Goal: Transaction & Acquisition: Purchase product/service

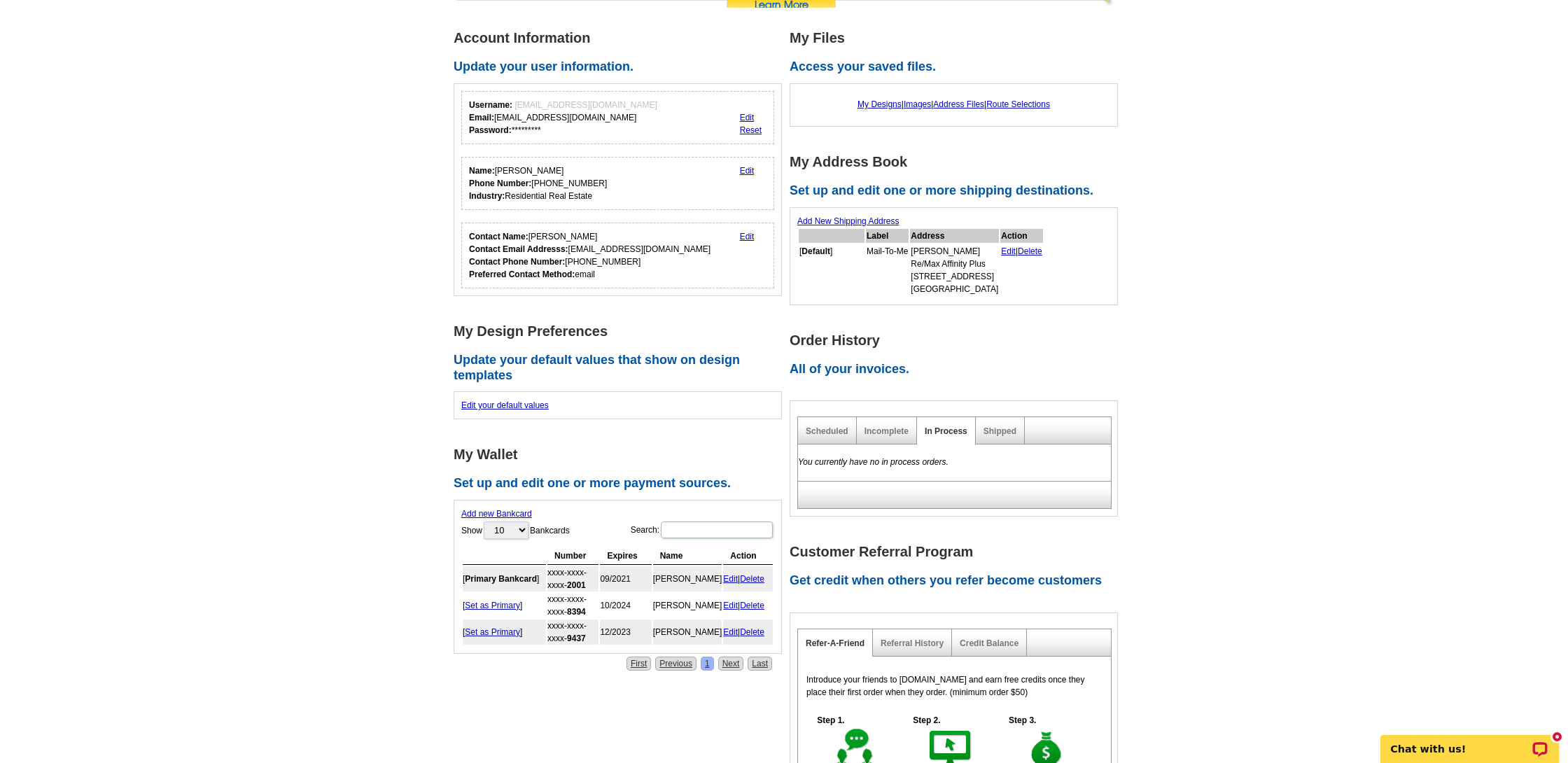
scroll to position [168, 0]
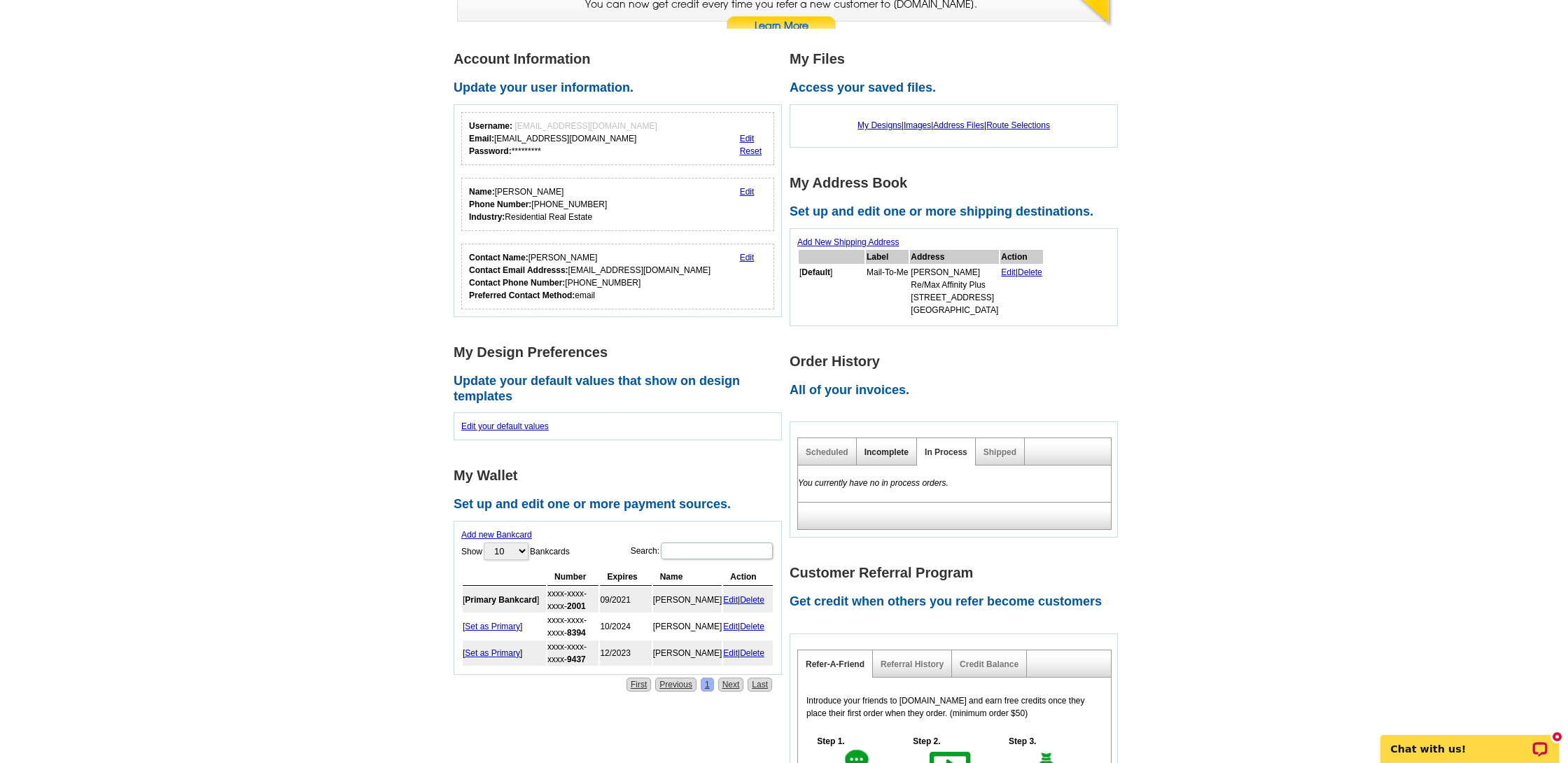
click at [876, 447] on link "Incomplete" at bounding box center [886, 452] width 44 height 10
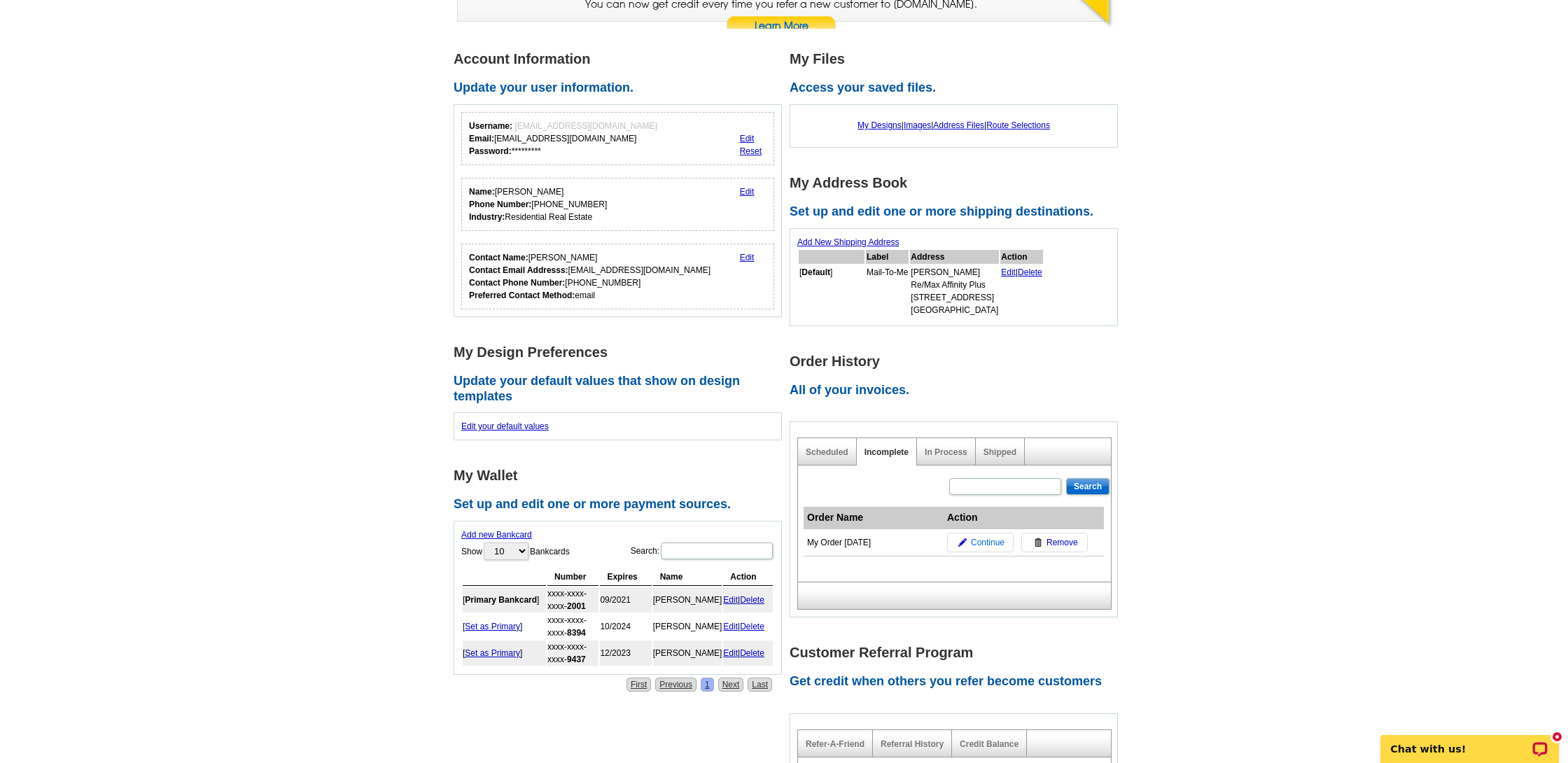
click at [995, 542] on span "Continue" at bounding box center [988, 542] width 33 height 13
click at [991, 542] on span "Continue" at bounding box center [988, 542] width 33 height 13
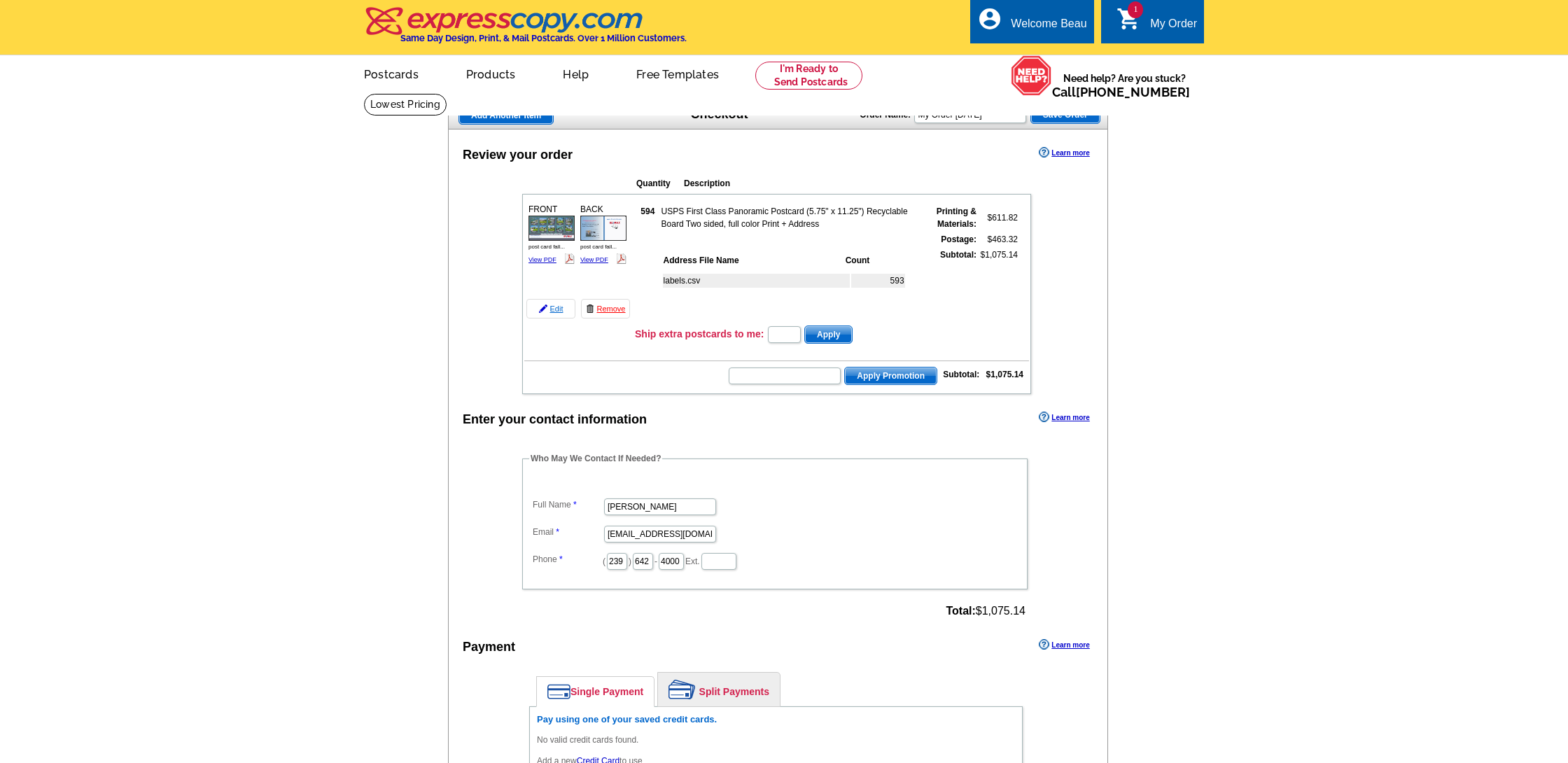
click at [554, 309] on link "Edit" at bounding box center [551, 308] width 49 height 19
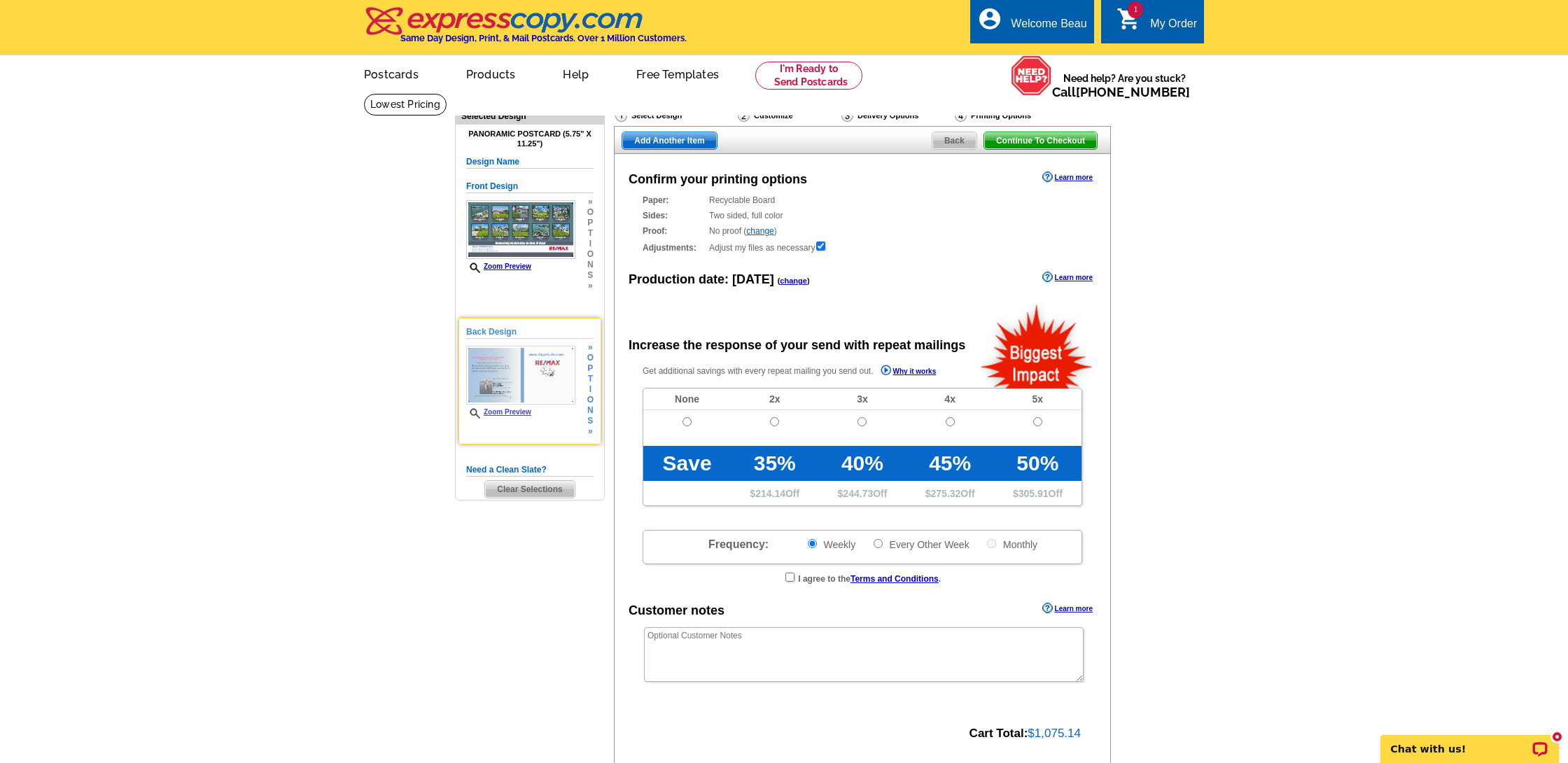
radio input "false"
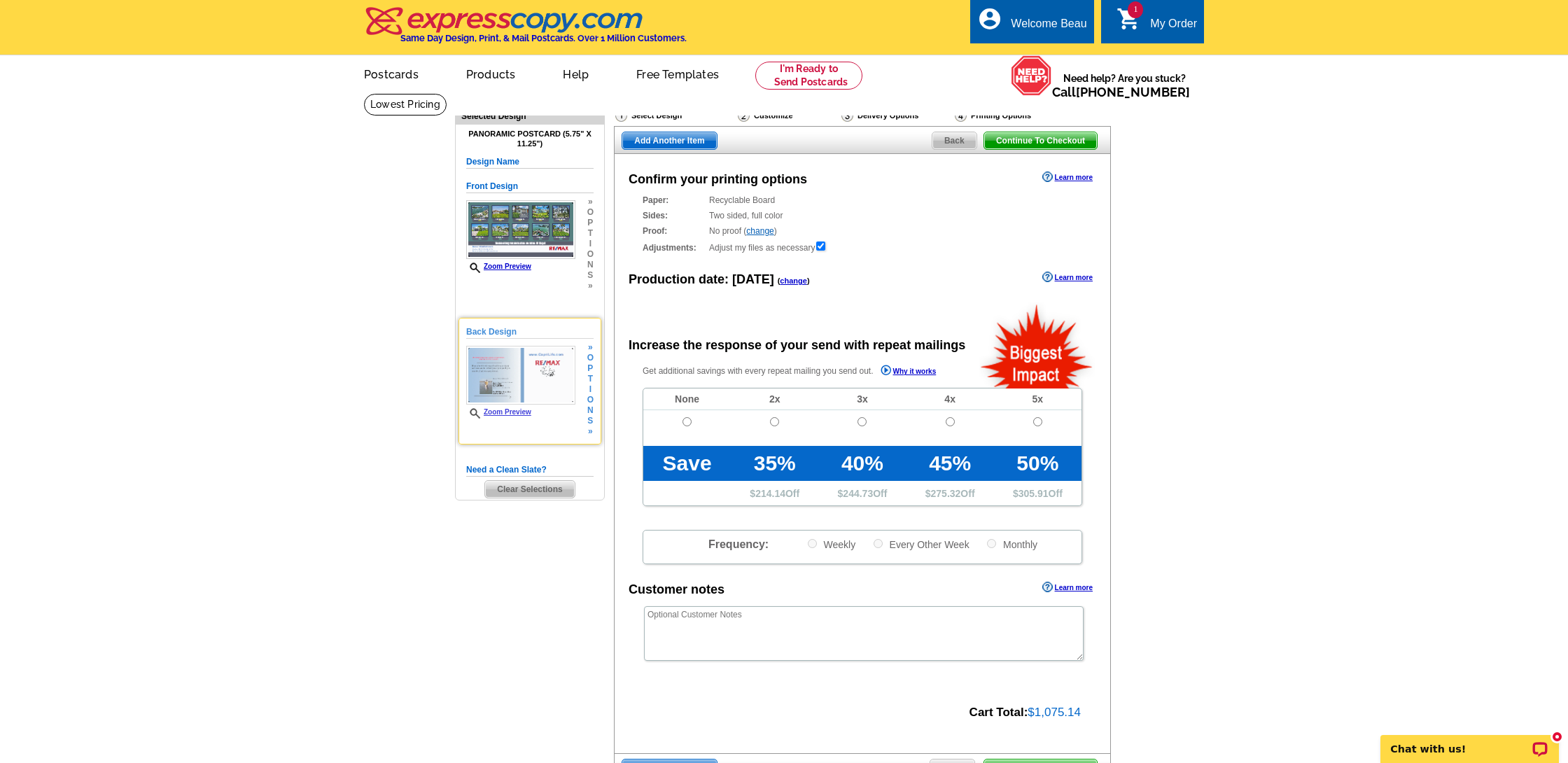
click at [545, 372] on img at bounding box center [520, 376] width 109 height 59
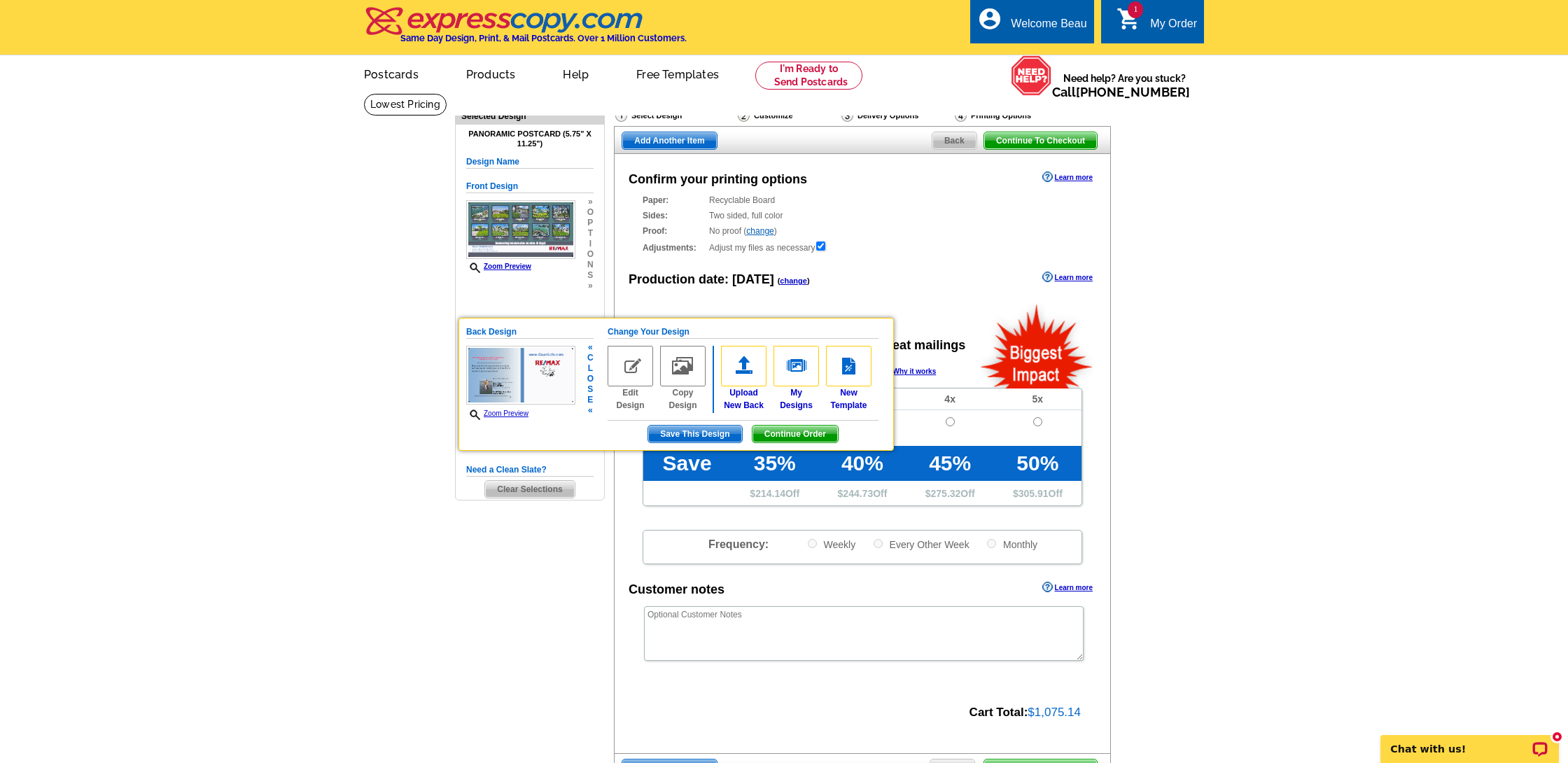
click at [623, 364] on img at bounding box center [630, 366] width 45 height 41
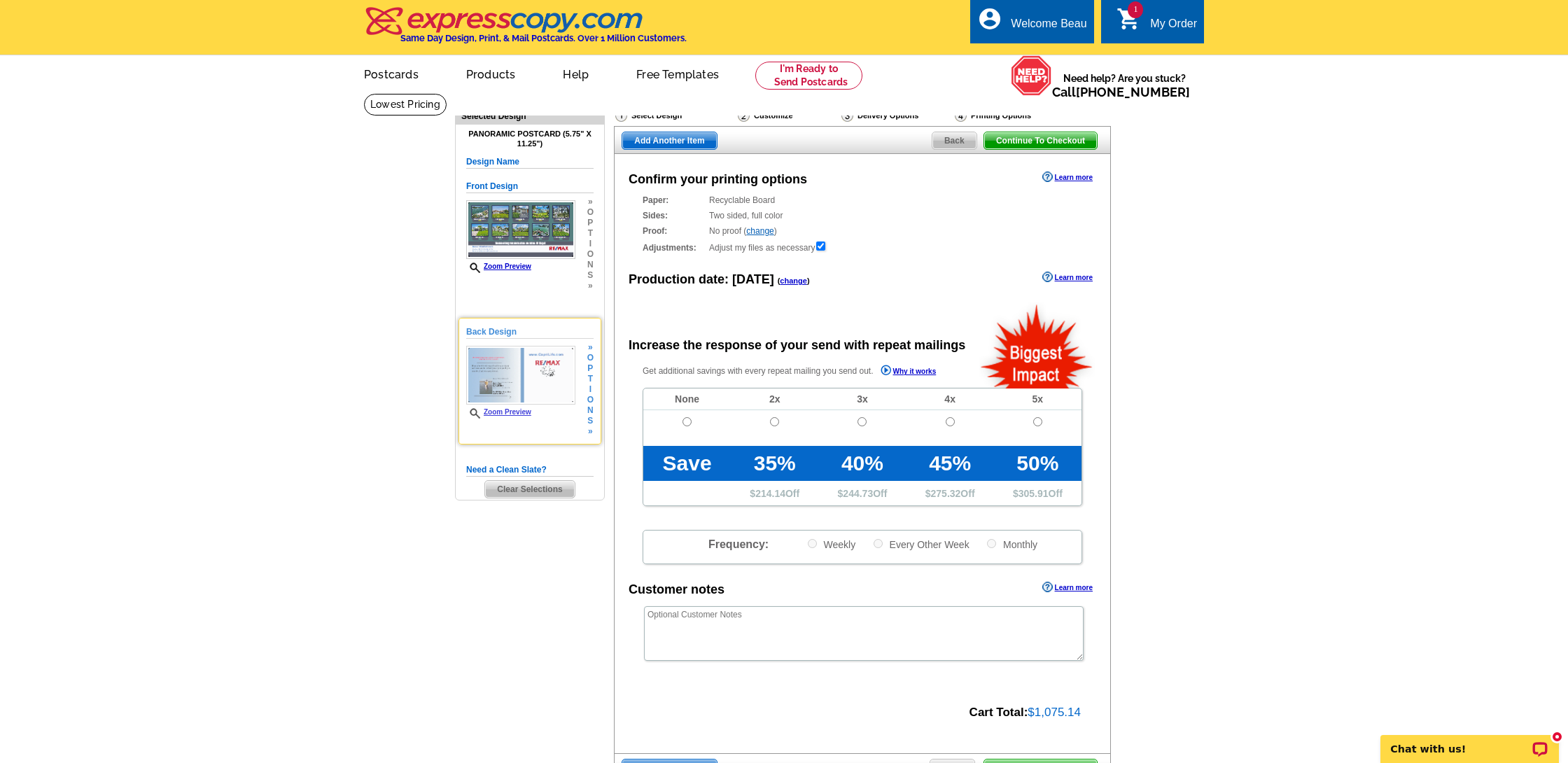
click at [514, 383] on img at bounding box center [520, 376] width 109 height 59
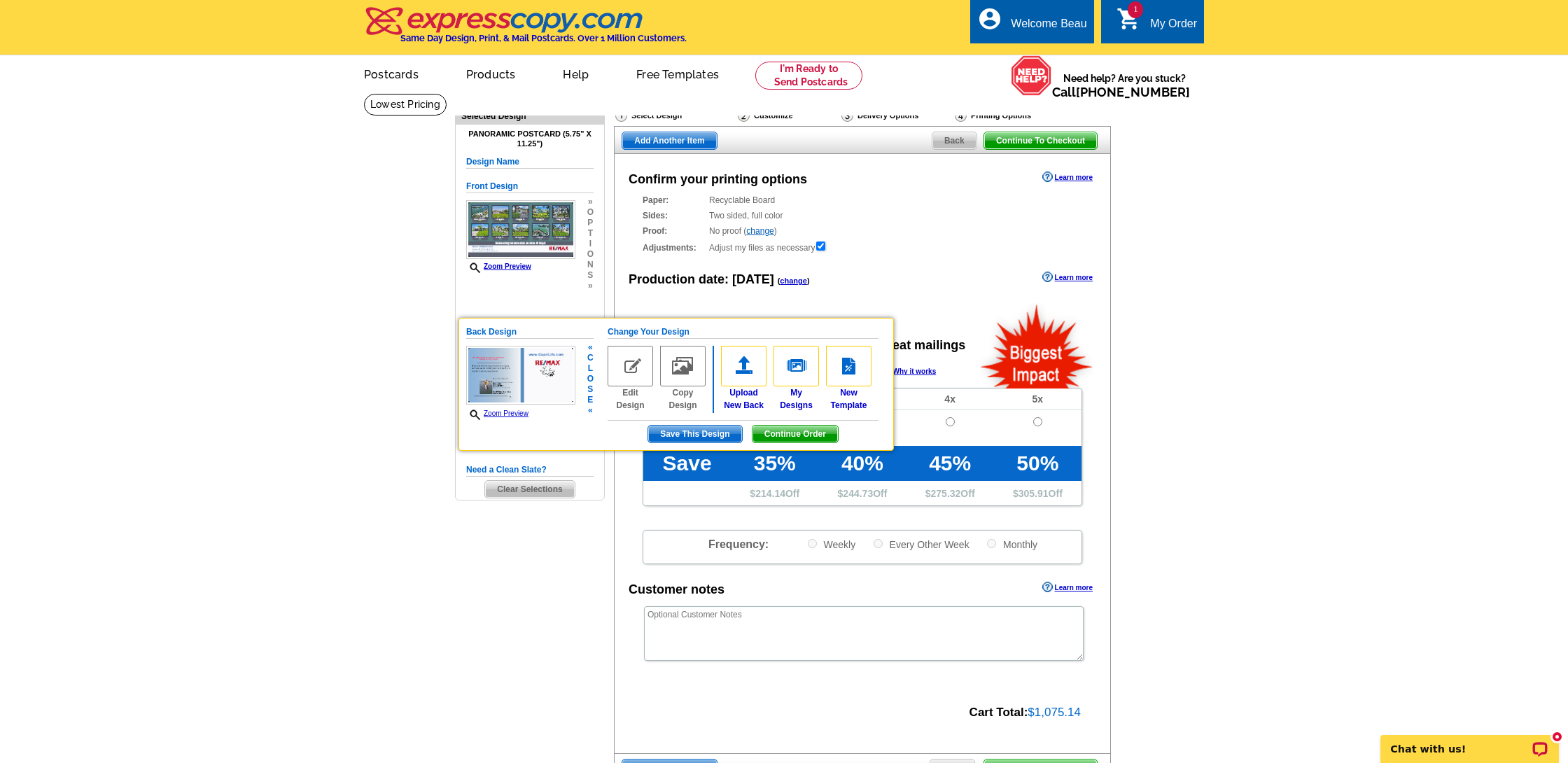
click at [630, 367] on img at bounding box center [630, 366] width 45 height 41
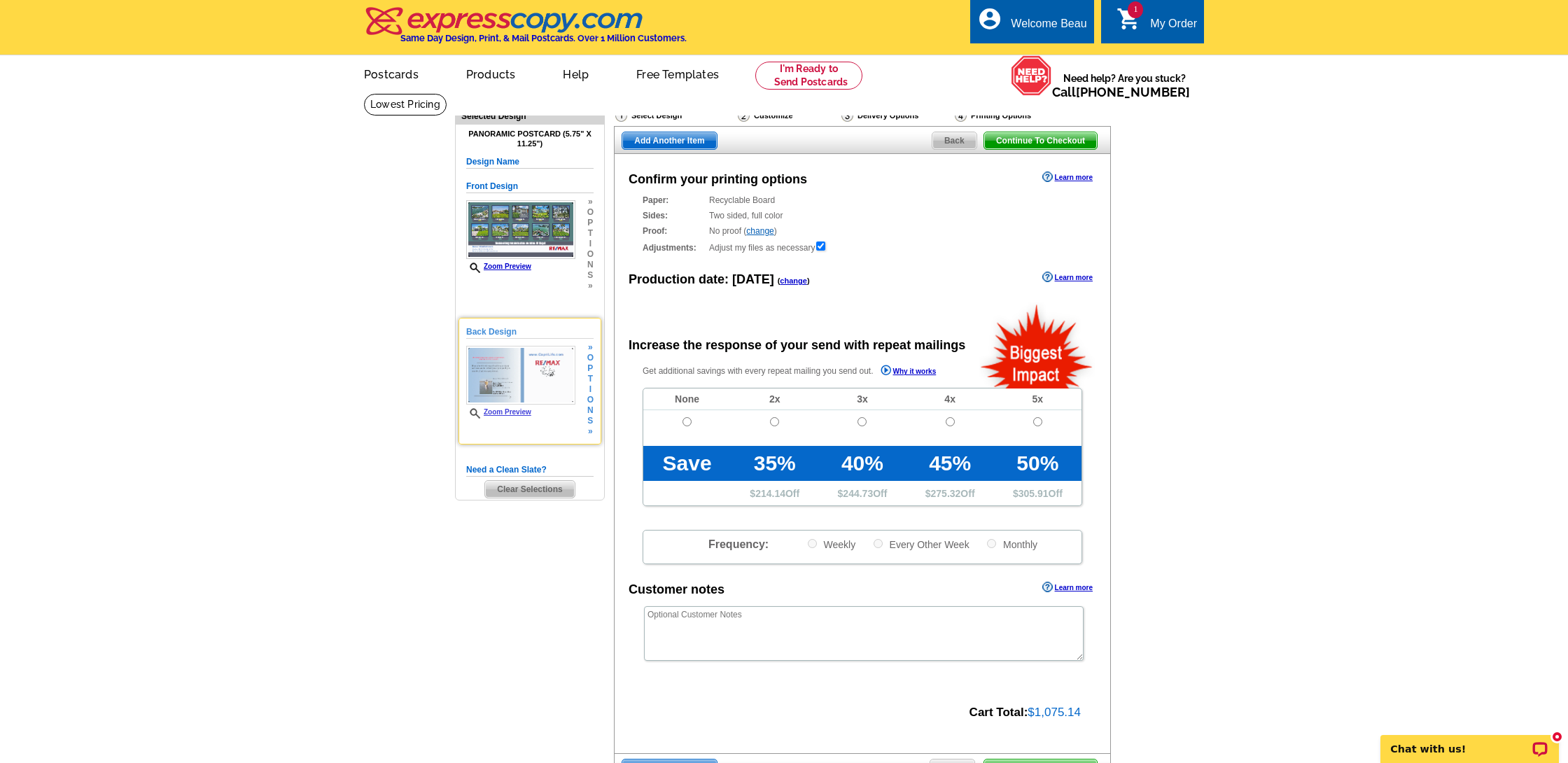
click at [592, 403] on span "o" at bounding box center [590, 399] width 6 height 10
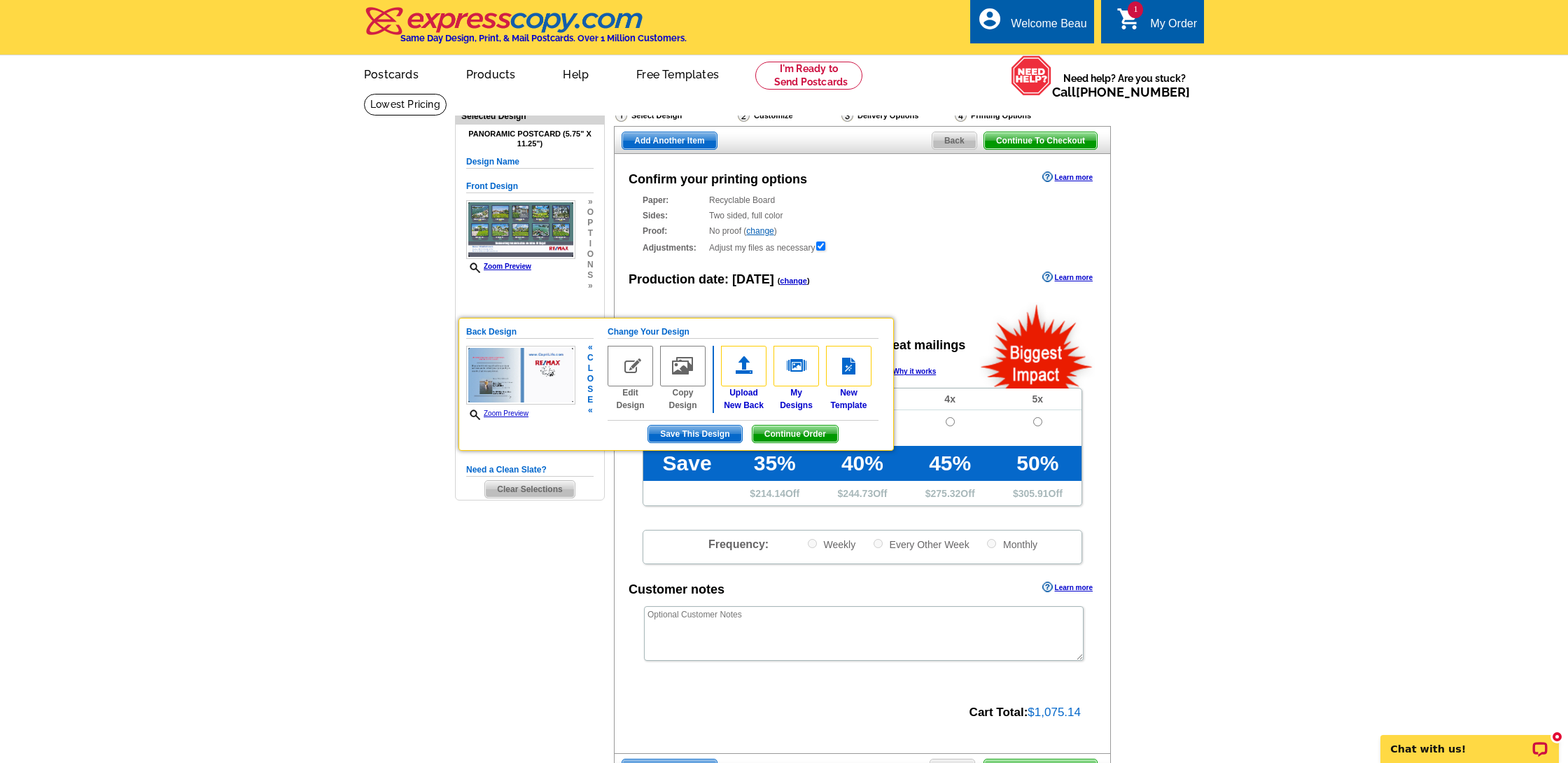
click at [497, 326] on h5 "Back Design" at bounding box center [529, 332] width 127 height 13
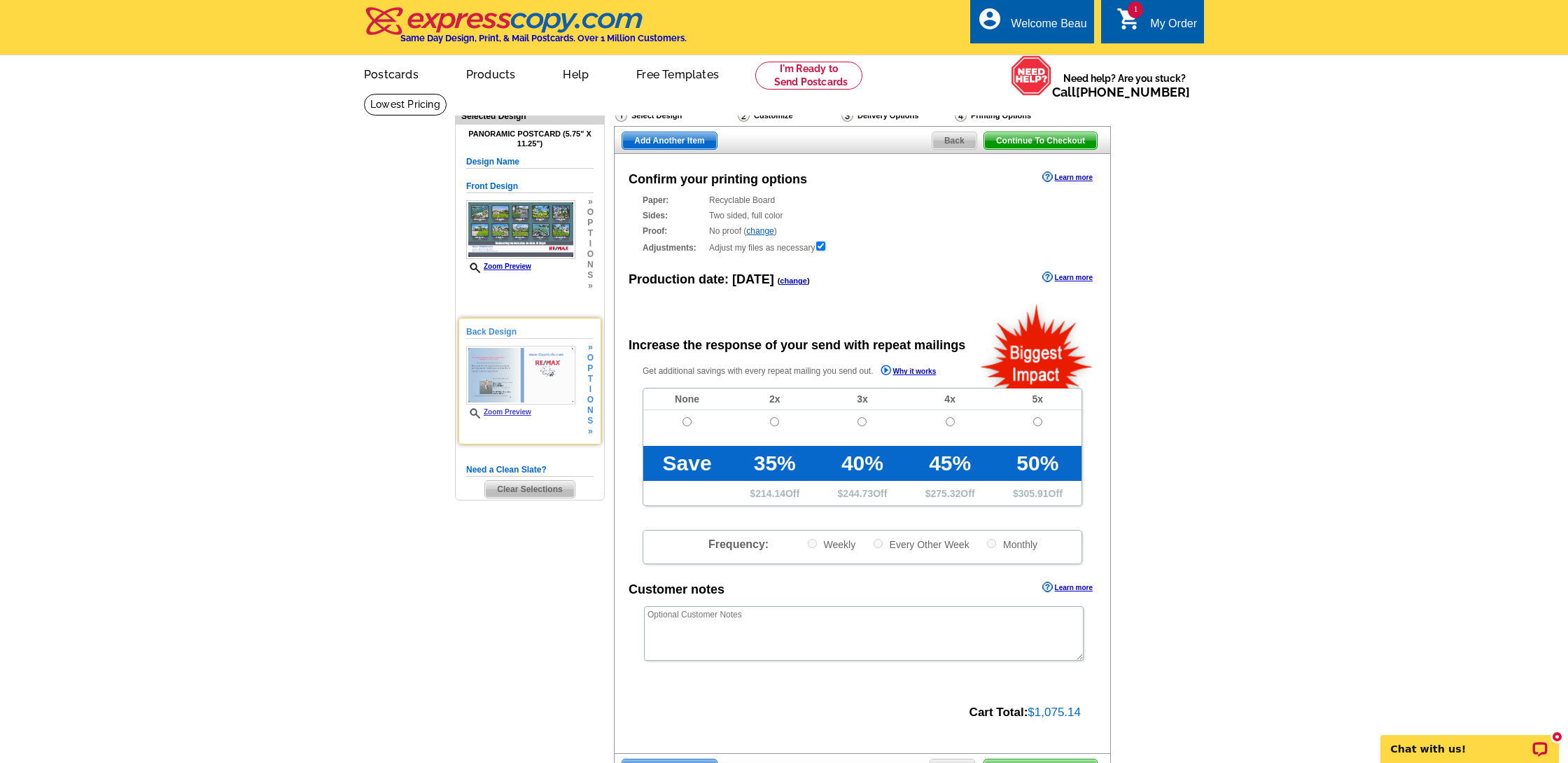
click at [495, 362] on img at bounding box center [520, 376] width 109 height 59
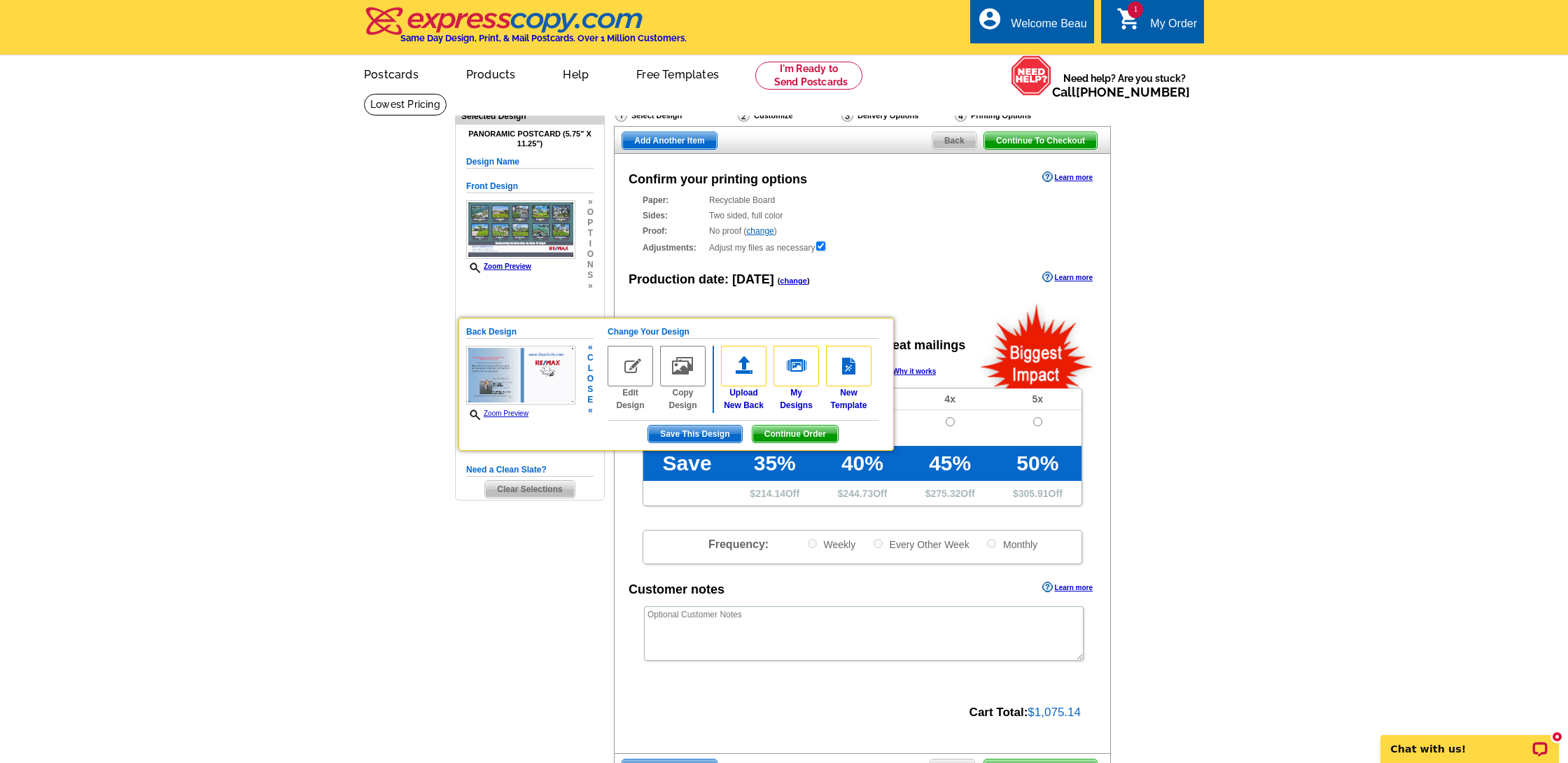
click at [498, 362] on img at bounding box center [520, 376] width 109 height 59
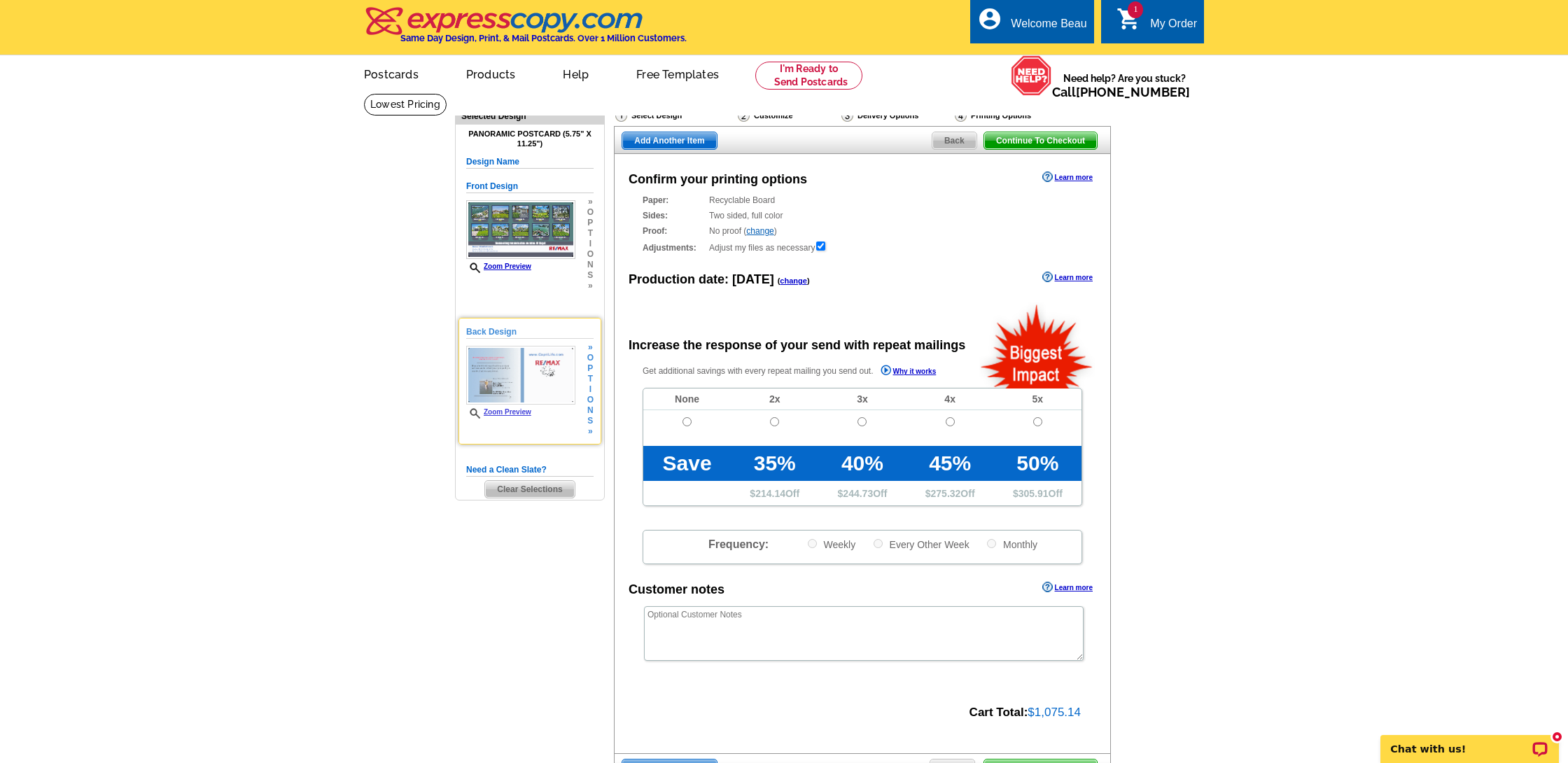
click at [520, 411] on link "Zoom Preview" at bounding box center [498, 412] width 65 height 7
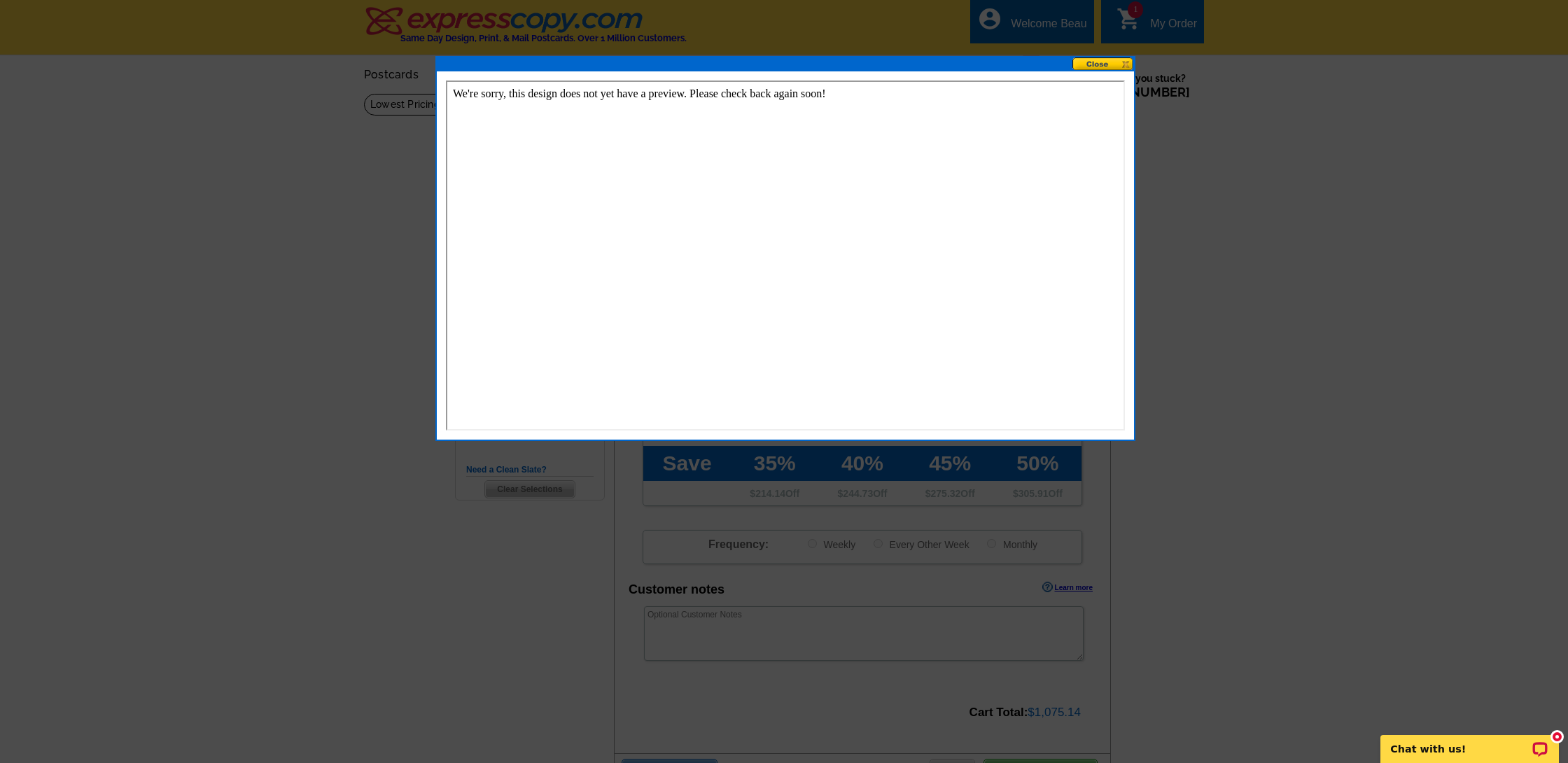
click at [1121, 67] on button at bounding box center [1103, 64] width 62 height 13
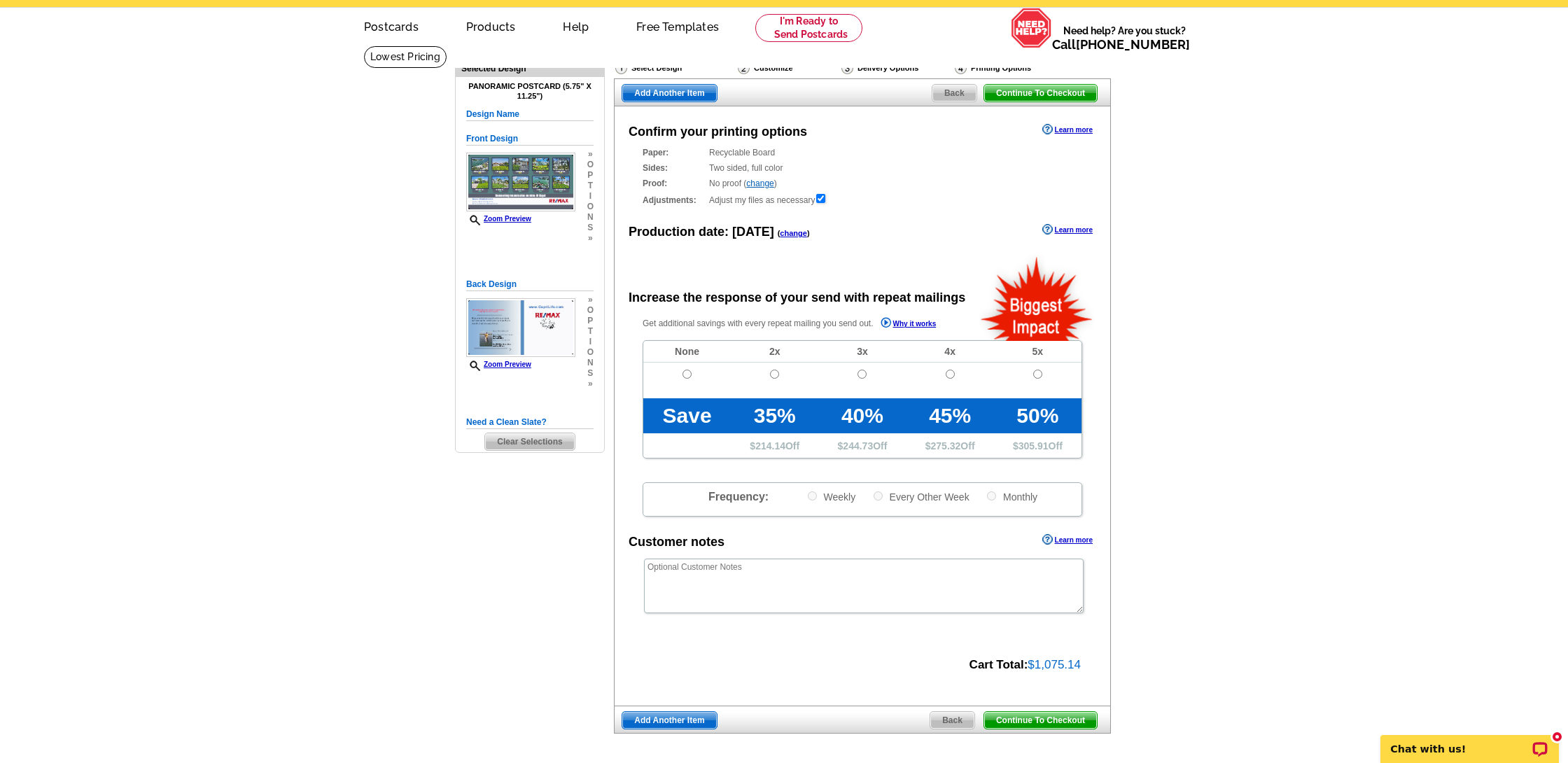
scroll to position [49, 0]
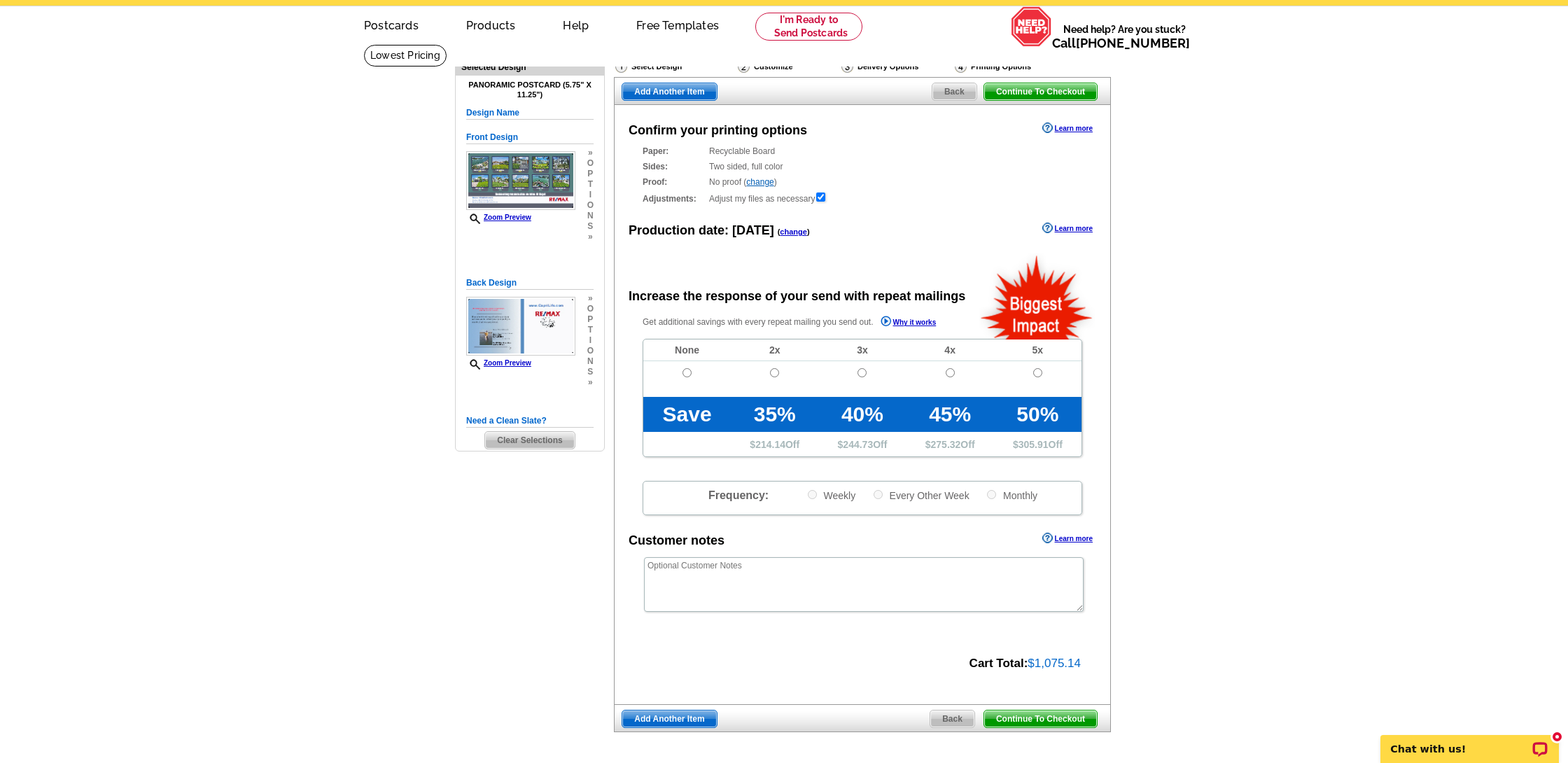
click at [588, 362] on span "n" at bounding box center [590, 361] width 6 height 10
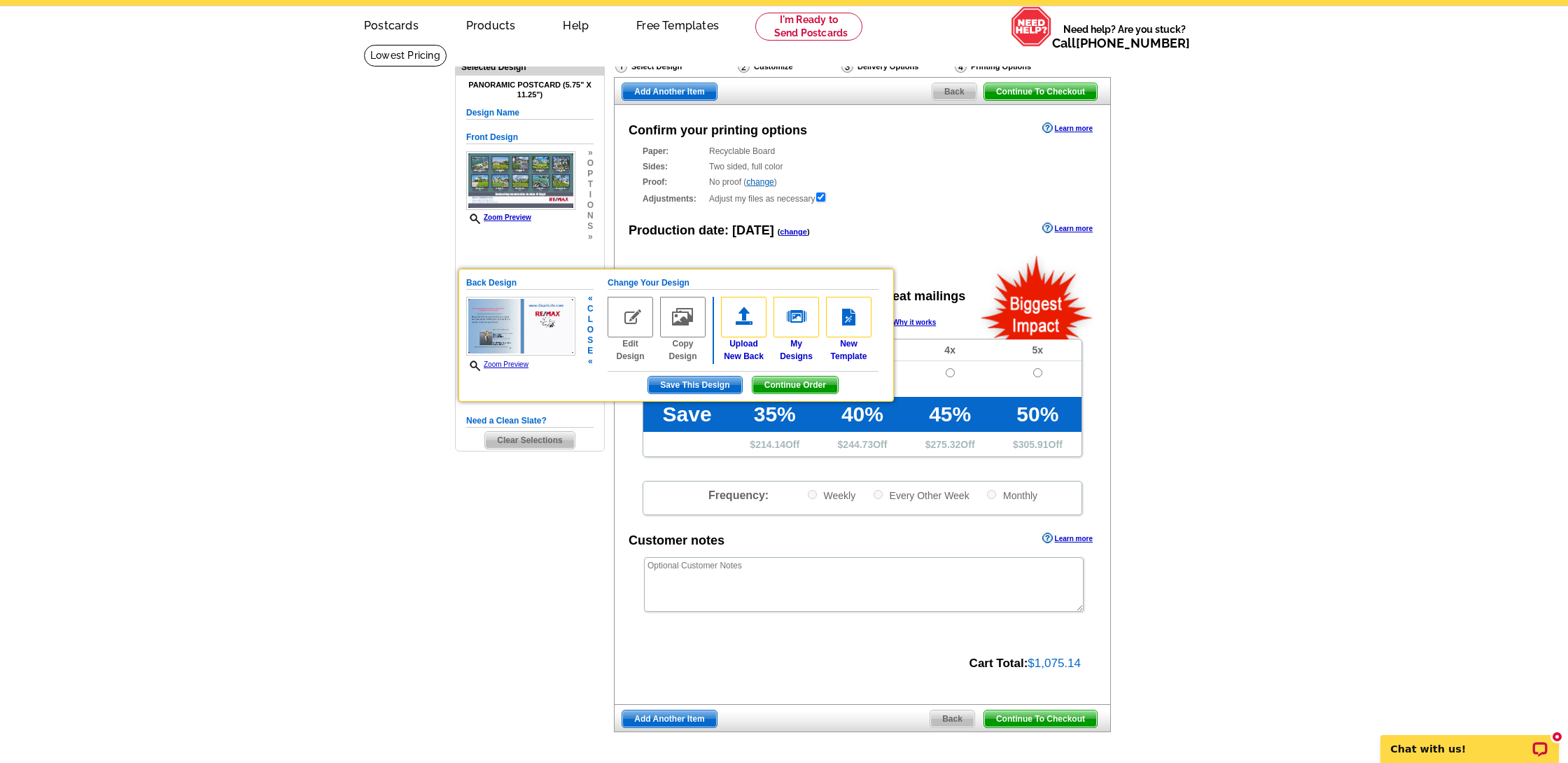
click at [717, 384] on span "Save This Design" at bounding box center [695, 385] width 93 height 17
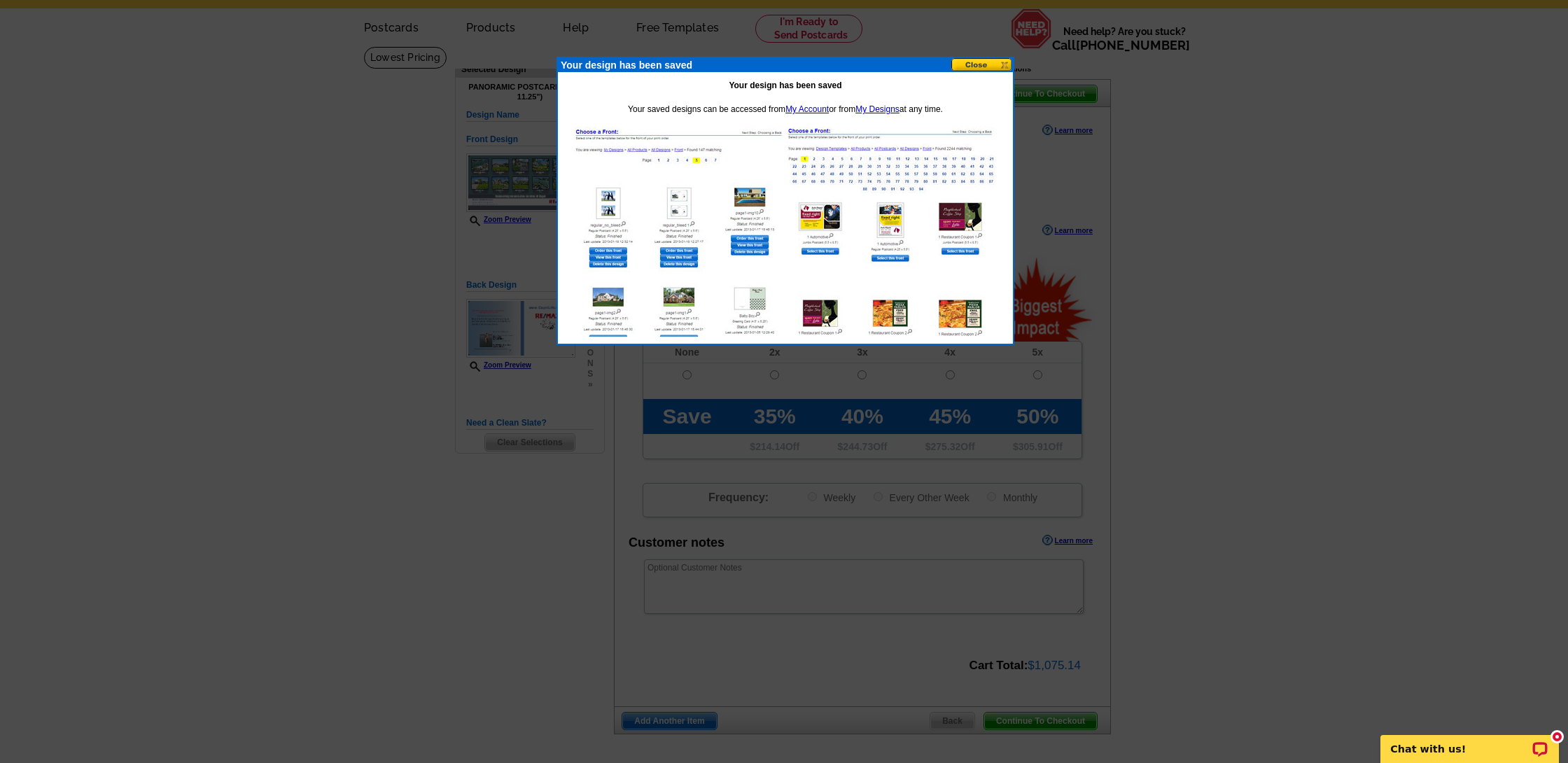
click at [1004, 66] on button at bounding box center [981, 65] width 62 height 13
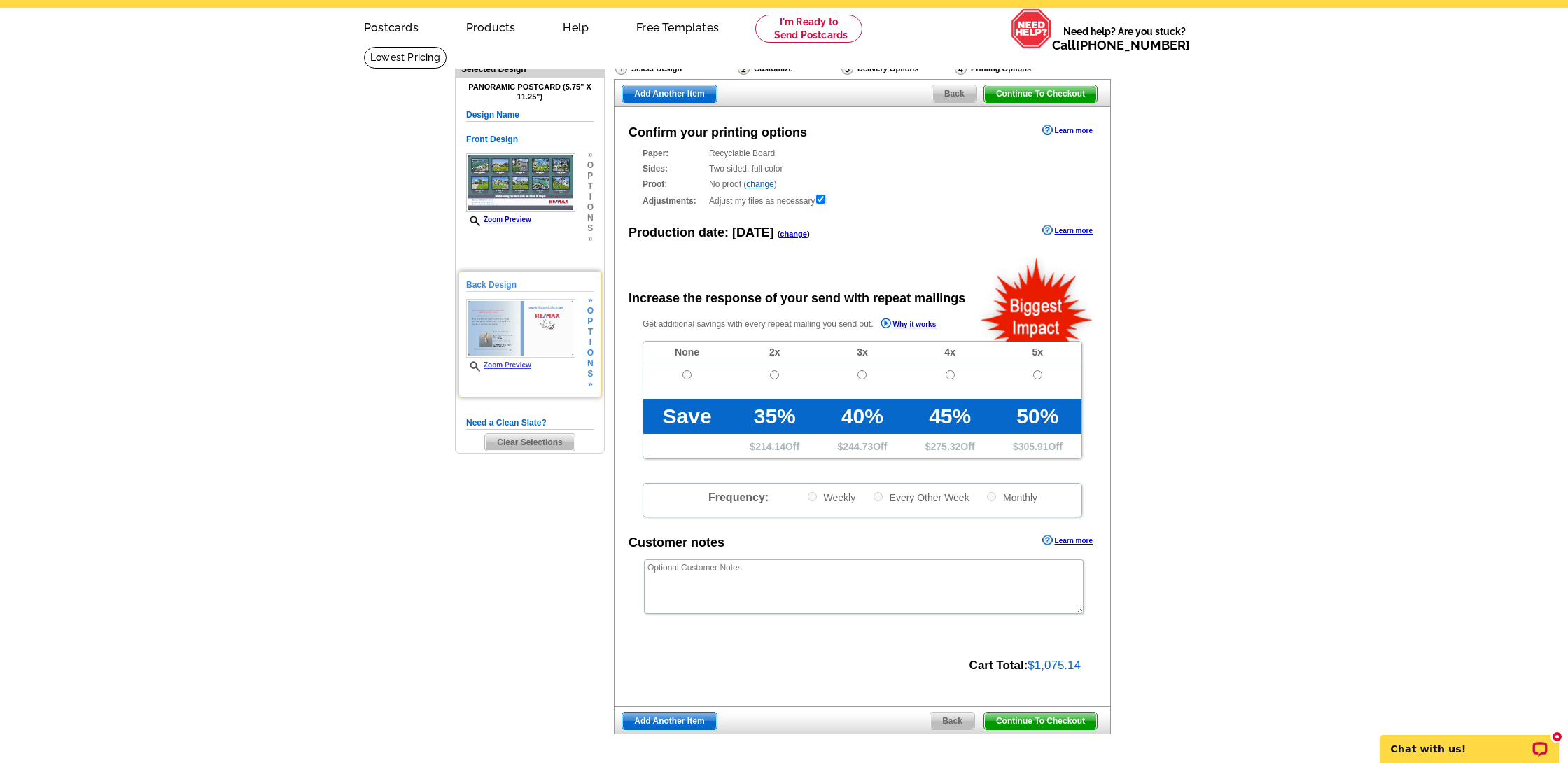
click at [571, 340] on img at bounding box center [520, 328] width 109 height 59
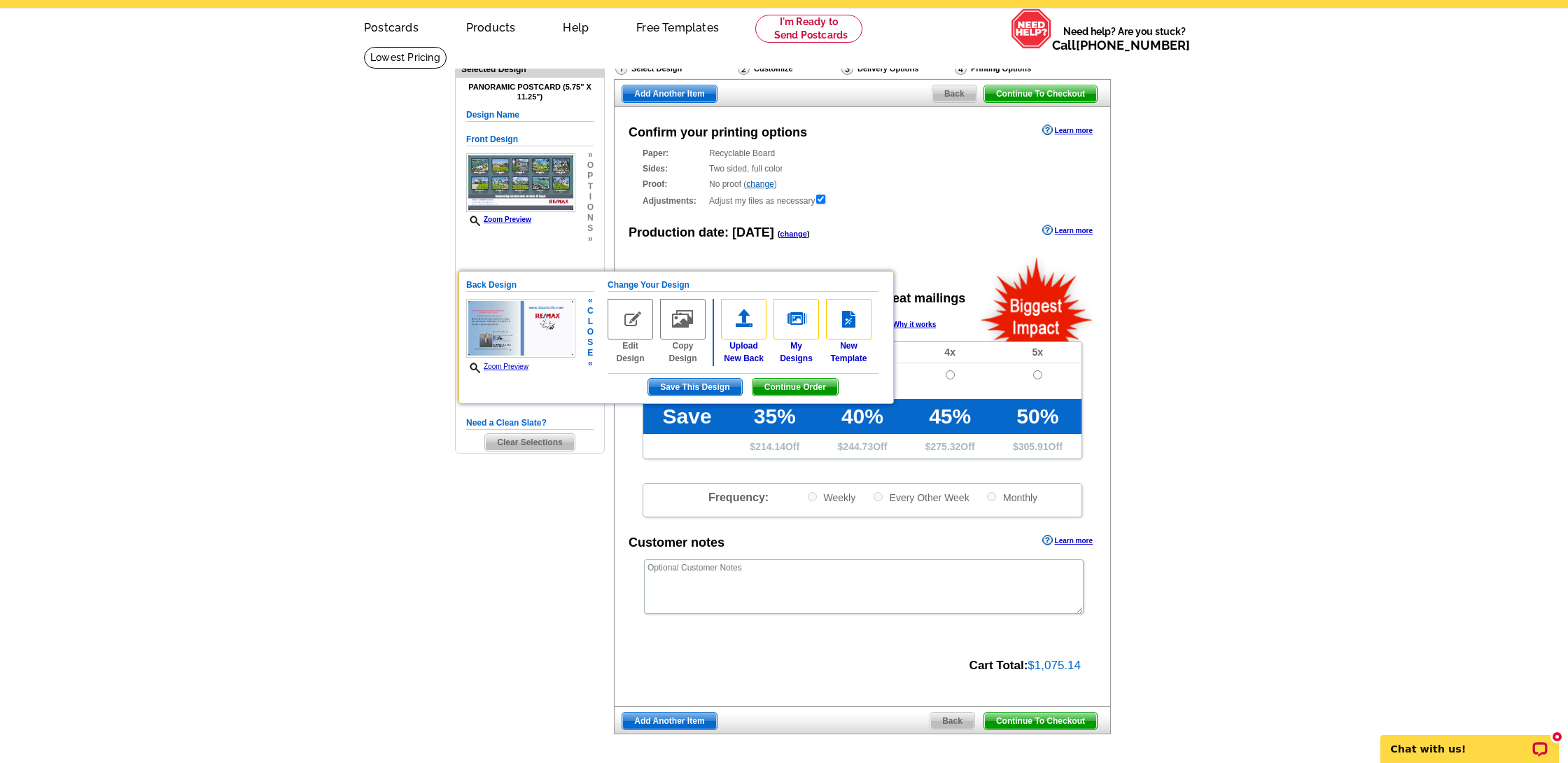
click at [786, 387] on span "Continue Order" at bounding box center [795, 387] width 86 height 17
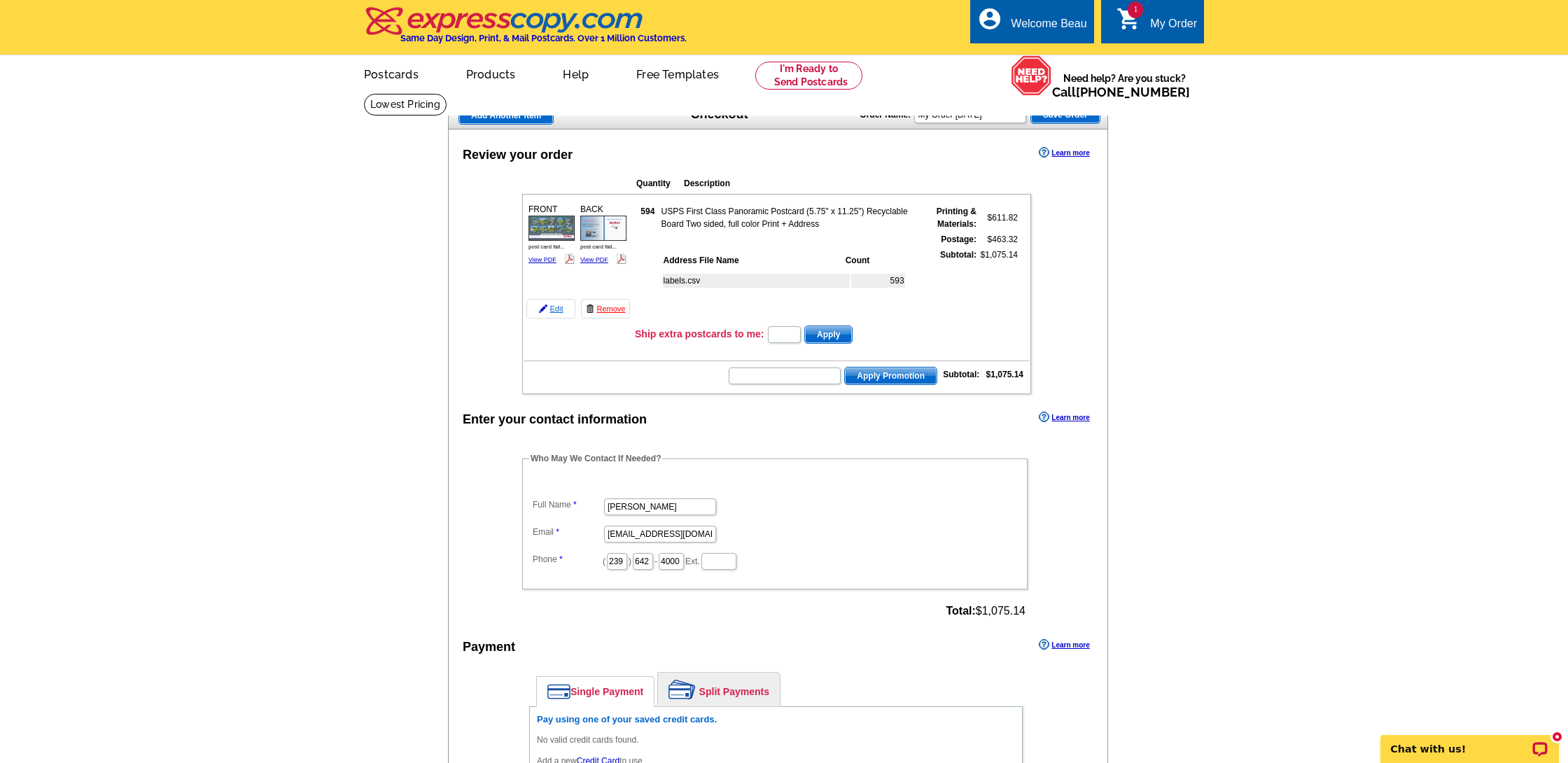
click at [554, 308] on link "Edit" at bounding box center [551, 308] width 49 height 19
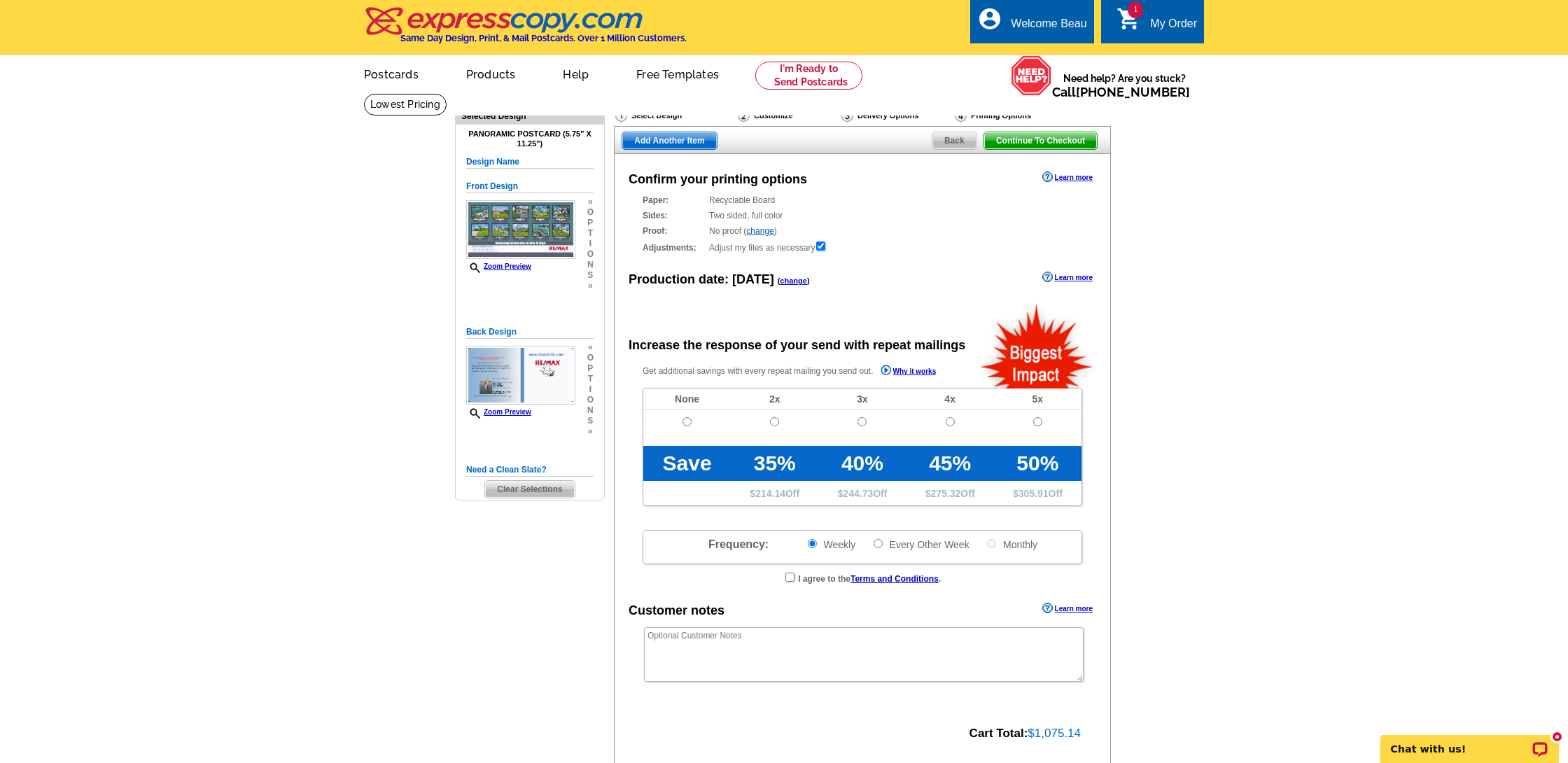
radio input "false"
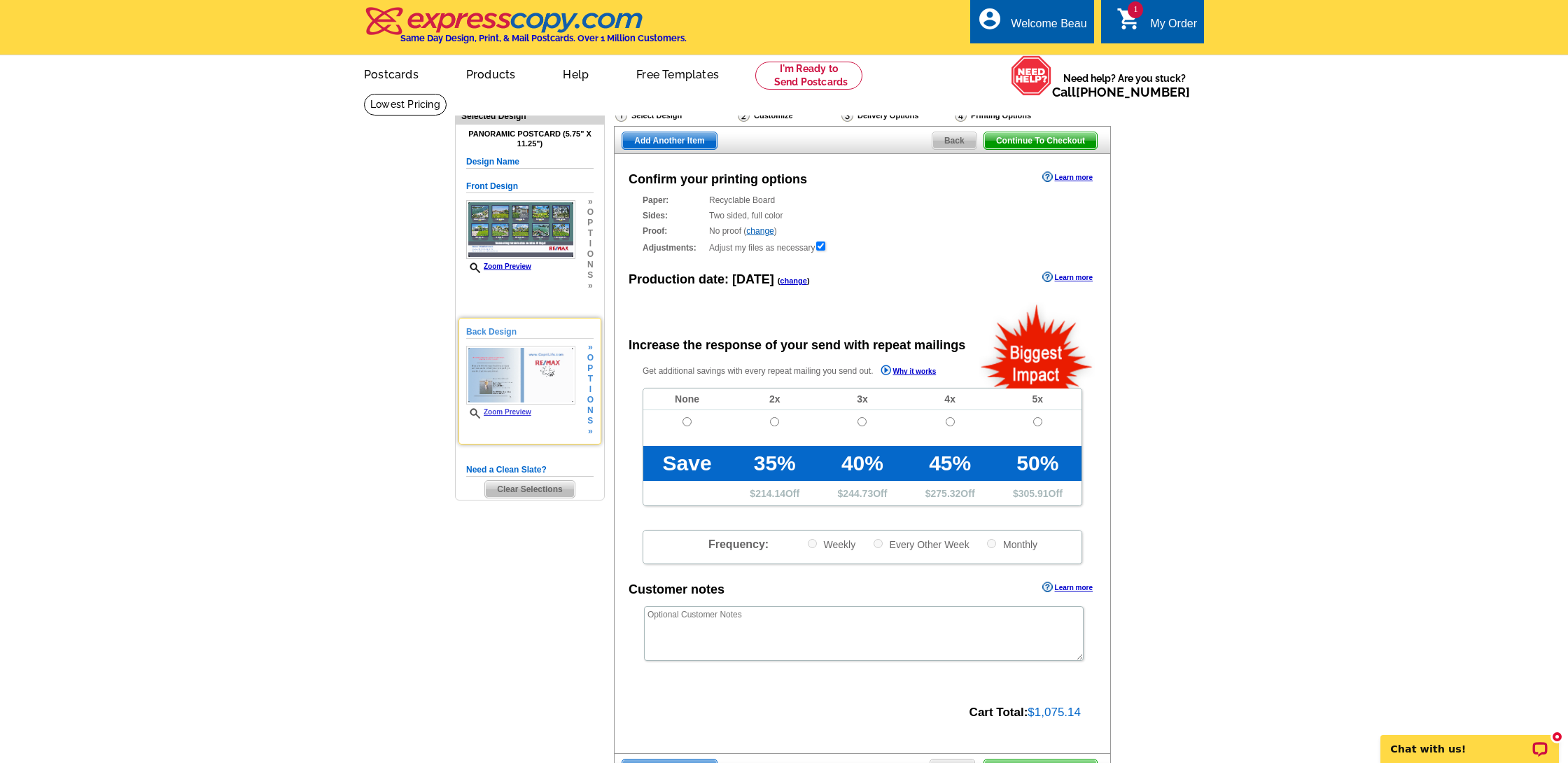
click at [510, 400] on img at bounding box center [520, 376] width 109 height 59
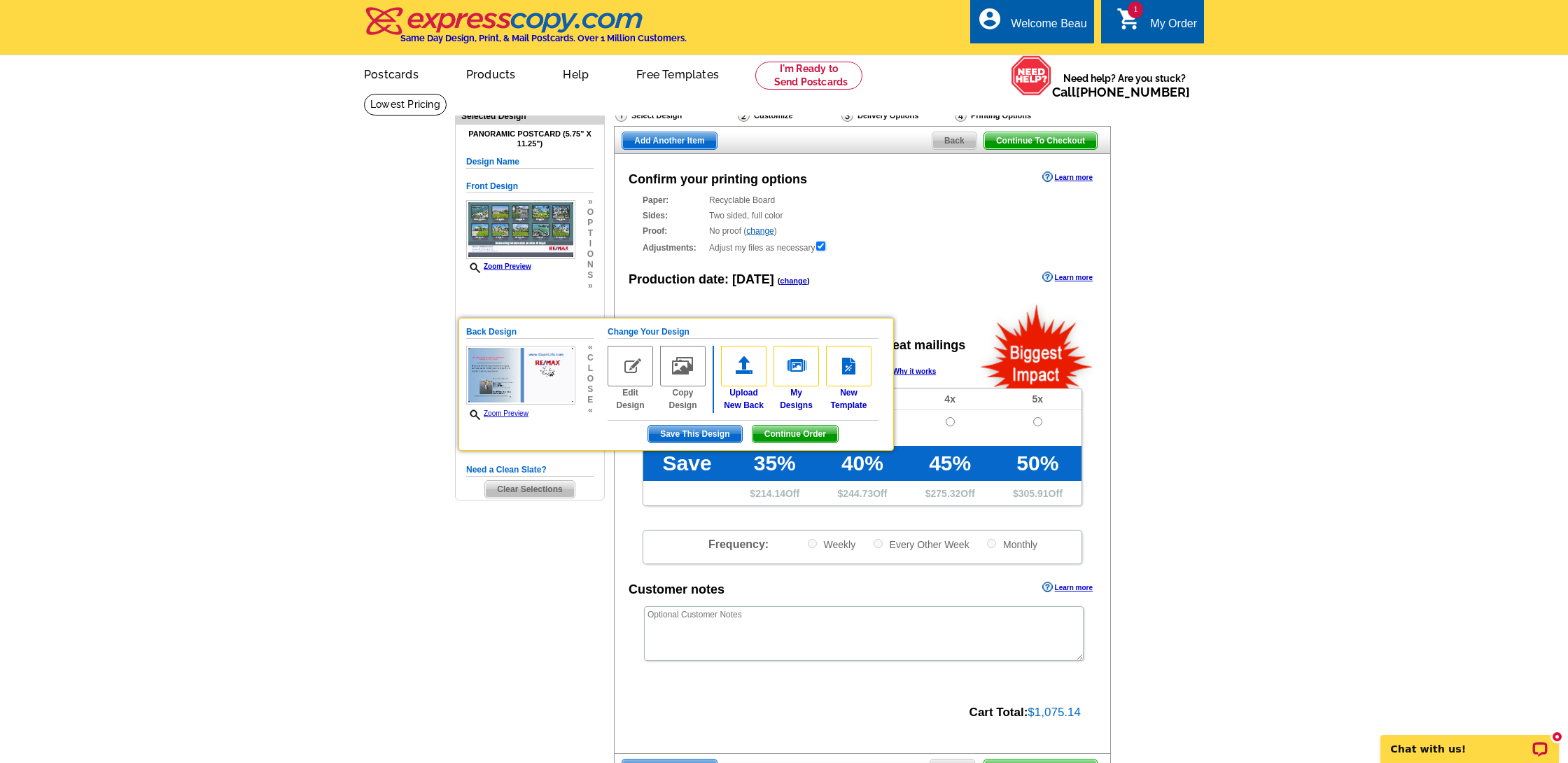
click at [364, 280] on main "Need Help? call [PHONE_NUMBER], chat with support, or have our designers make s…" at bounding box center [784, 473] width 1568 height 761
click at [956, 141] on span "Back" at bounding box center [955, 140] width 44 height 17
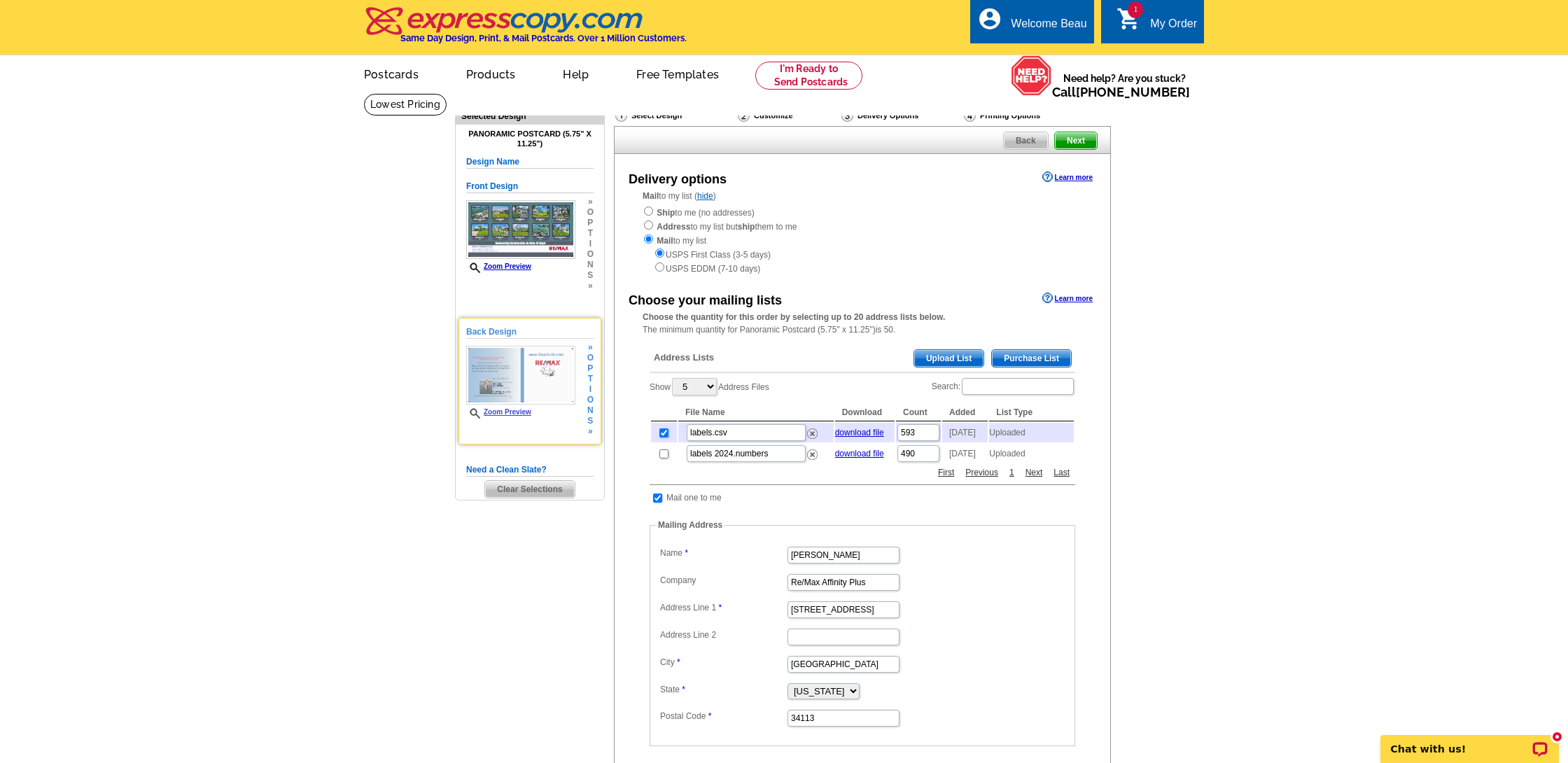
click at [594, 397] on div "Back Design Zoom Preview » o p t i o n s » Change Your Design Edit Design Copy …" at bounding box center [529, 381] width 143 height 126
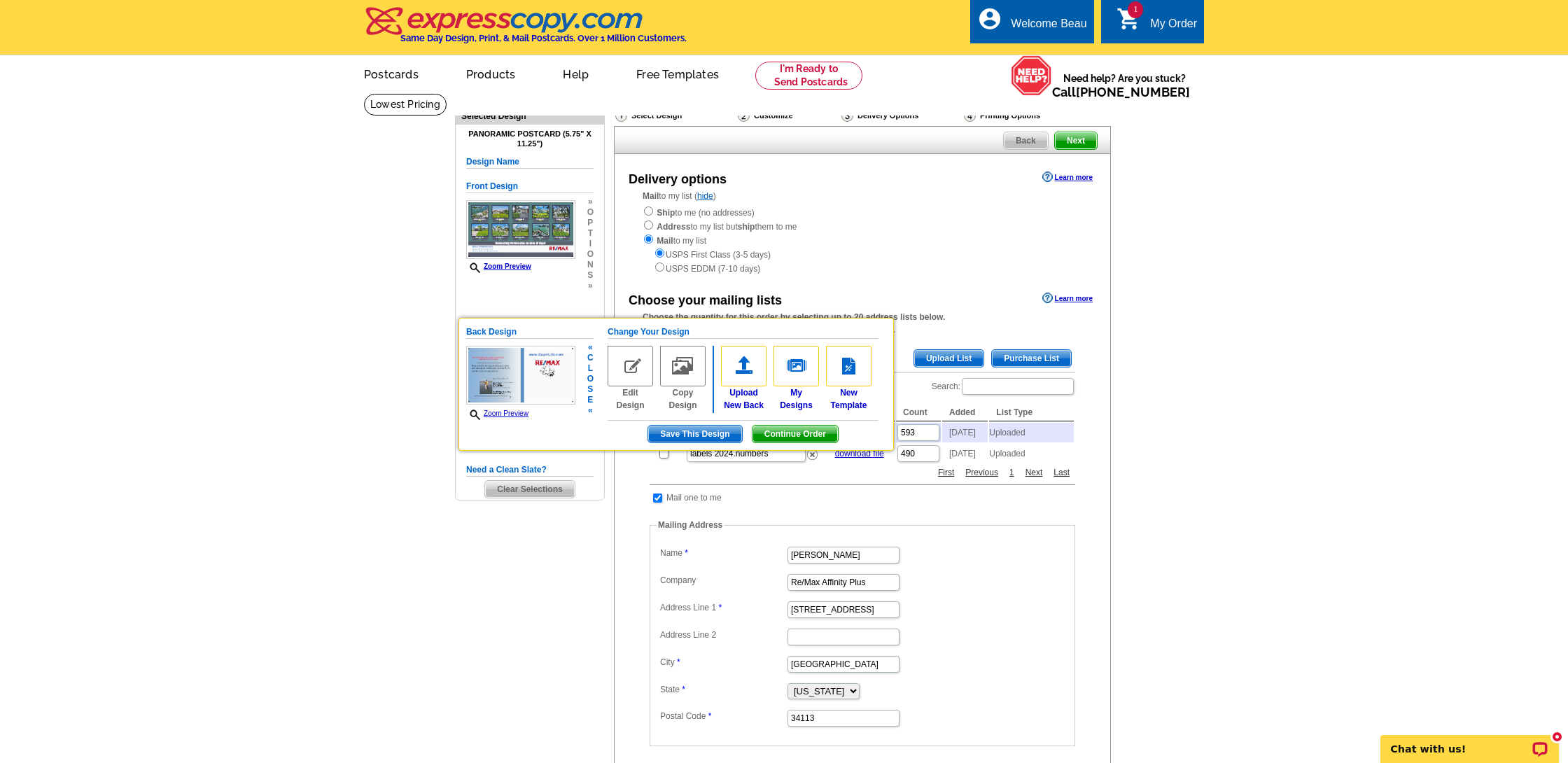
click at [634, 363] on img at bounding box center [630, 366] width 45 height 41
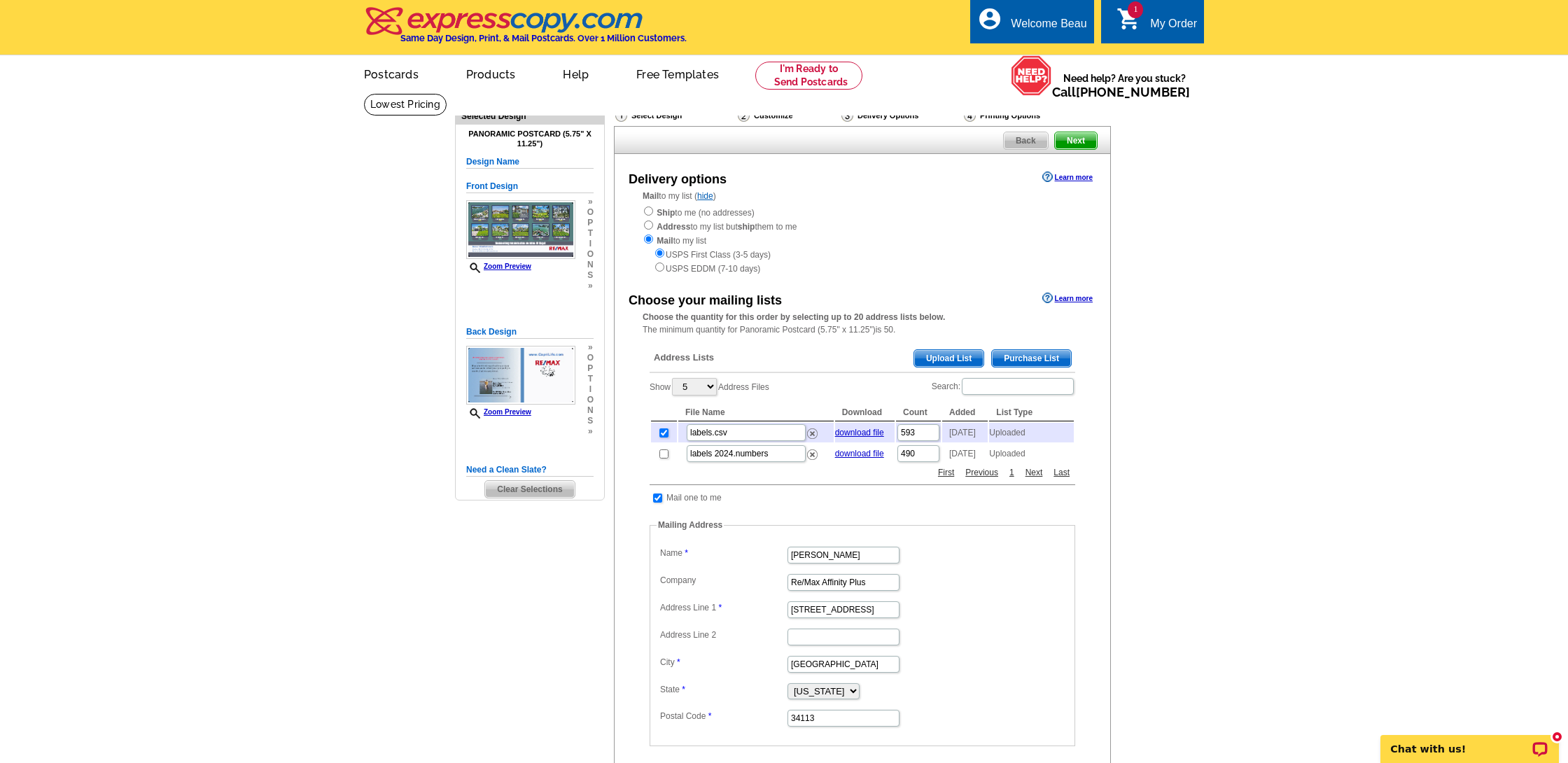
click at [661, 116] on div "Select Design" at bounding box center [675, 117] width 123 height 18
click at [771, 114] on div "Customize" at bounding box center [788, 115] width 103 height 14
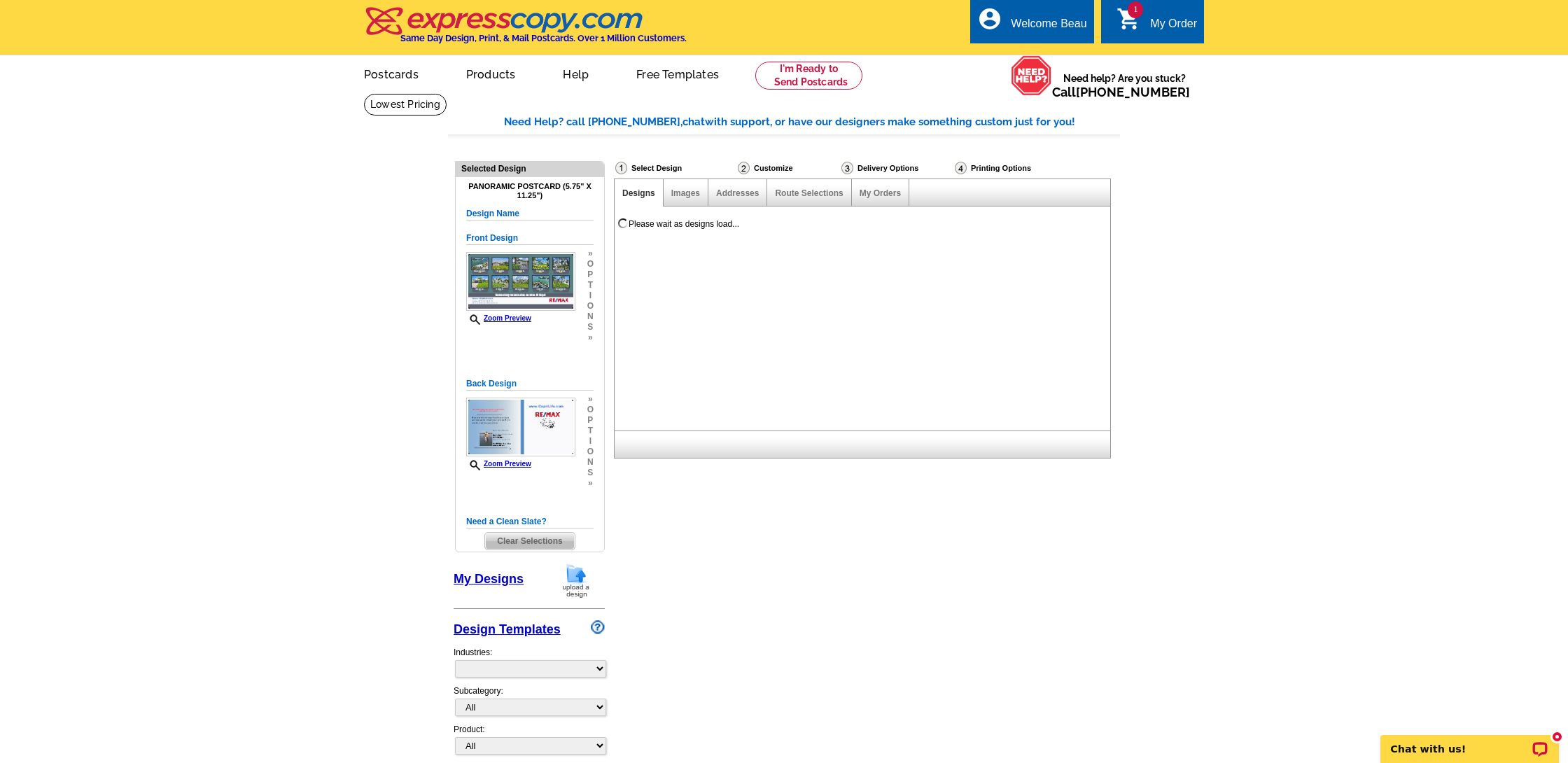
select select "785"
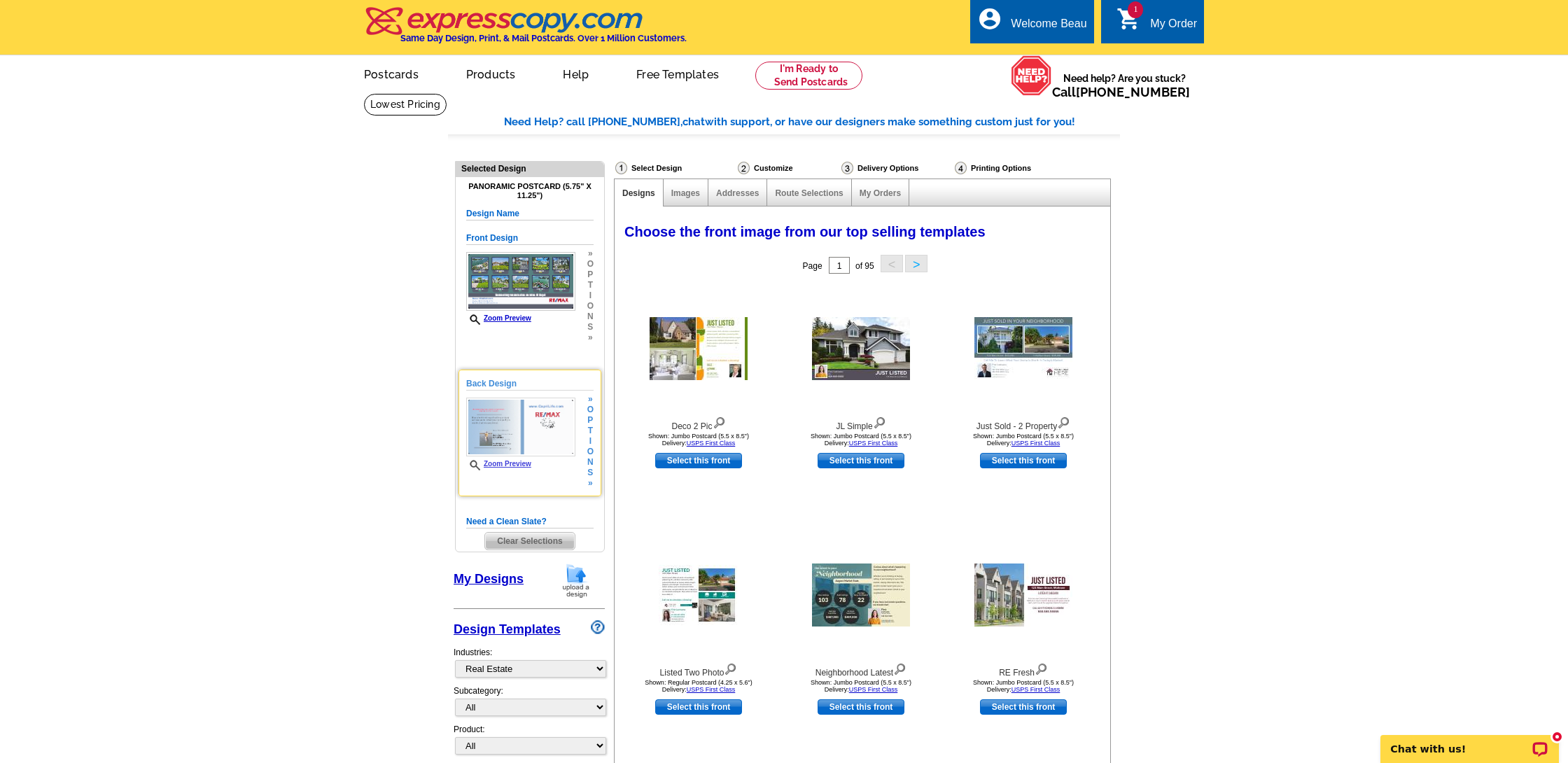
click at [569, 419] on img at bounding box center [520, 427] width 109 height 59
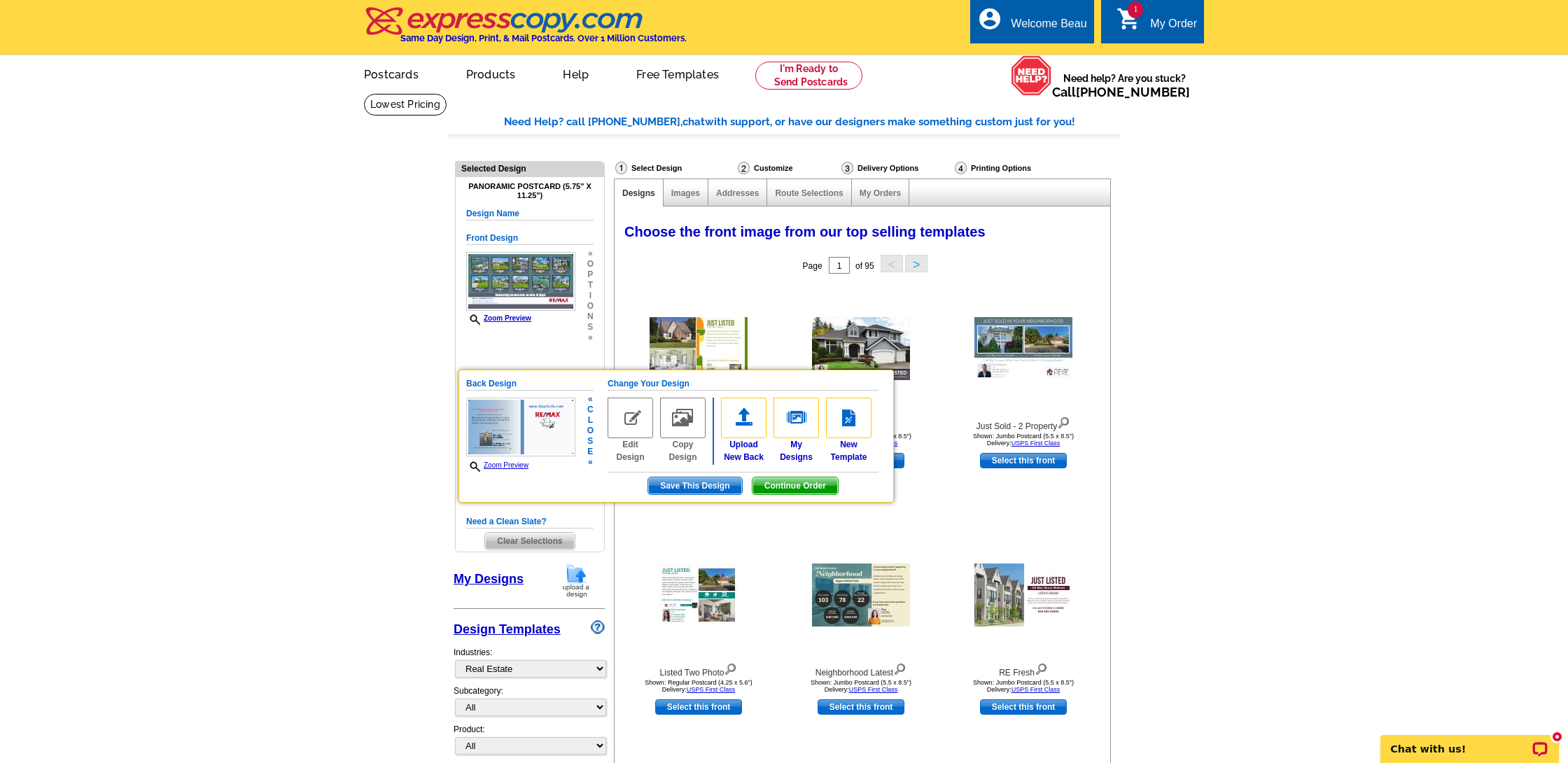
click at [626, 415] on img at bounding box center [630, 418] width 45 height 41
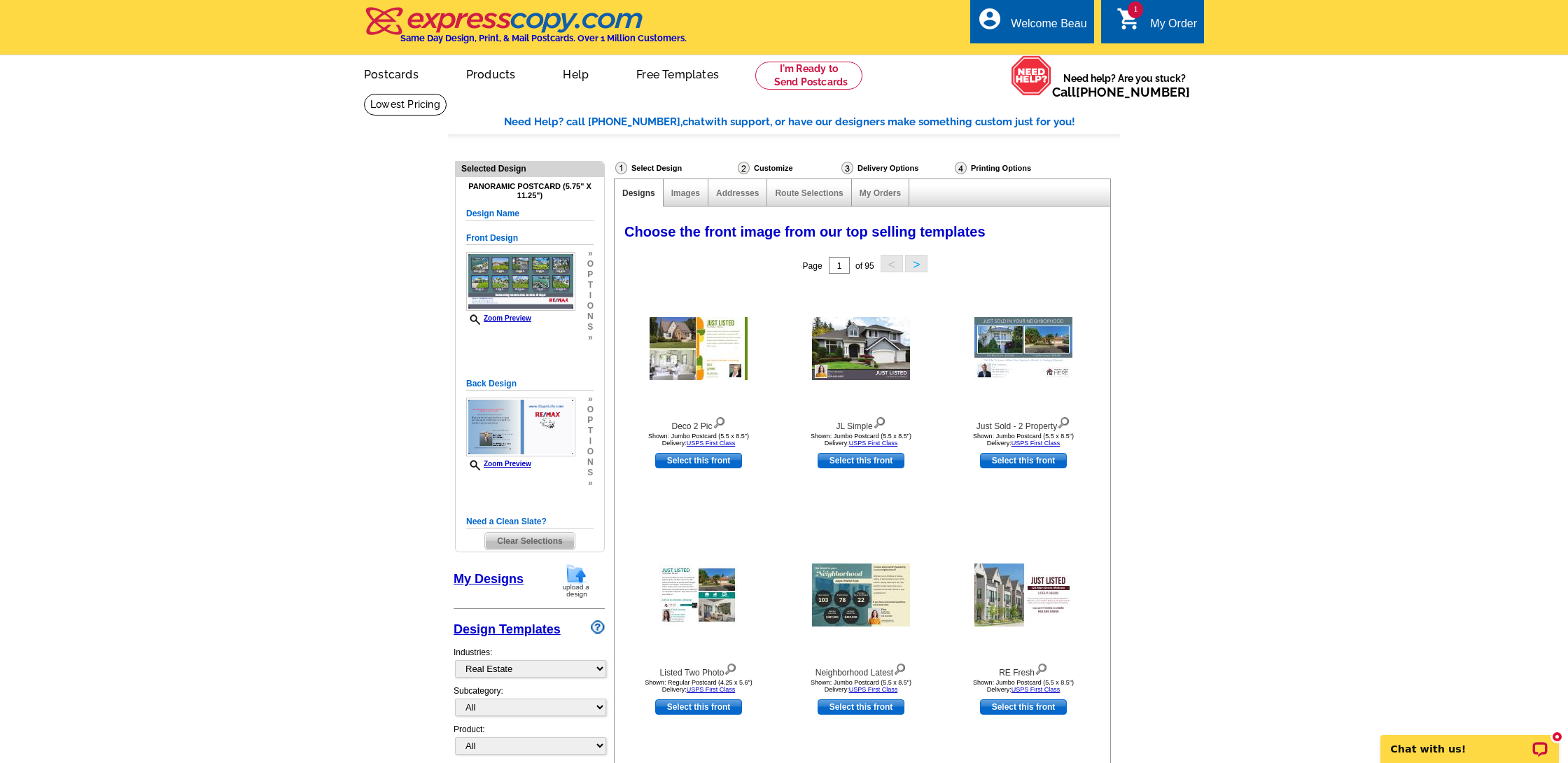
click at [1181, 25] on div "My Order" at bounding box center [1173, 27] width 47 height 19
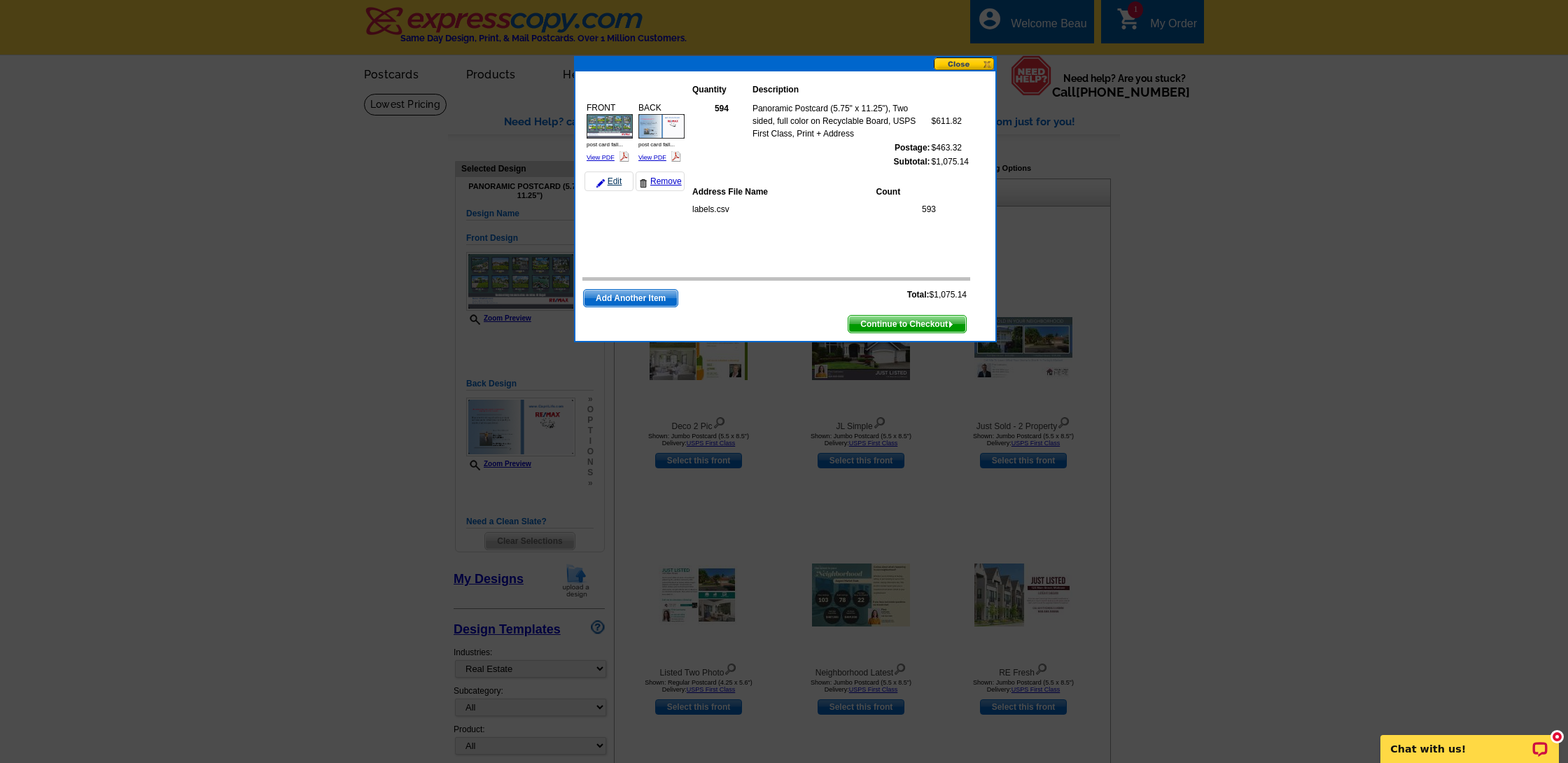
click at [612, 181] on link "Edit" at bounding box center [609, 181] width 49 height 19
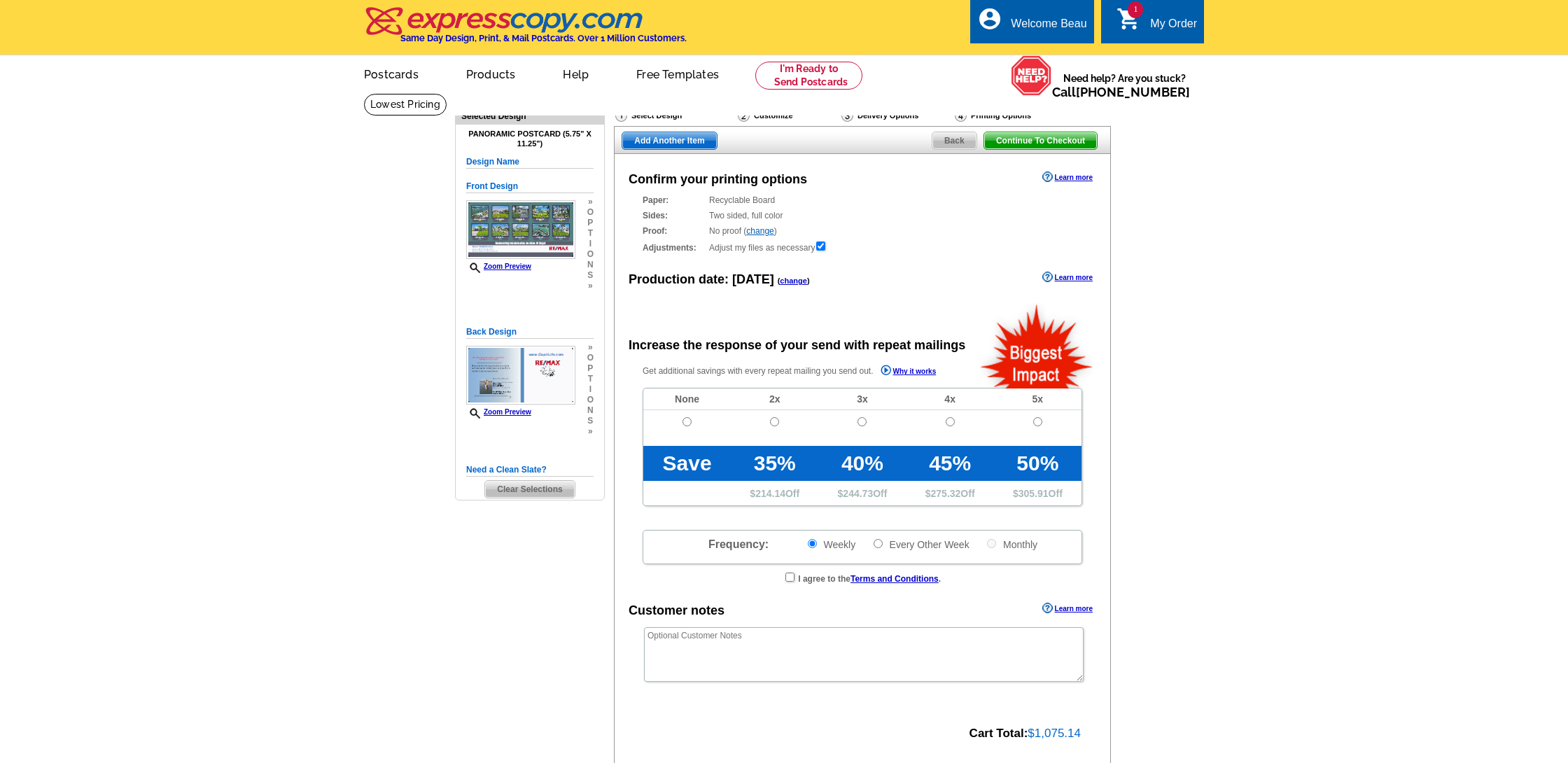
radio input "false"
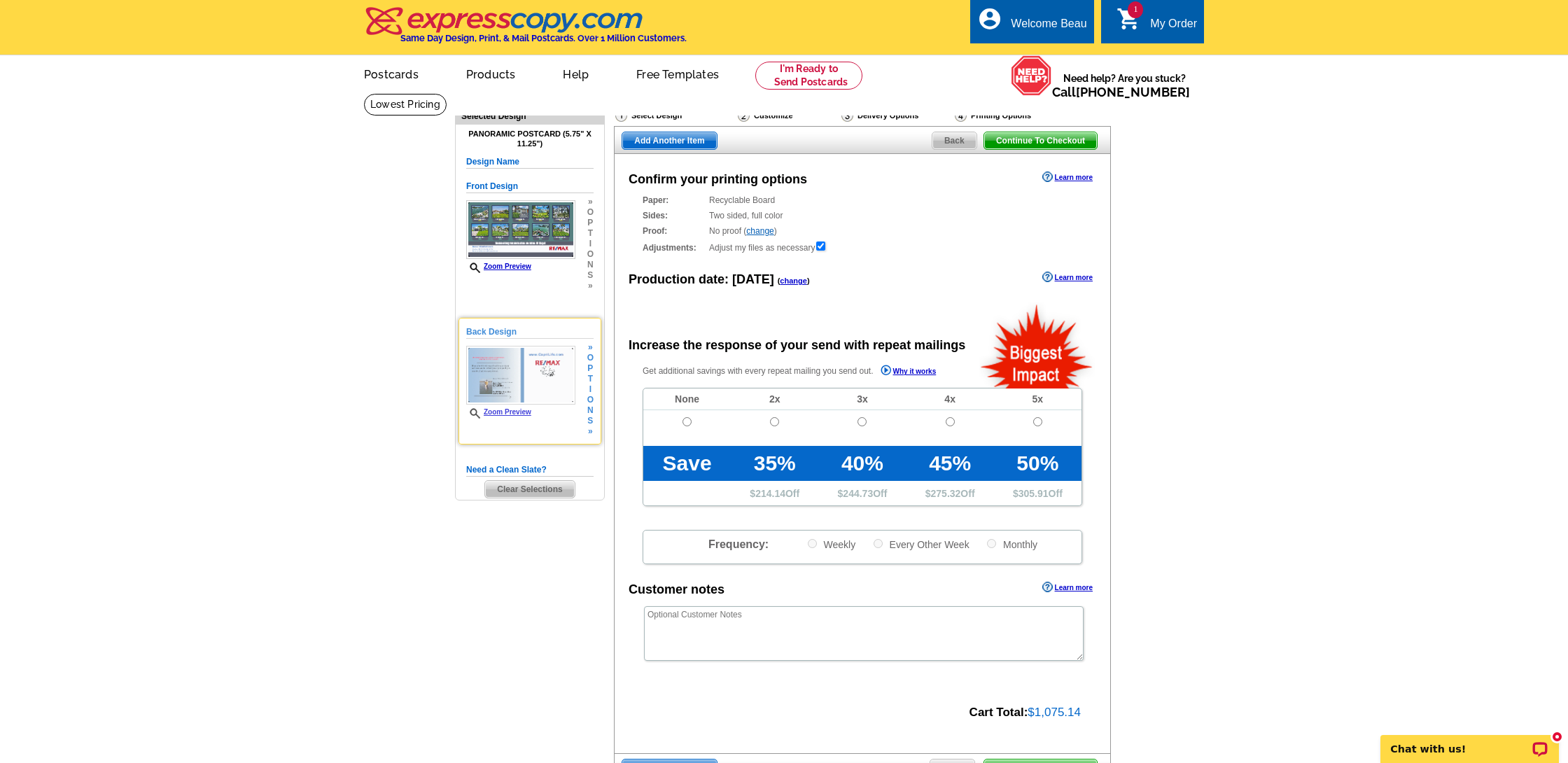
click at [594, 387] on div "Back Design Zoom Preview » o p t i o n s » Change Your Design Edit Design Copy …" at bounding box center [529, 381] width 143 height 126
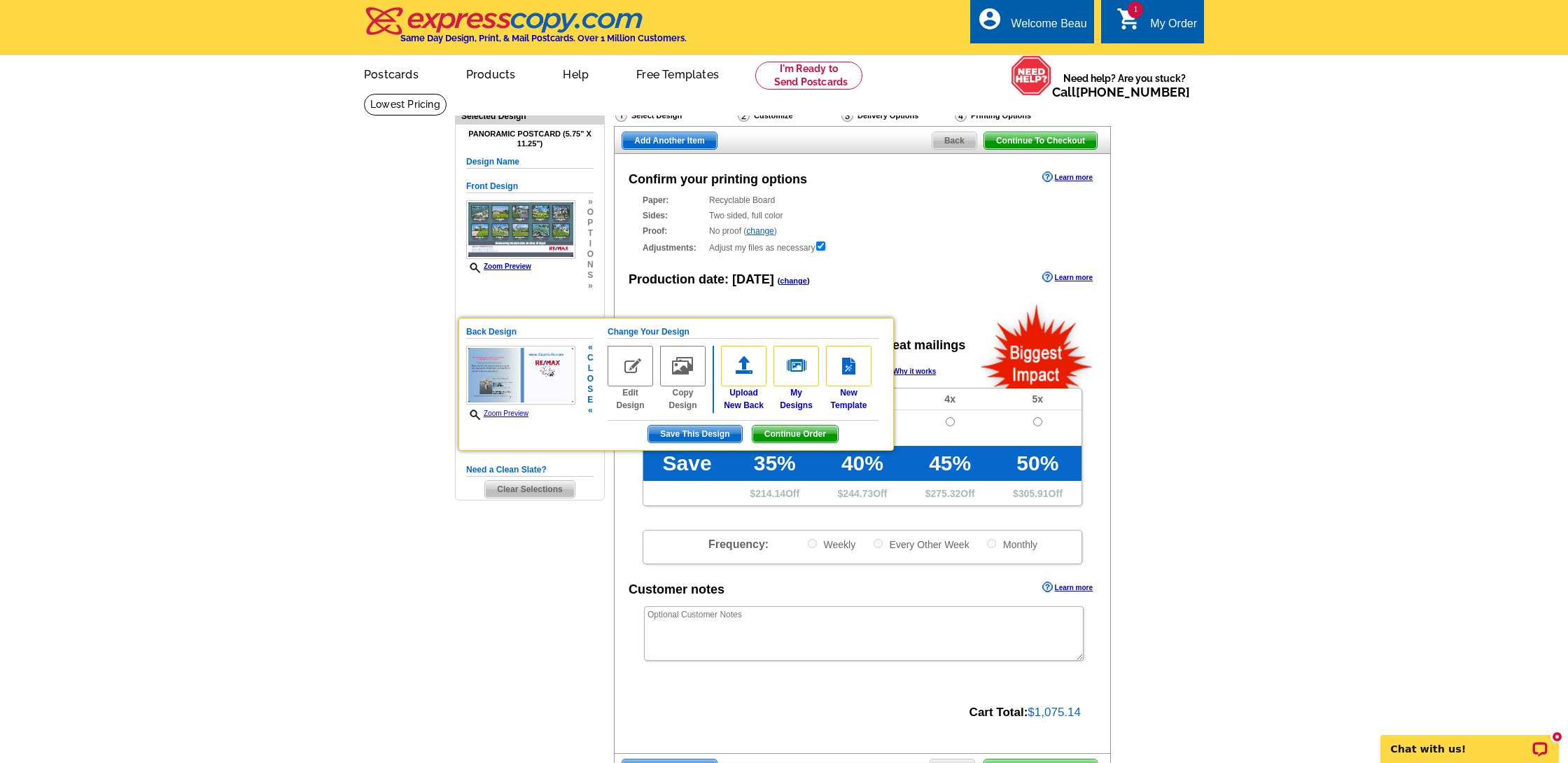
click at [624, 365] on img at bounding box center [630, 366] width 45 height 41
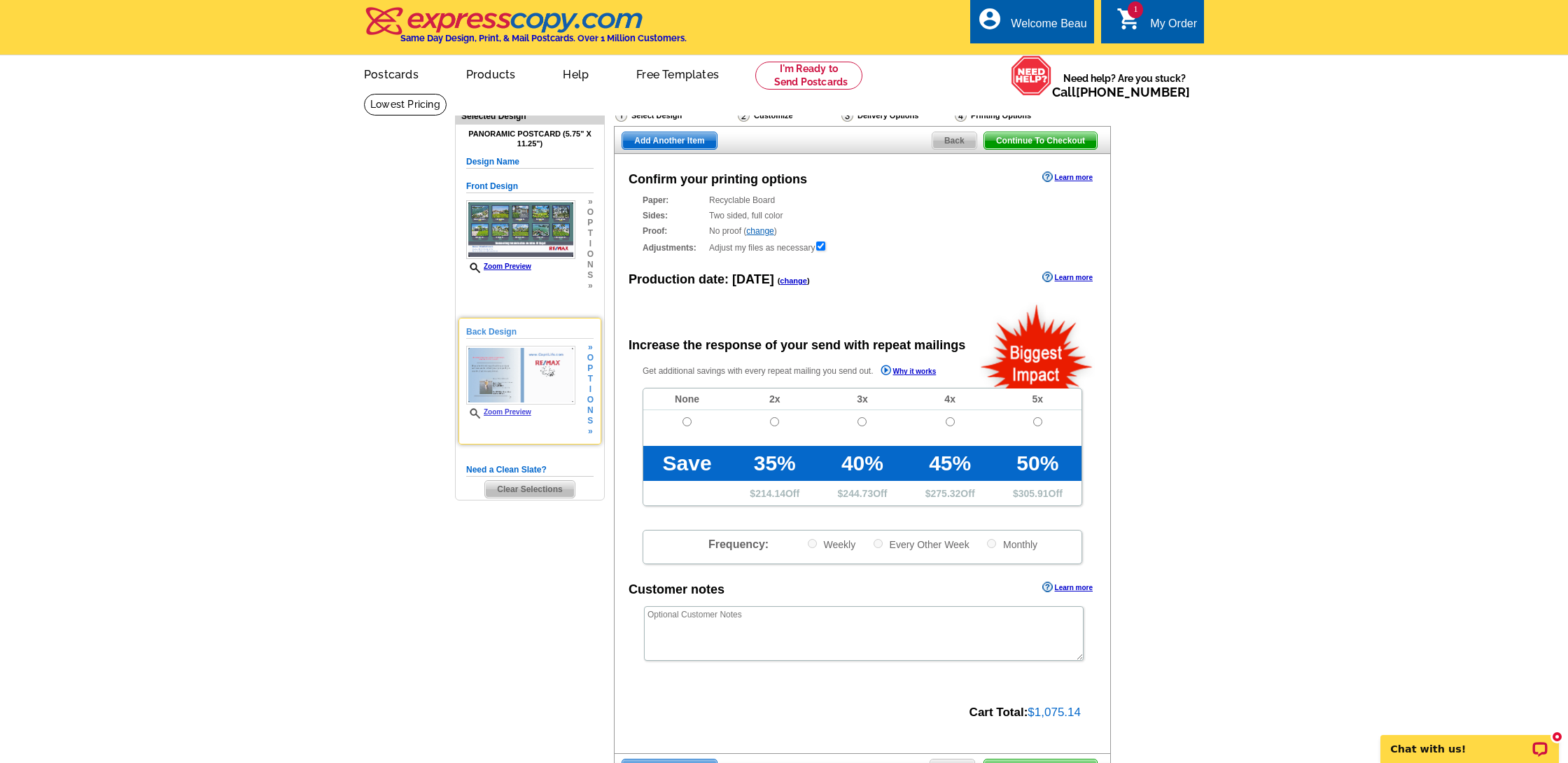
click at [586, 374] on div "» o p t i o n s »" at bounding box center [588, 389] width 10 height 94
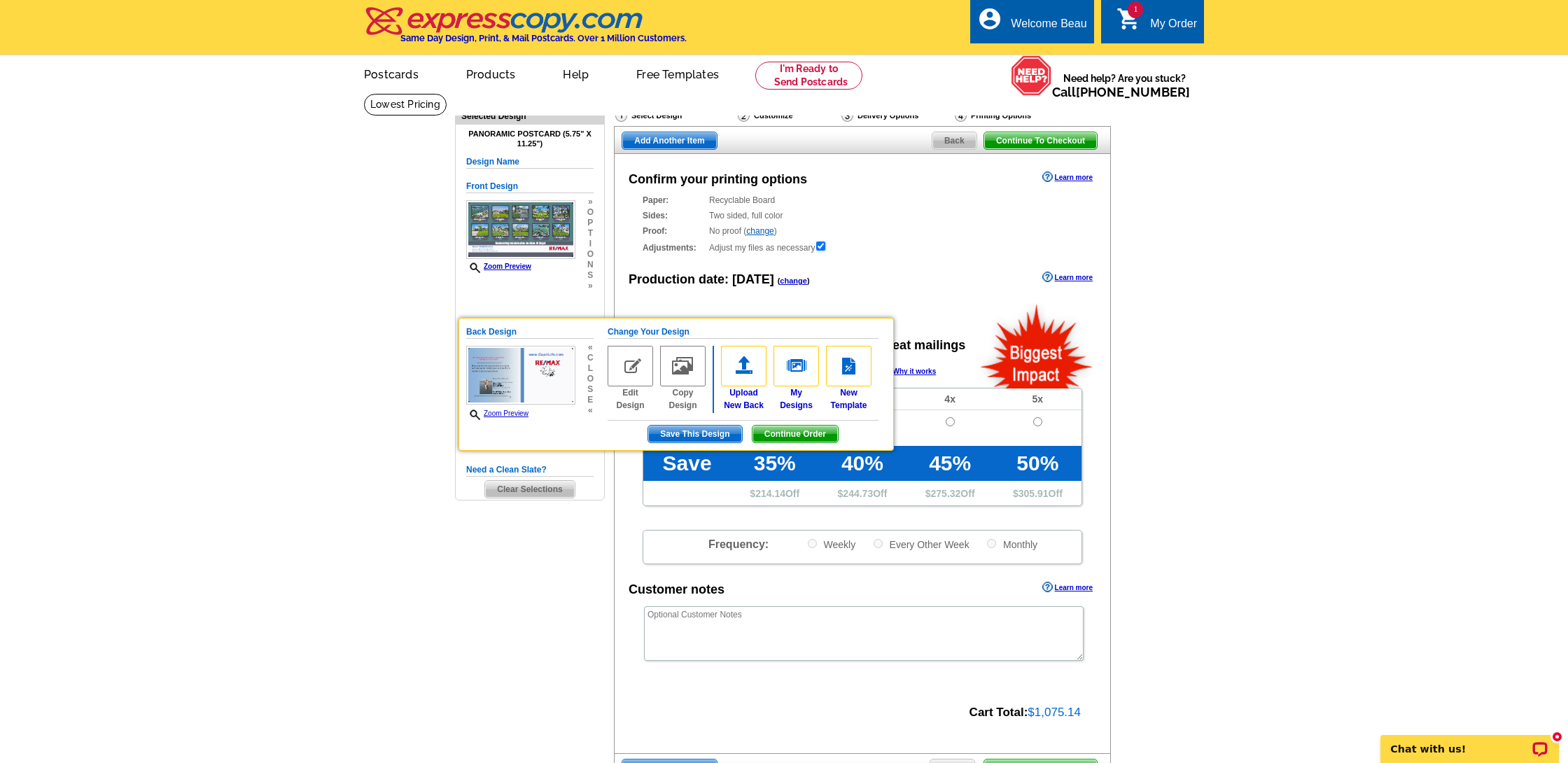
click at [337, 486] on main "Need Help? call 800-260-5887, chat with support, or have our designers make som…" at bounding box center [784, 473] width 1568 height 761
click at [576, 283] on div "Front Design Zoom Preview » o p t i o n s »" at bounding box center [529, 235] width 127 height 112
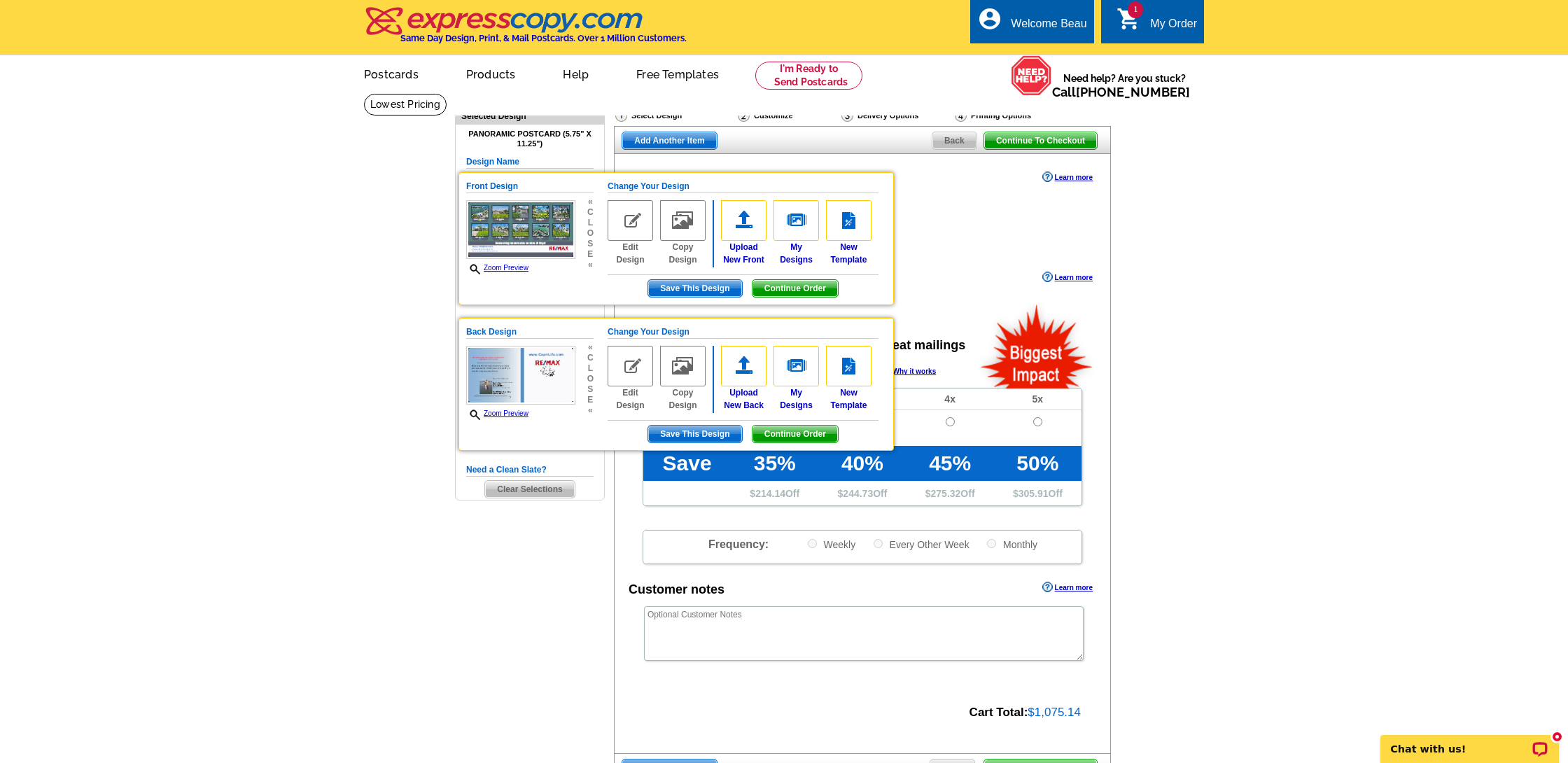
click at [939, 276] on div "Production date: Today ( change ) Learn more" at bounding box center [861, 279] width 495 height 21
click at [429, 170] on main "Need Help? call 800-260-5887, chat with support, or have our designers make som…" at bounding box center [784, 473] width 1568 height 761
click at [490, 180] on h5 "Front Design" at bounding box center [529, 186] width 127 height 13
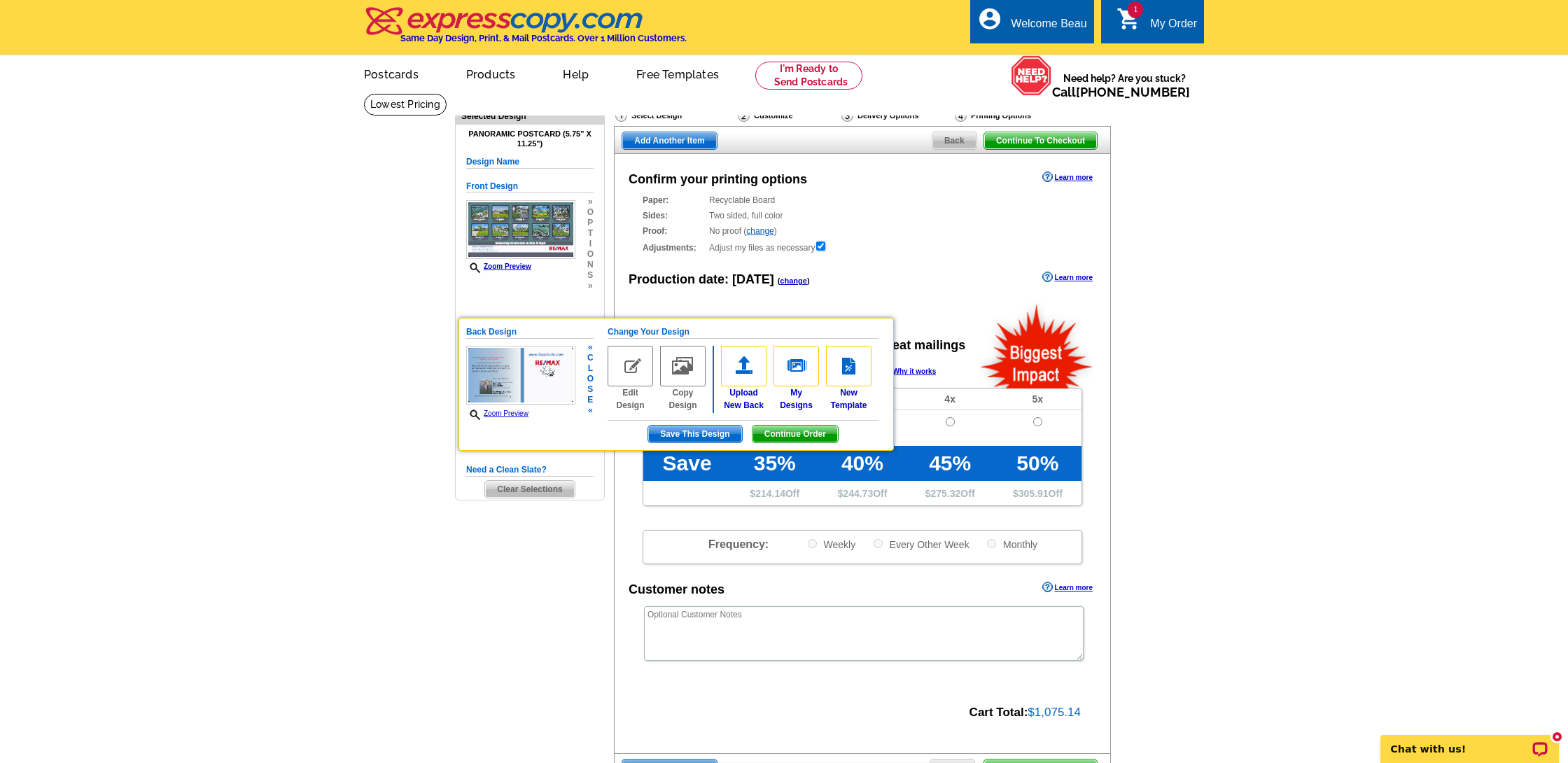
click at [505, 327] on h5 "Back Design" at bounding box center [529, 332] width 127 height 13
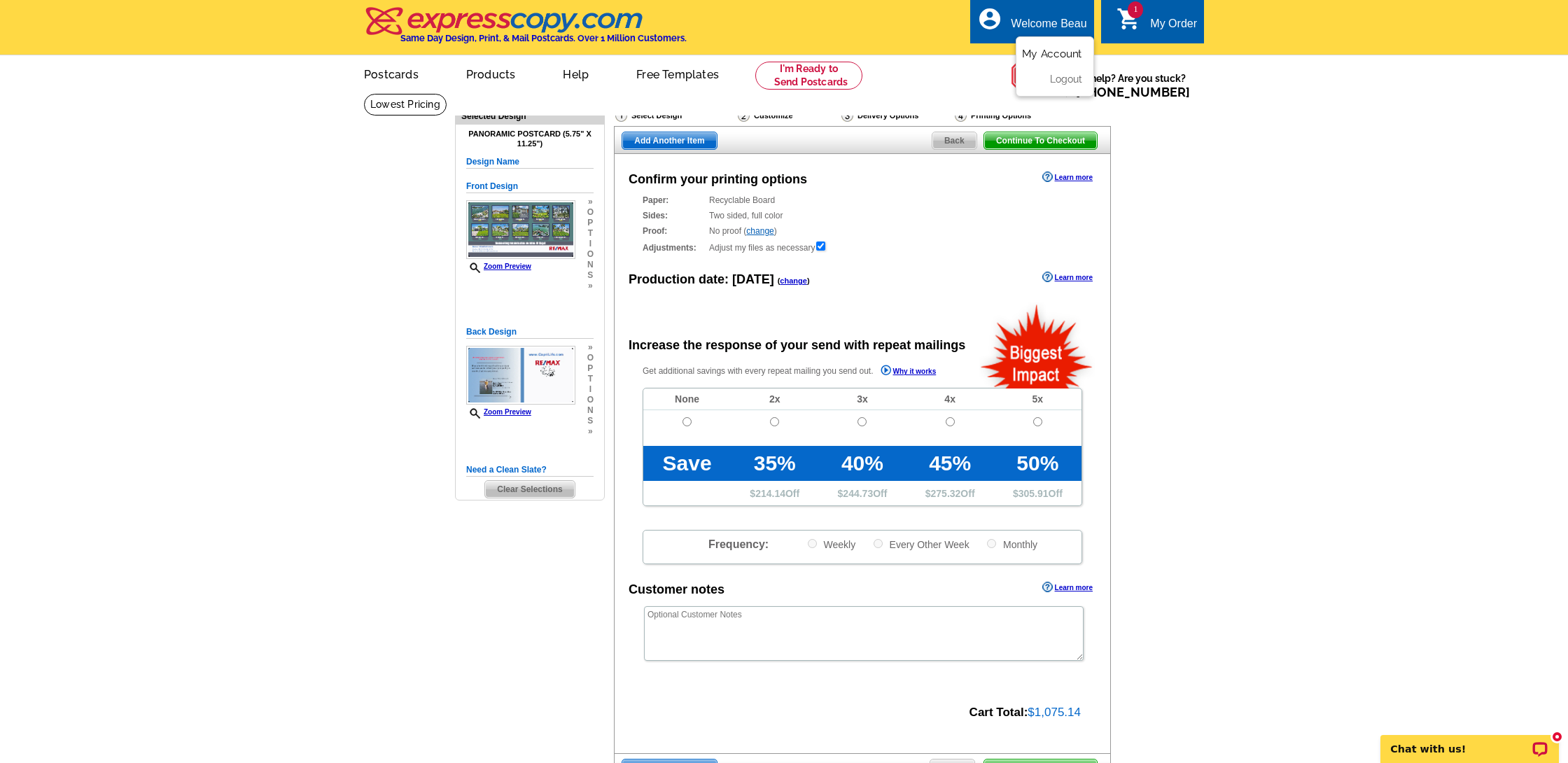
click at [1061, 54] on link "My Account" at bounding box center [1051, 54] width 60 height 13
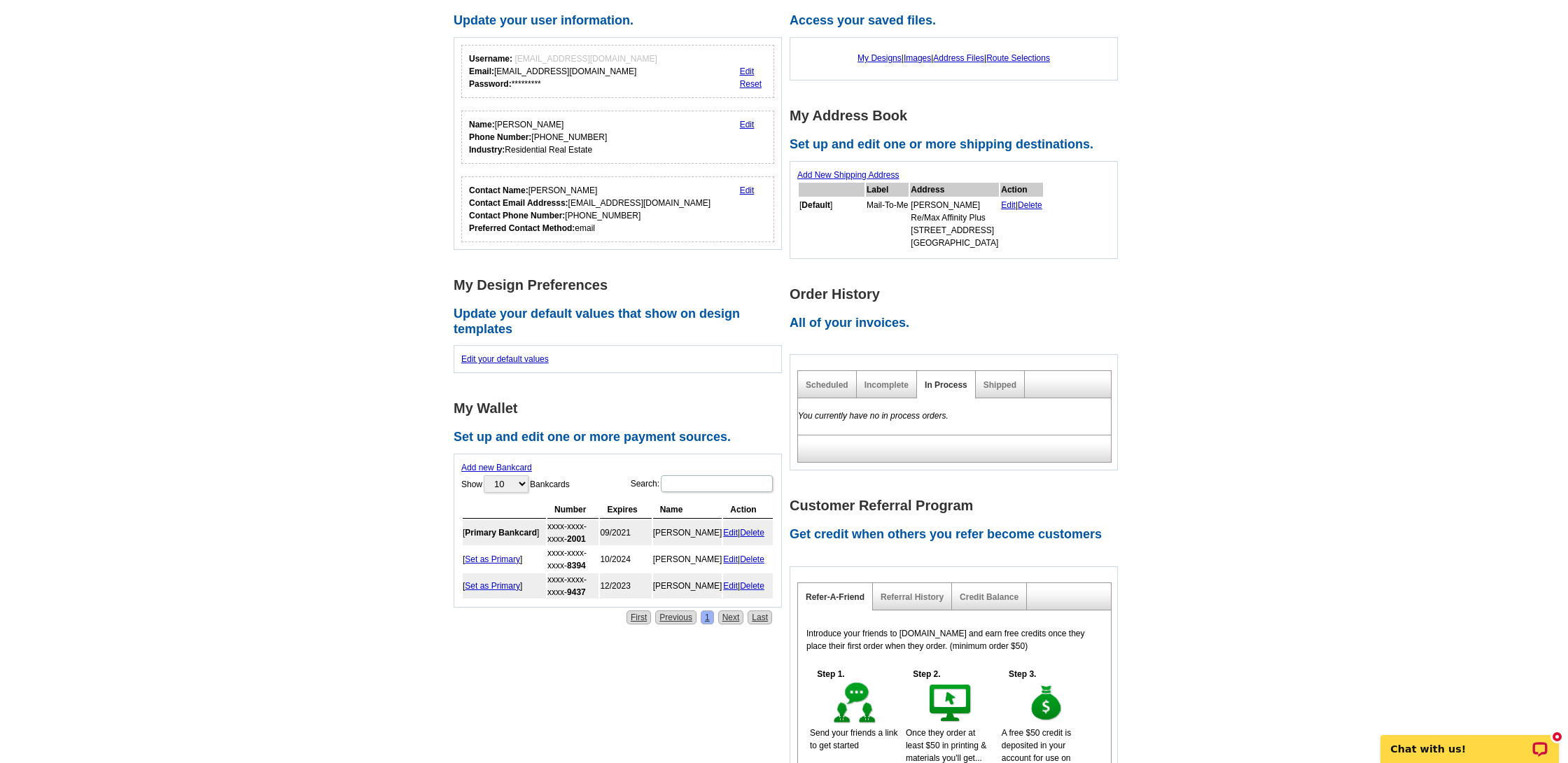
scroll to position [134, 0]
click at [884, 380] on link "Incomplete" at bounding box center [886, 383] width 44 height 10
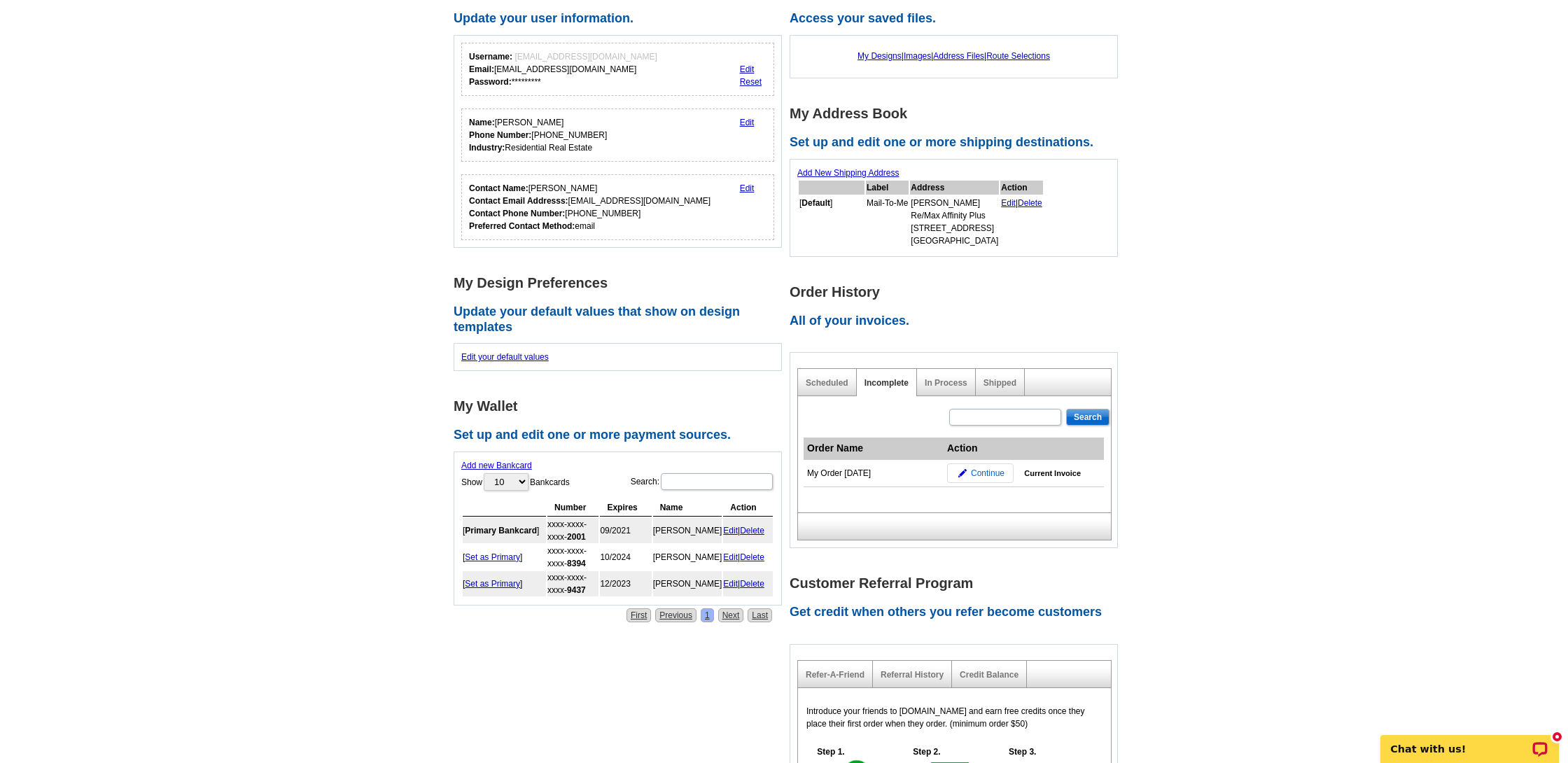
scroll to position [136, 0]
click at [979, 471] on span "Continue" at bounding box center [988, 471] width 33 height 13
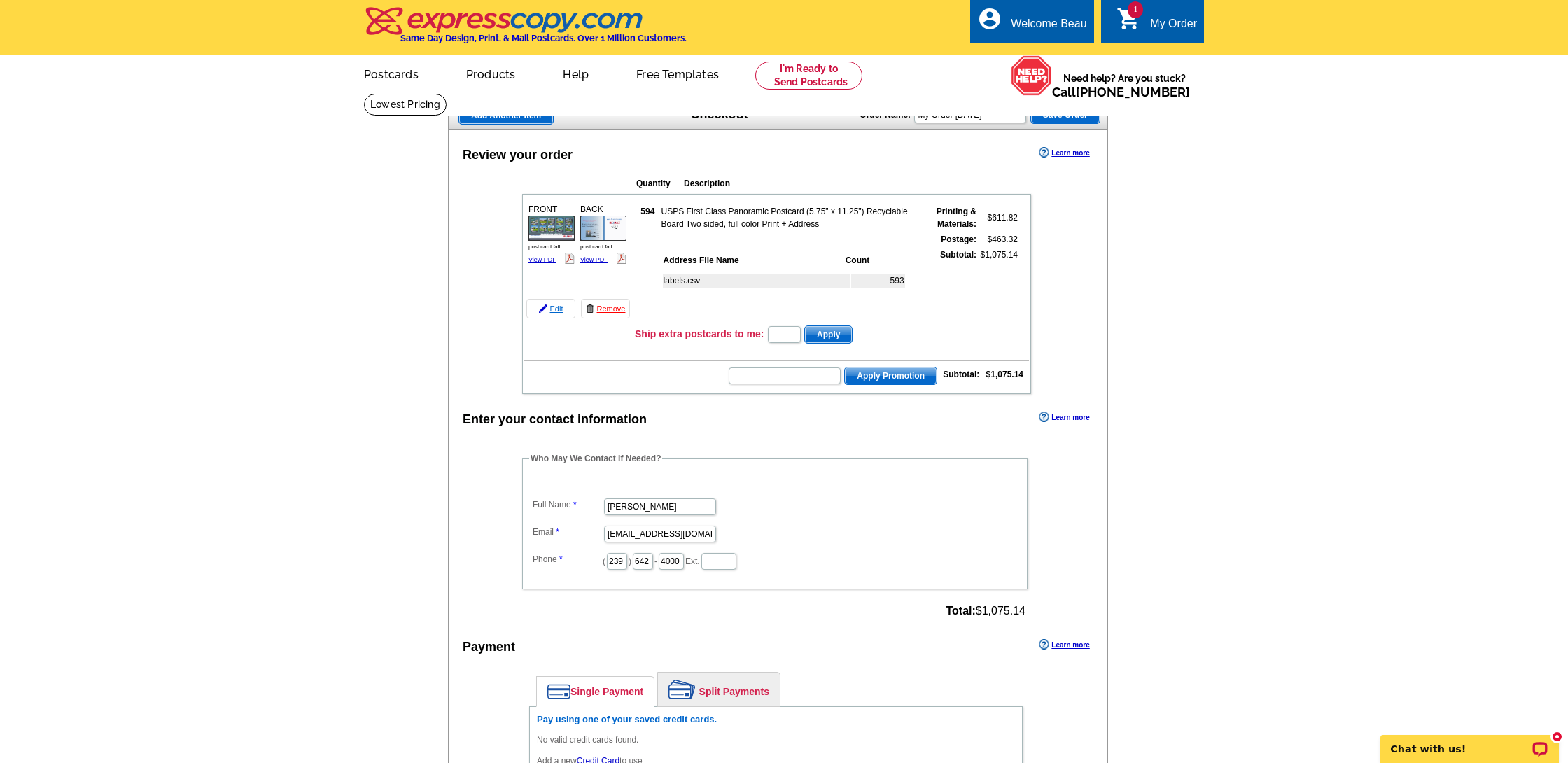
click at [554, 307] on link "Edit" at bounding box center [551, 308] width 49 height 19
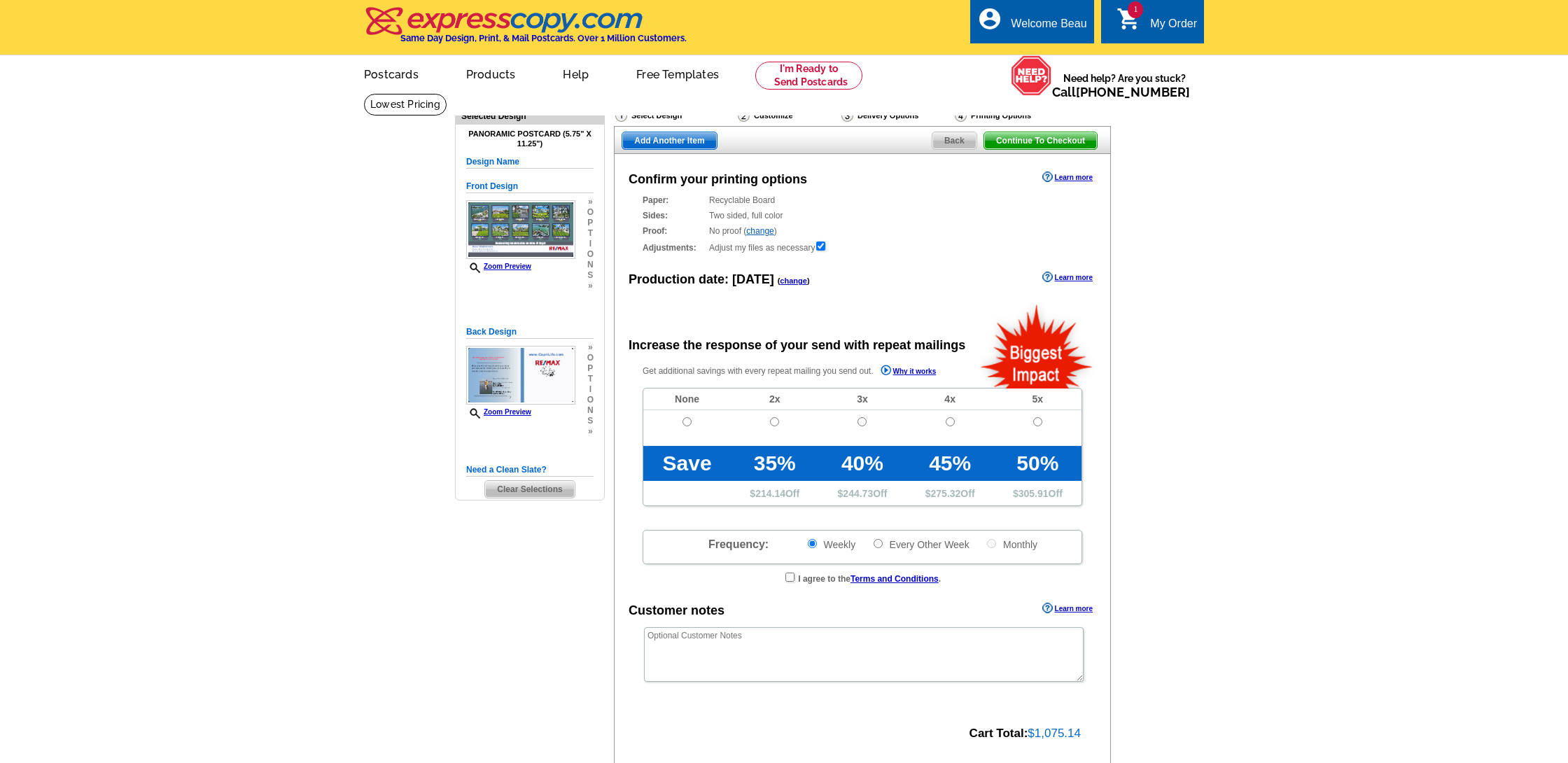
radio input "false"
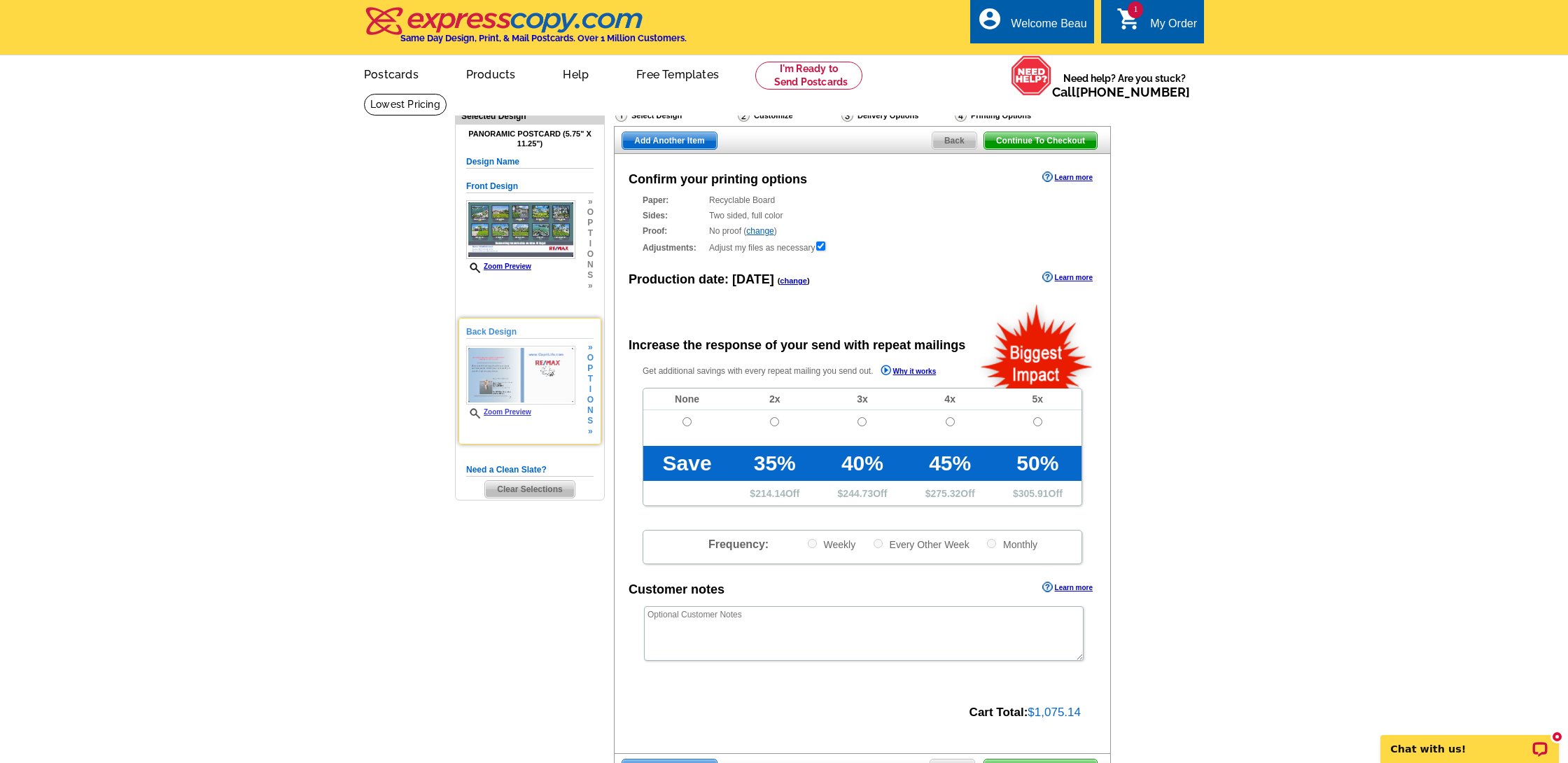
click at [529, 382] on img at bounding box center [520, 376] width 109 height 59
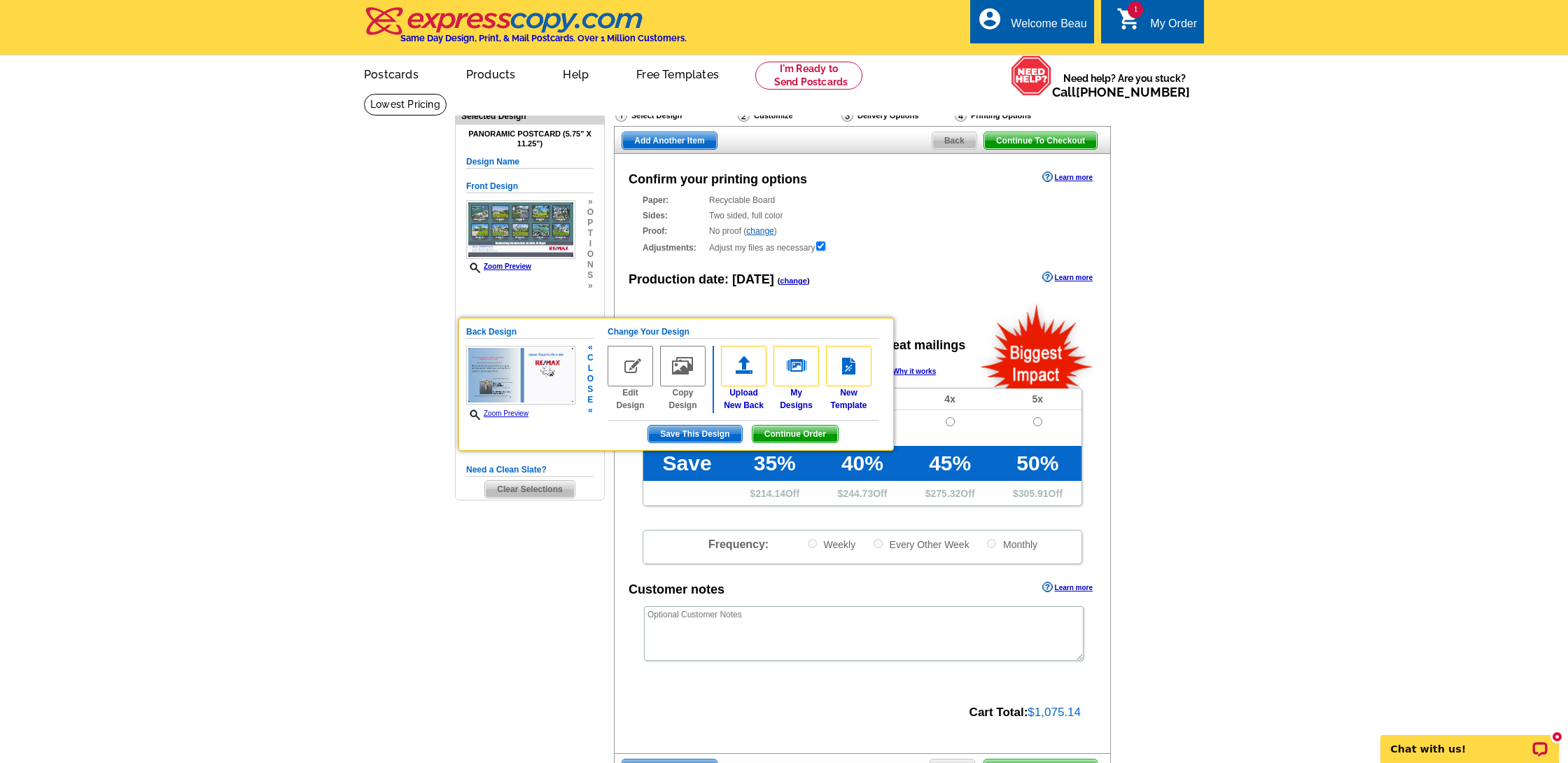
click at [635, 359] on img at bounding box center [630, 366] width 45 height 41
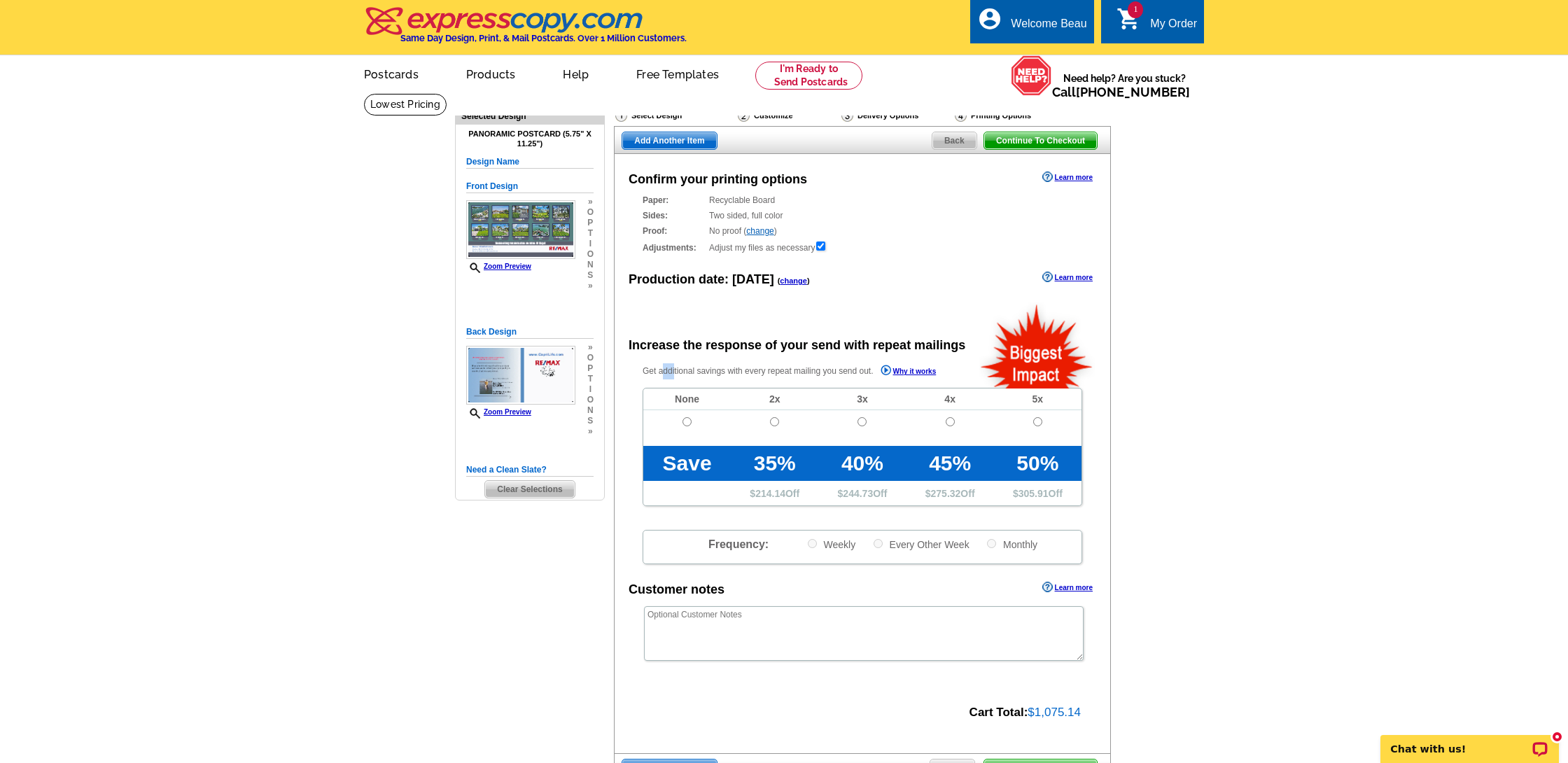
click at [635, 359] on div "Confirm your printing options Learn more Paper: Recyclable Board Select a diffe…" at bounding box center [862, 454] width 497 height 600
click at [560, 379] on img at bounding box center [520, 376] width 109 height 59
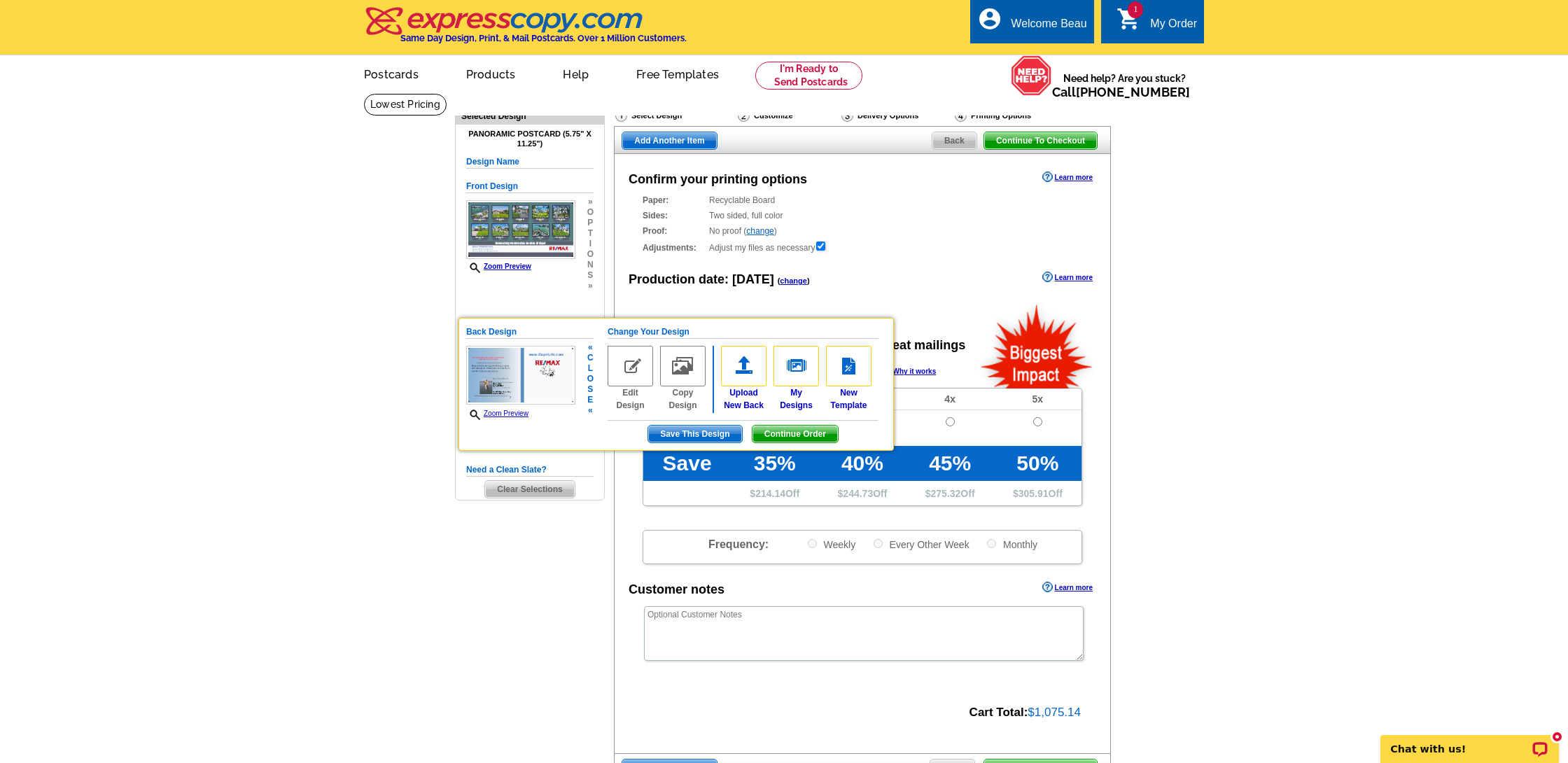
click at [636, 376] on img at bounding box center [630, 366] width 45 height 41
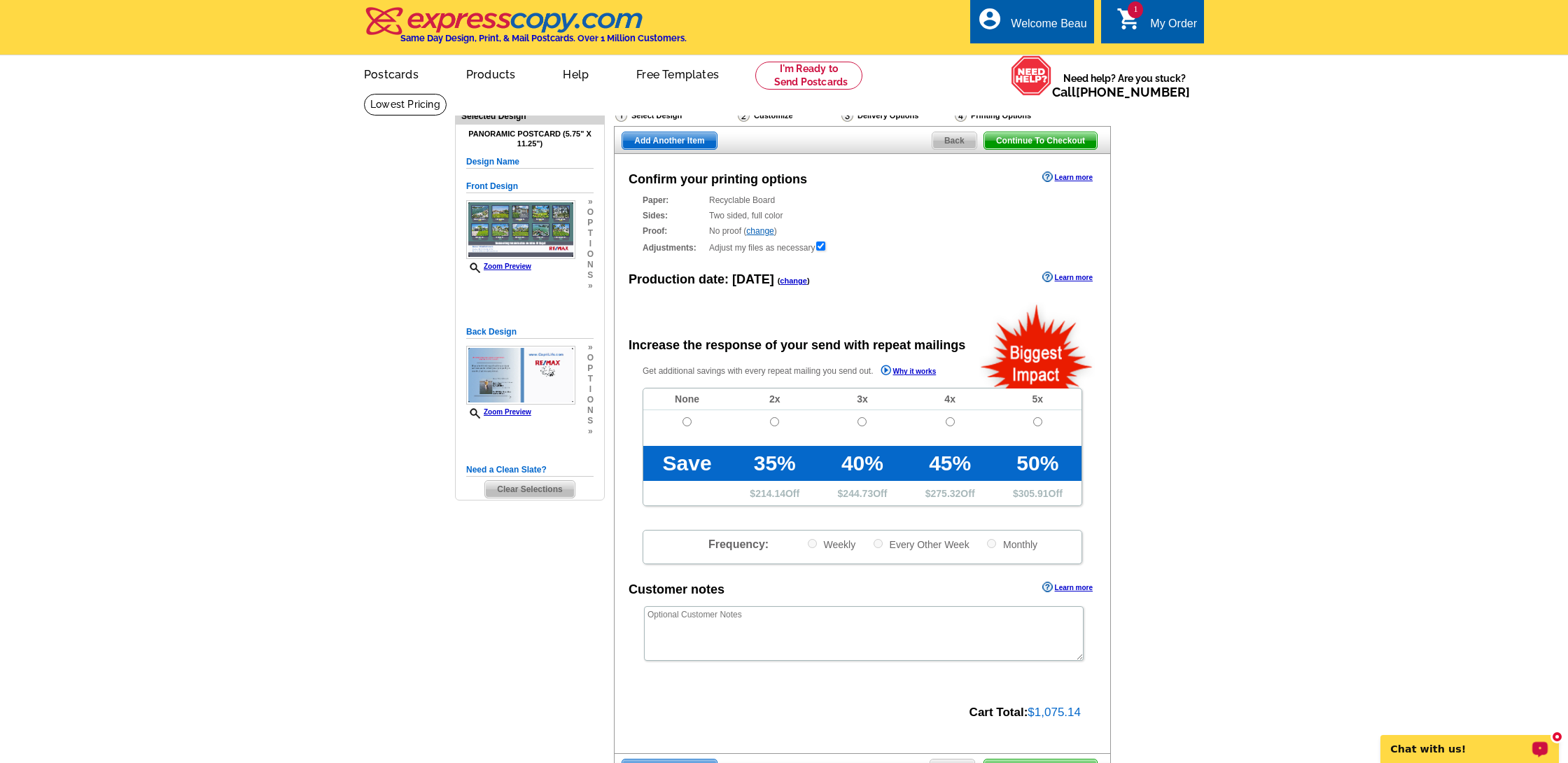
click at [1480, 744] on p "Chat with us!" at bounding box center [1460, 749] width 138 height 11
click at [505, 160] on h5 "Design Name" at bounding box center [529, 161] width 127 height 13
click at [388, 68] on link "Postcards" at bounding box center [390, 73] width 98 height 33
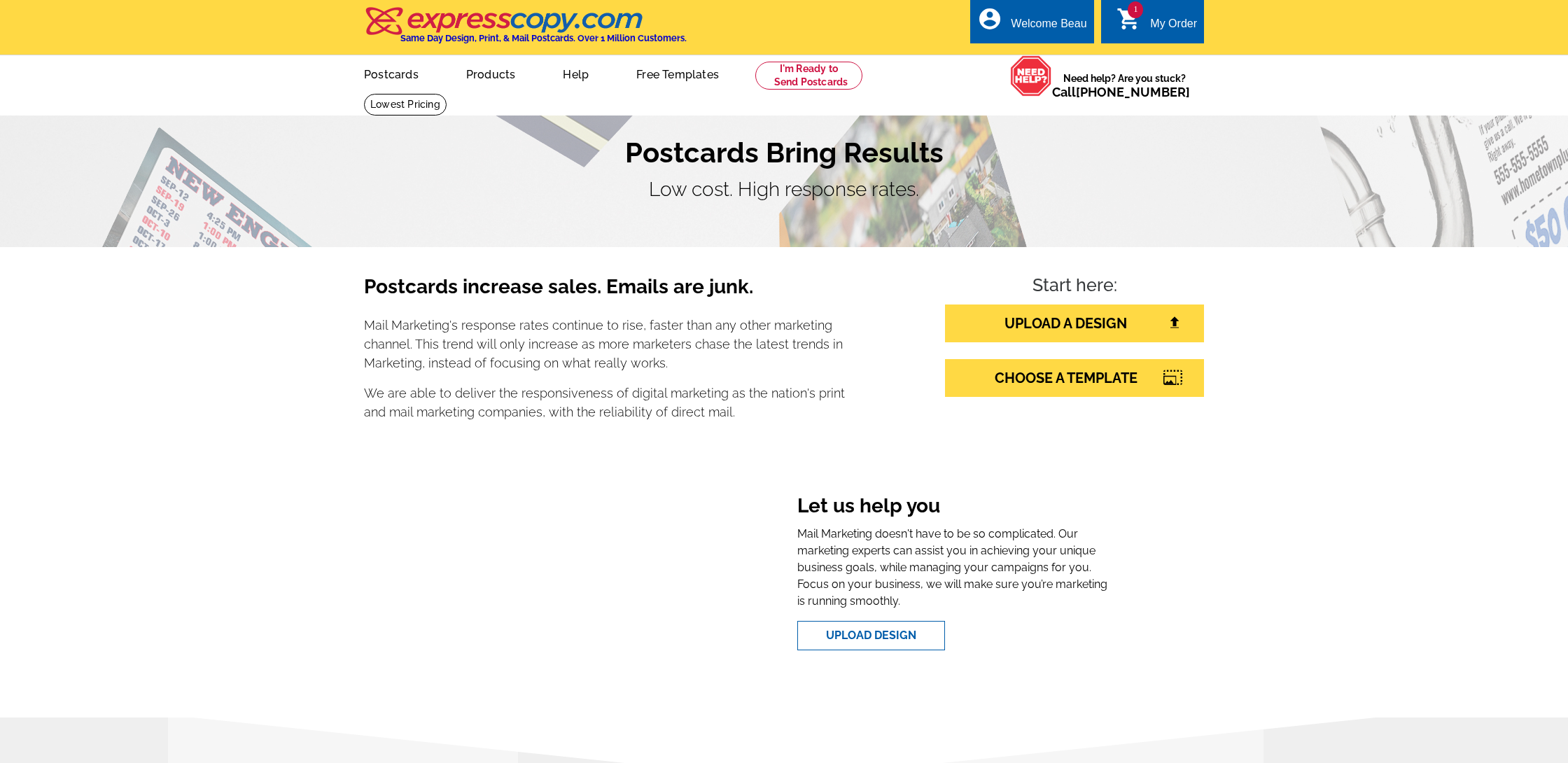
click at [1173, 25] on div "My Order" at bounding box center [1173, 27] width 47 height 19
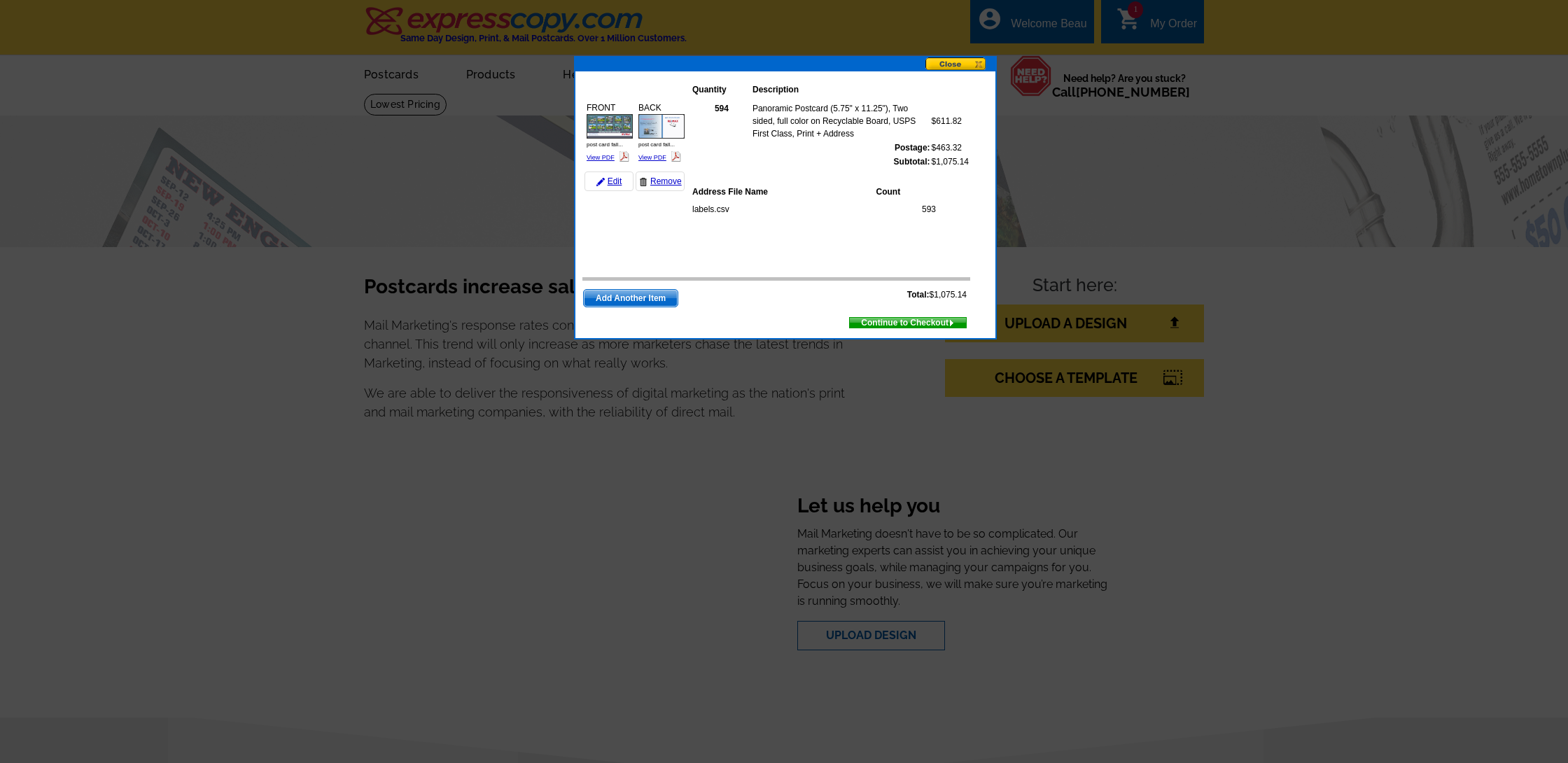
click at [648, 121] on img at bounding box center [661, 126] width 46 height 25
click at [617, 181] on link "Edit" at bounding box center [609, 181] width 49 height 19
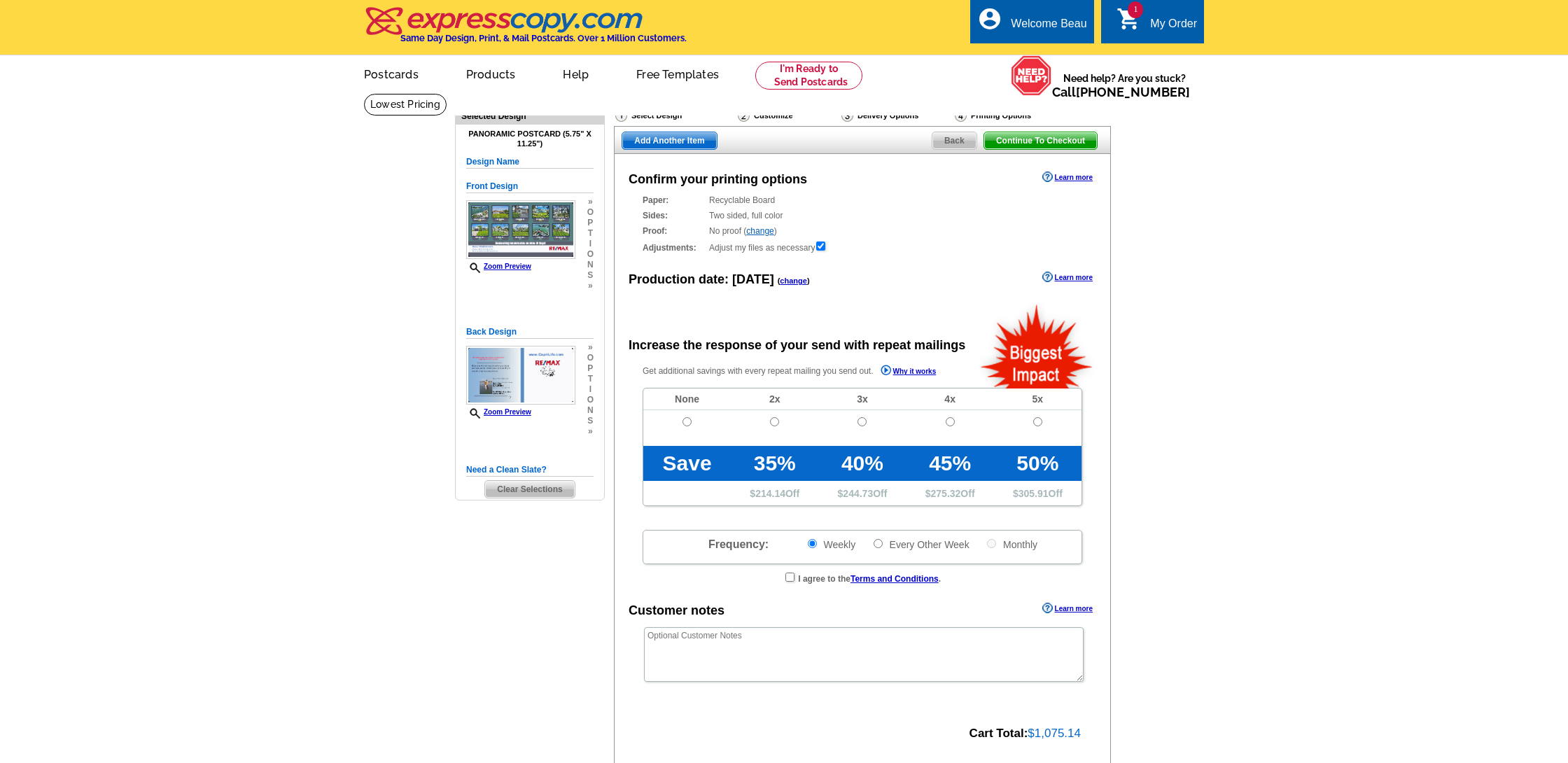
radio input "false"
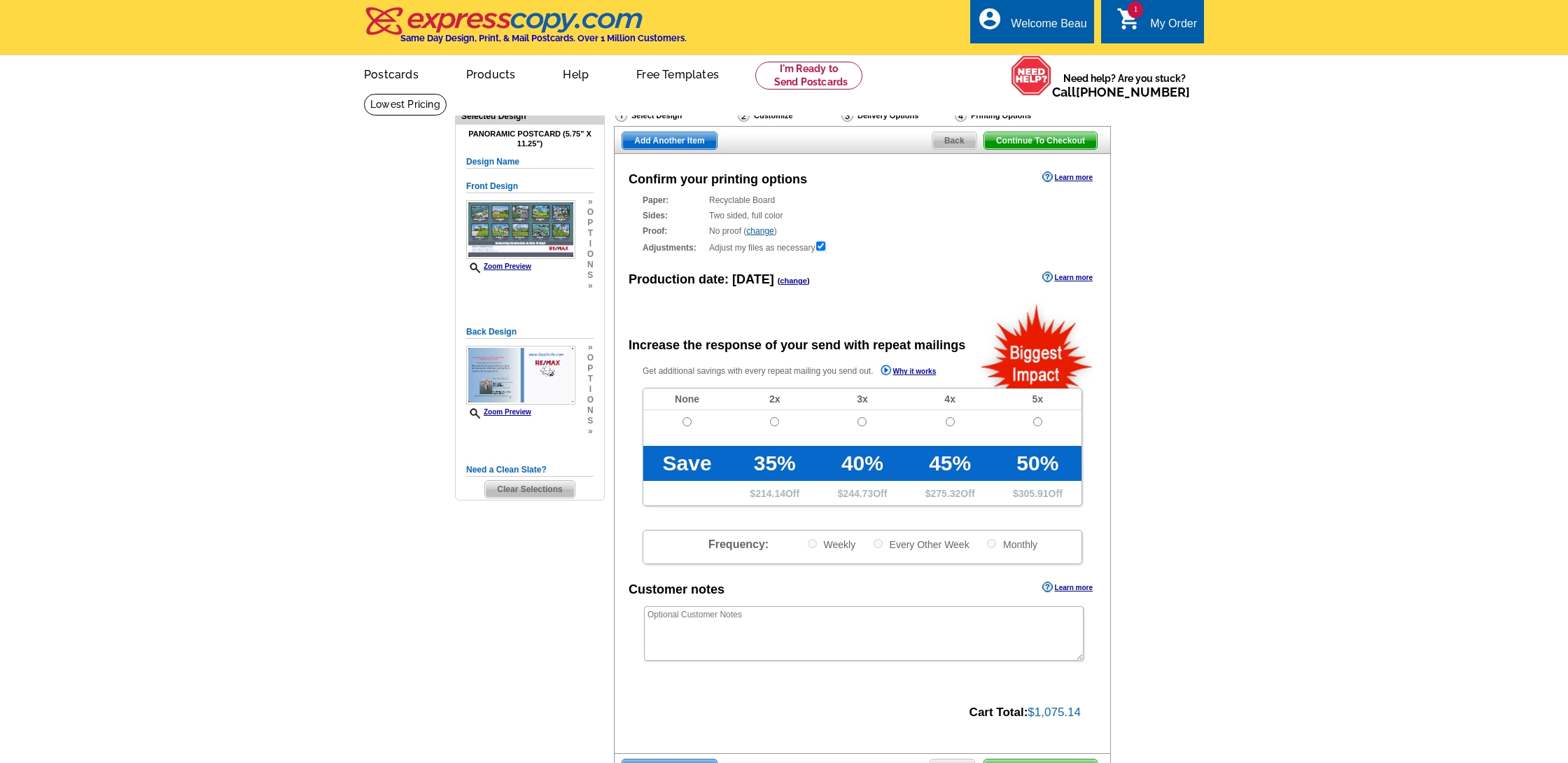
click at [960, 141] on span "Back" at bounding box center [955, 140] width 44 height 17
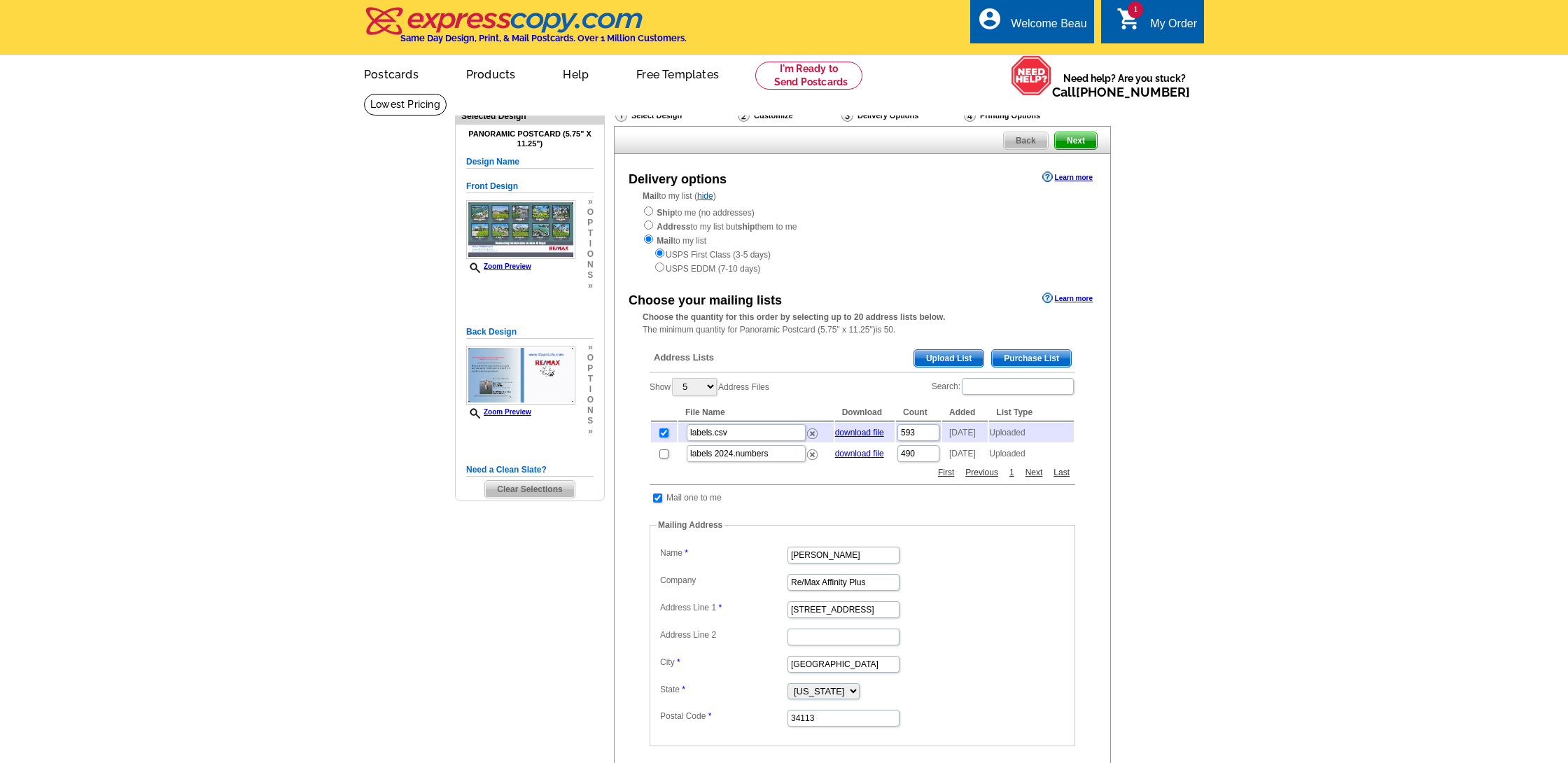
click at [1020, 138] on span "Back" at bounding box center [1026, 140] width 44 height 17
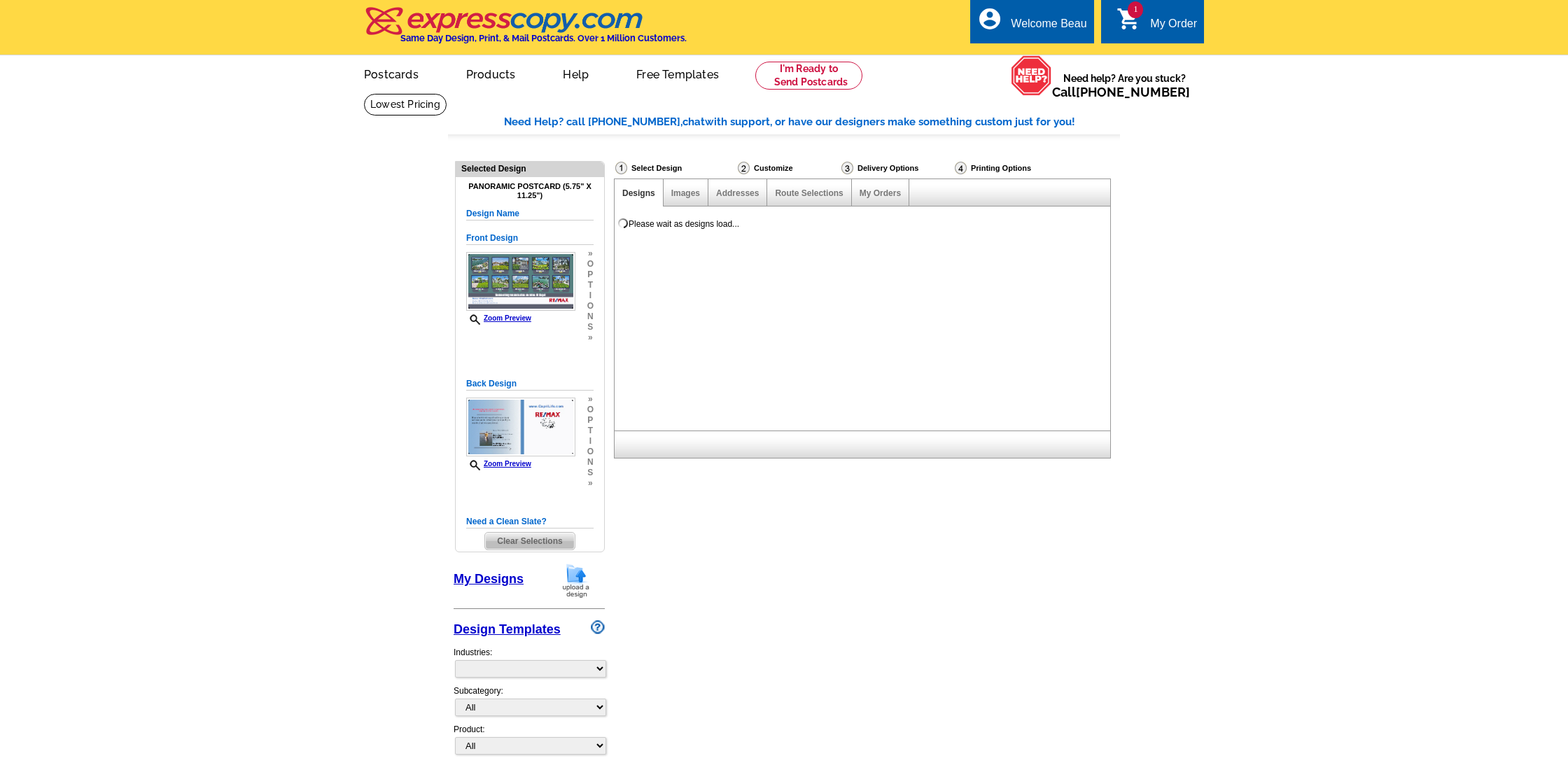
select select "785"
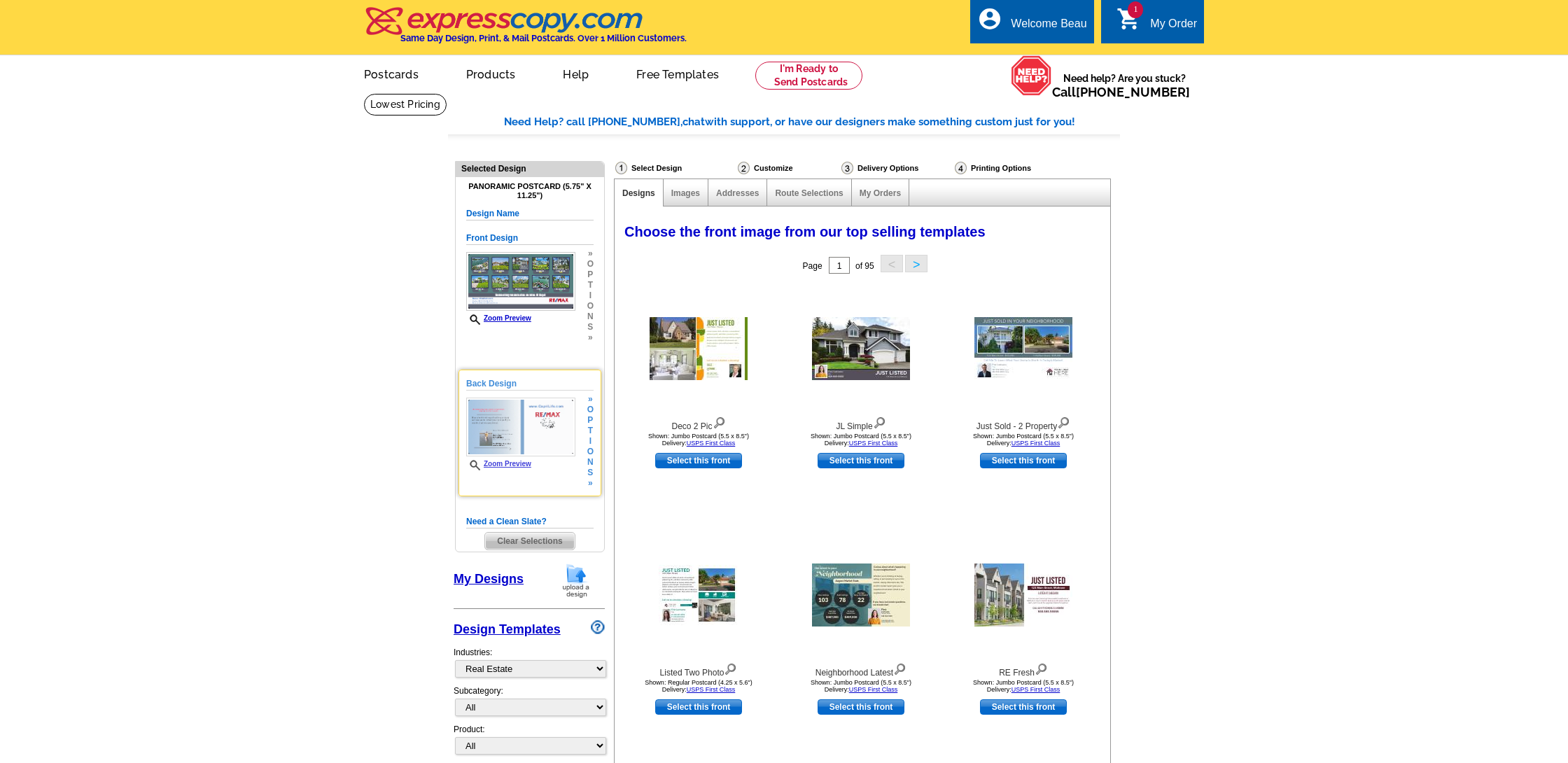
click at [585, 423] on div "» o p t i o n s »" at bounding box center [588, 441] width 10 height 94
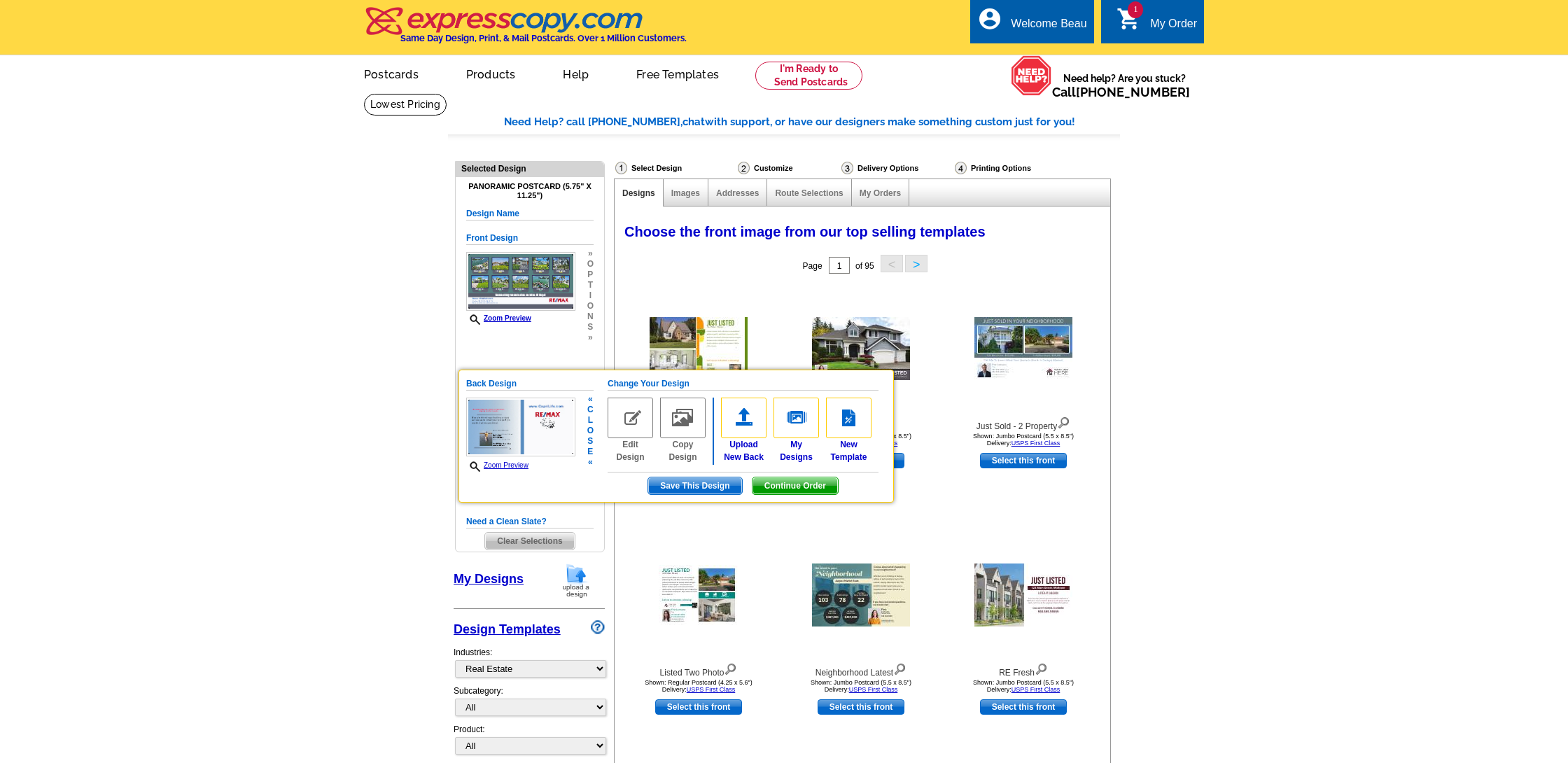
click at [635, 414] on img at bounding box center [630, 418] width 45 height 41
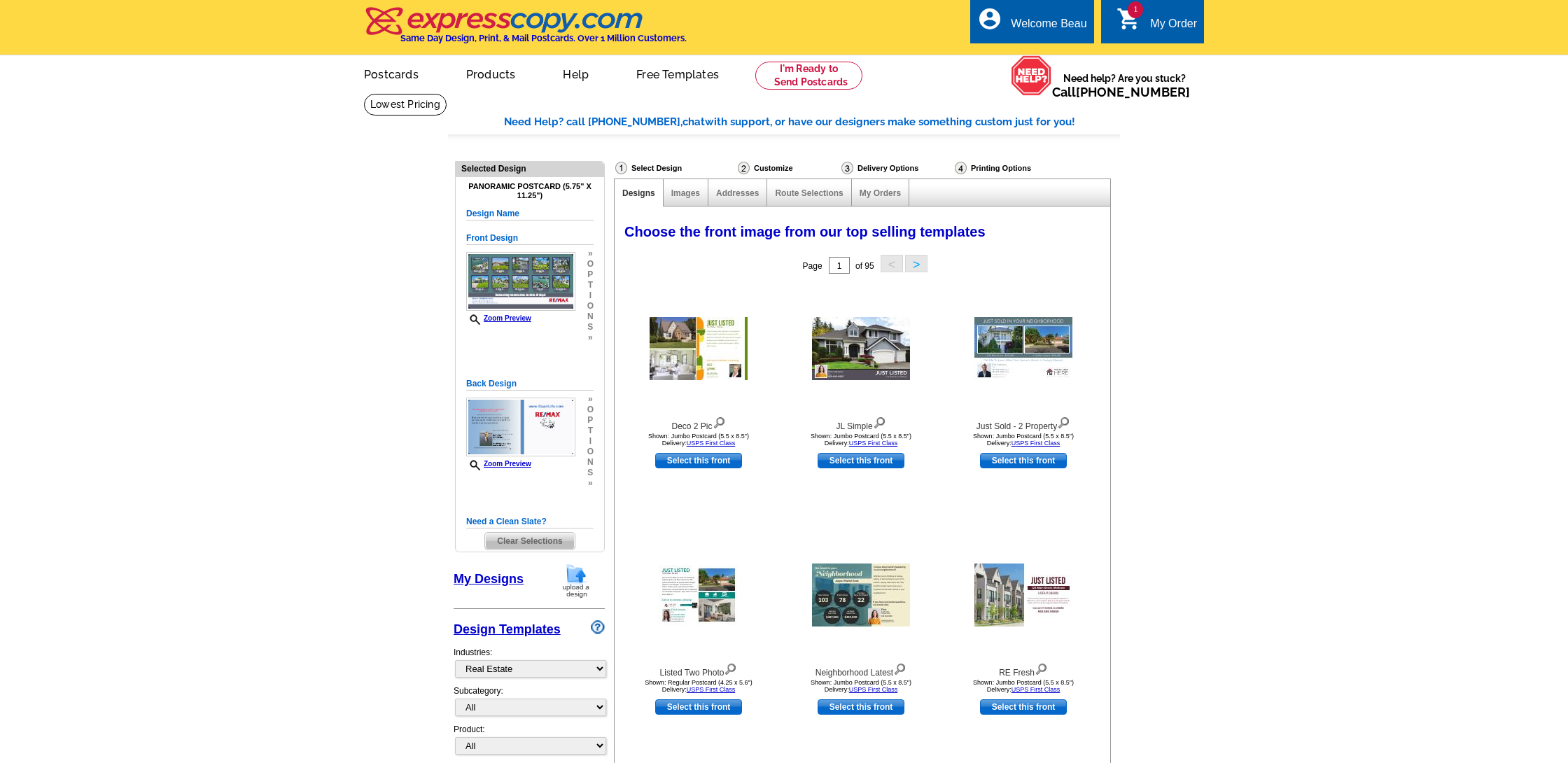
click at [1174, 27] on div "My Order" at bounding box center [1173, 27] width 47 height 19
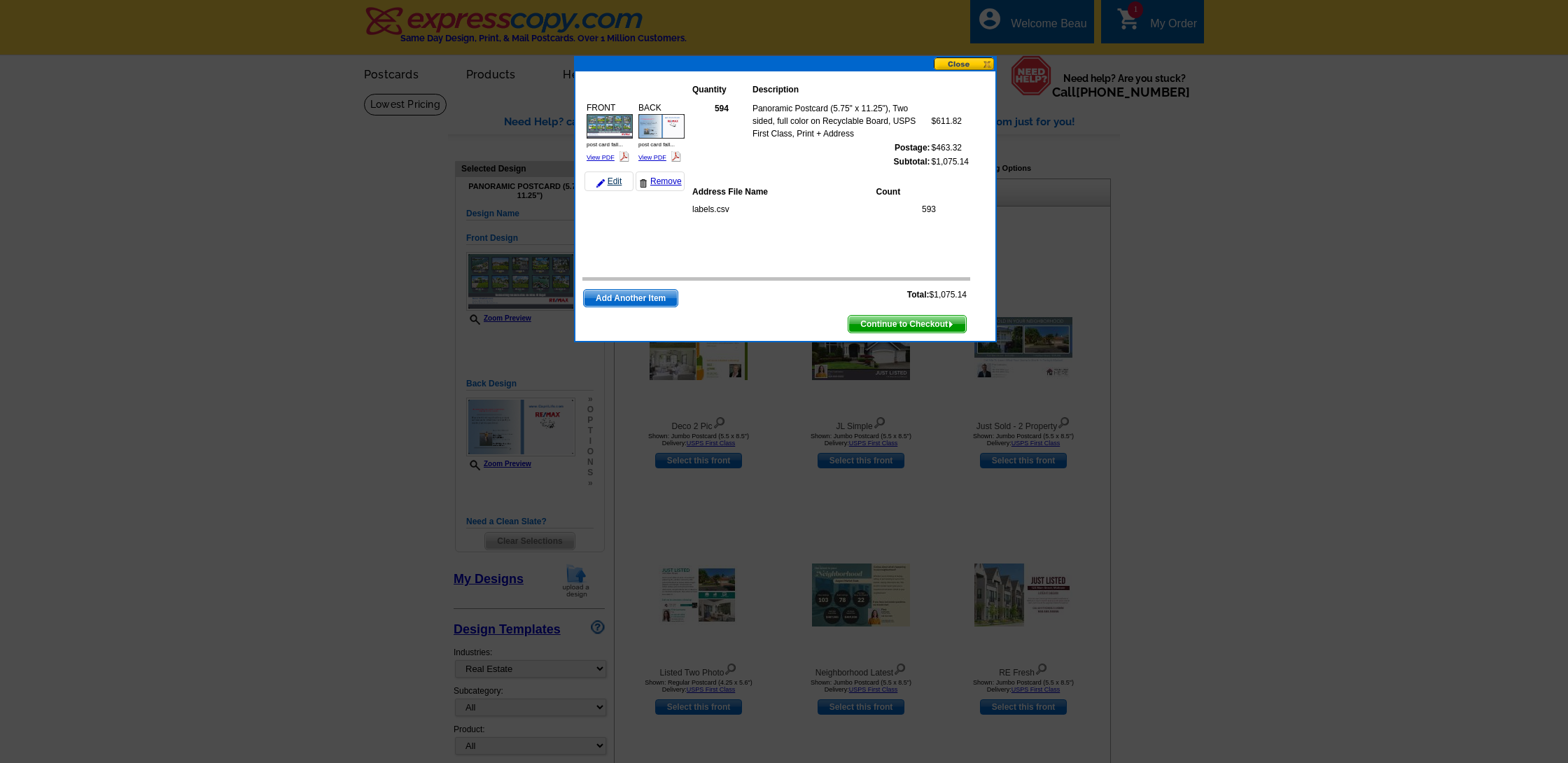
click at [615, 181] on link "Edit" at bounding box center [609, 181] width 49 height 19
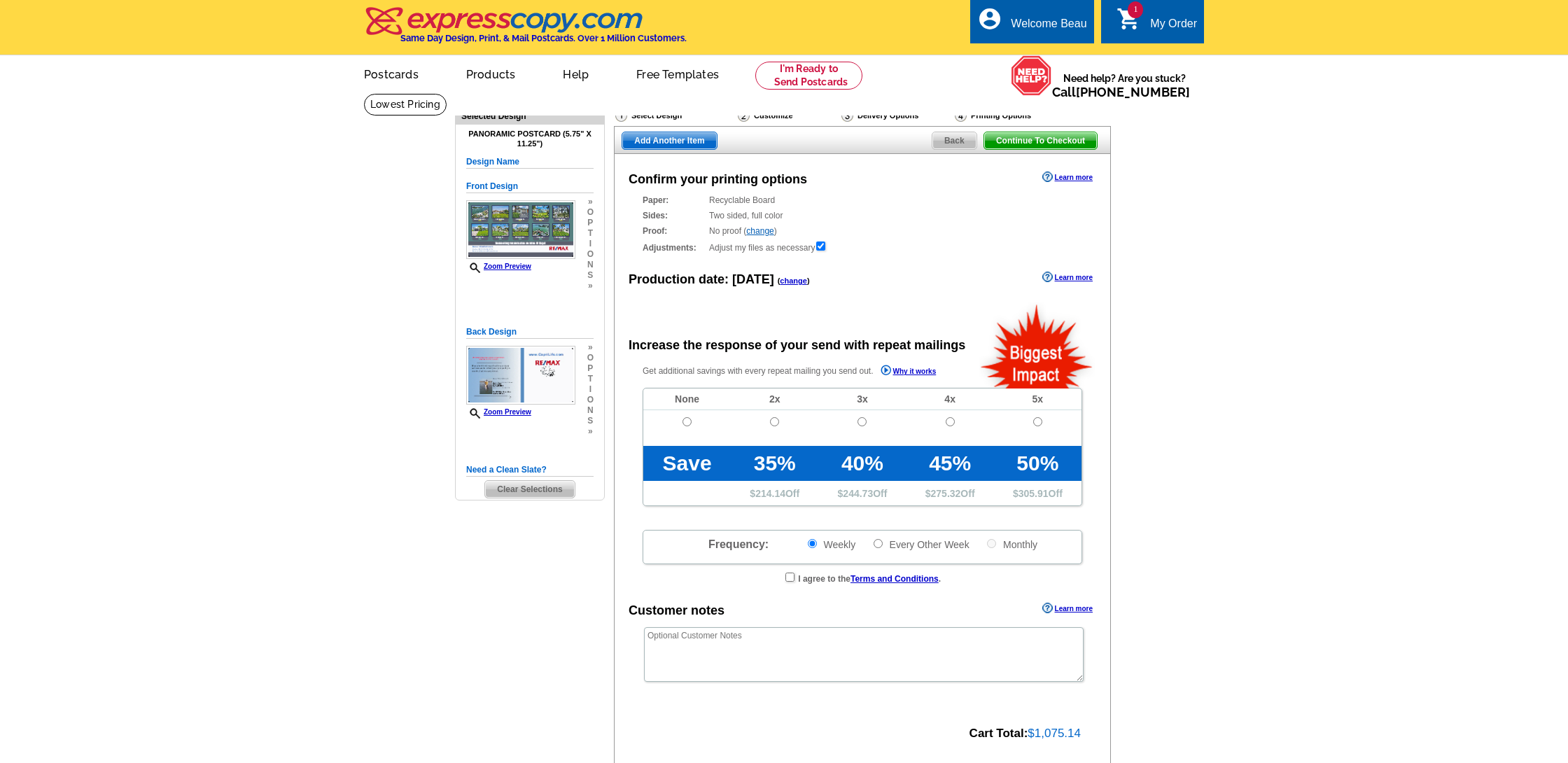
radio input "false"
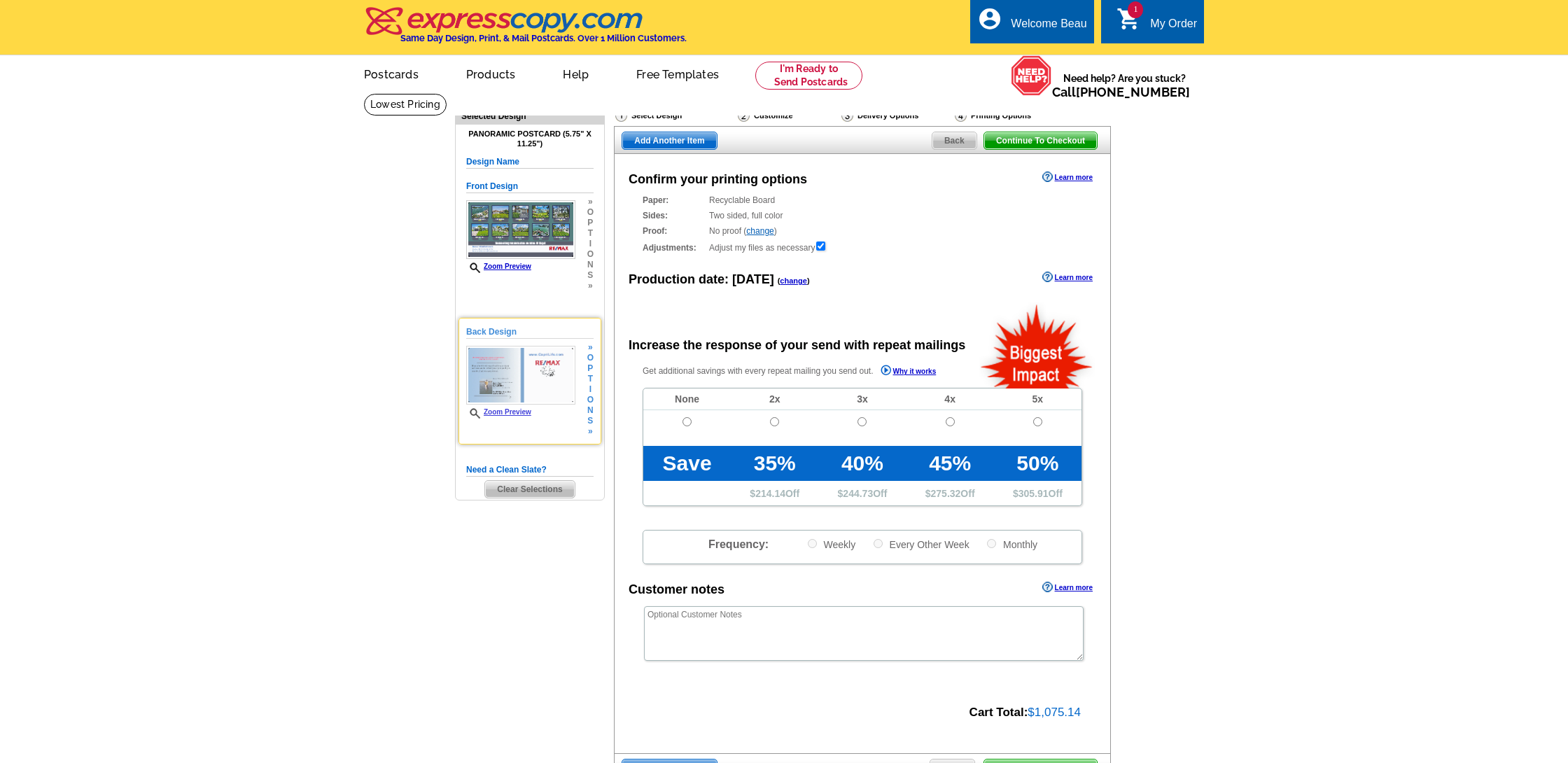
click at [591, 376] on span "t" at bounding box center [590, 378] width 6 height 10
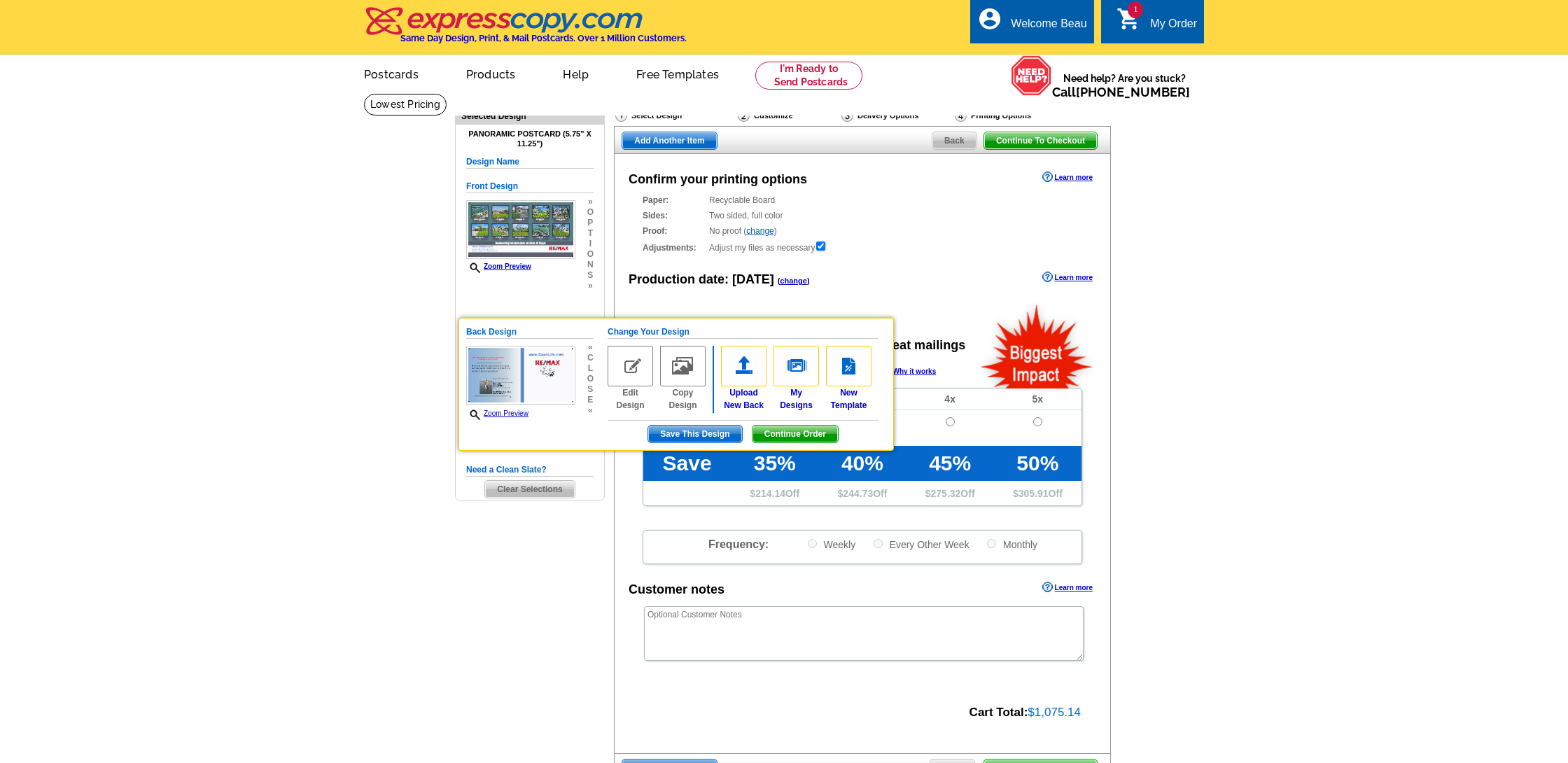
click at [633, 364] on img at bounding box center [630, 366] width 45 height 41
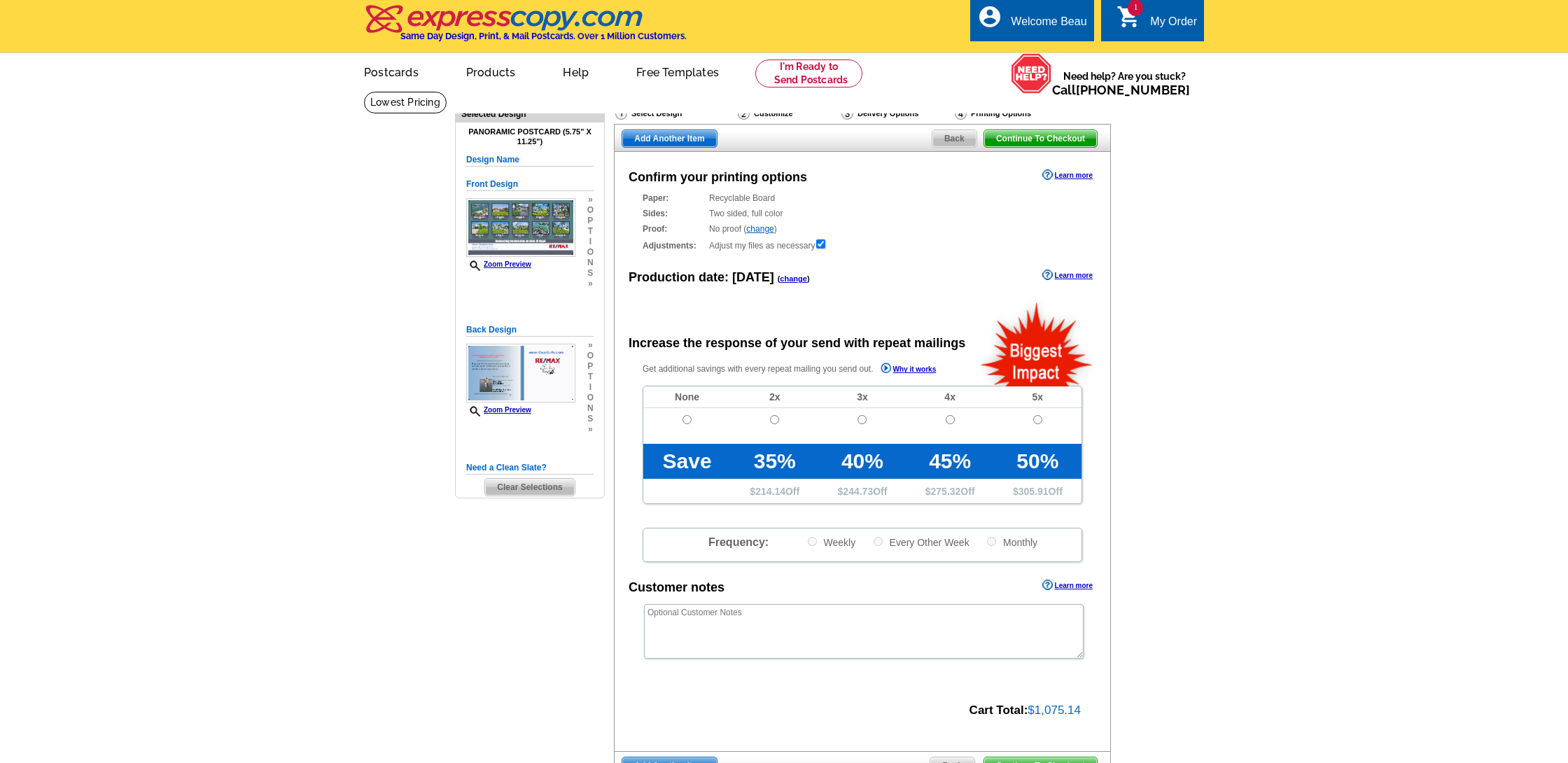
scroll to position [5, 0]
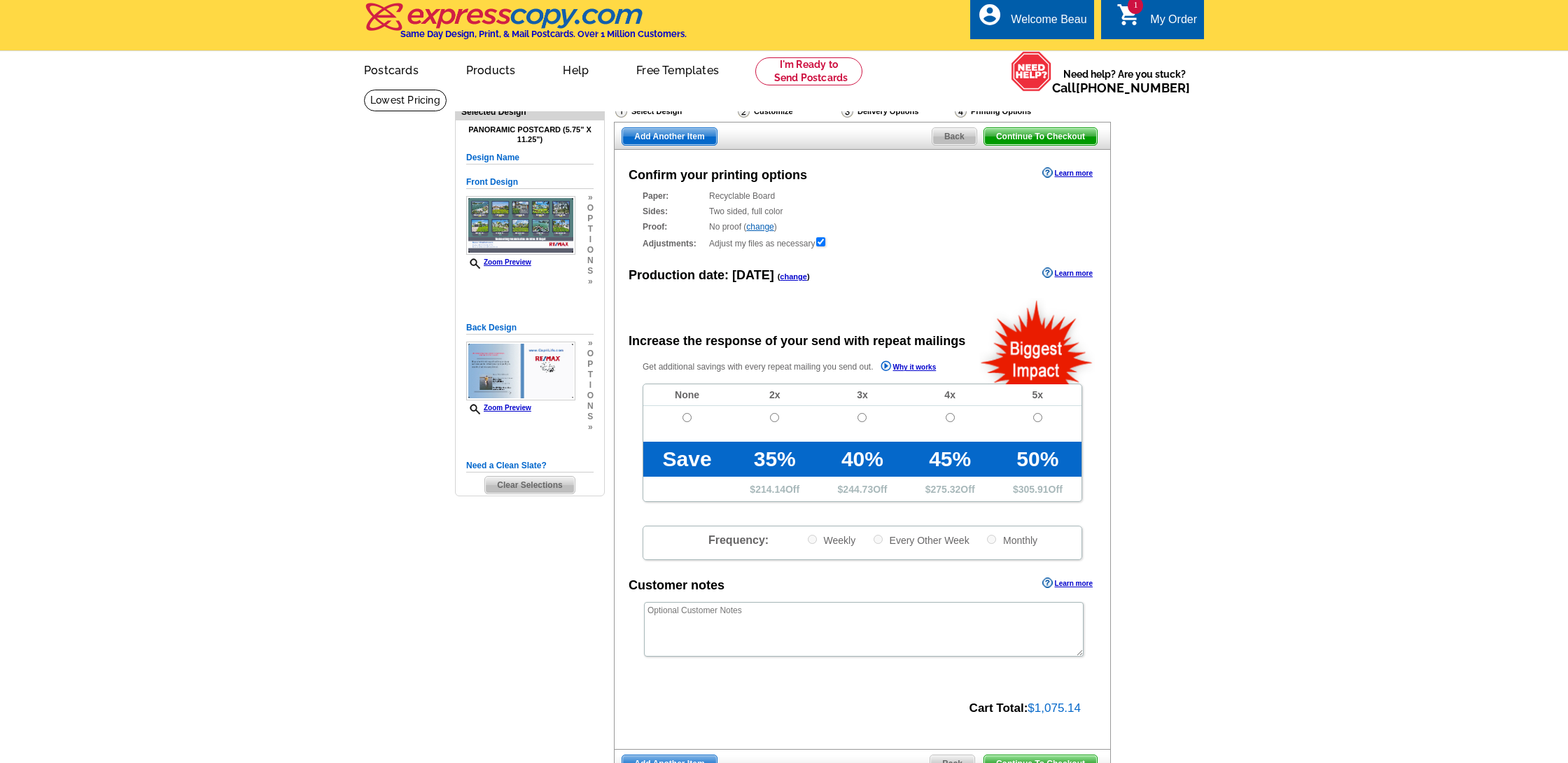
click at [885, 112] on div "Delivery Options" at bounding box center [897, 113] width 113 height 18
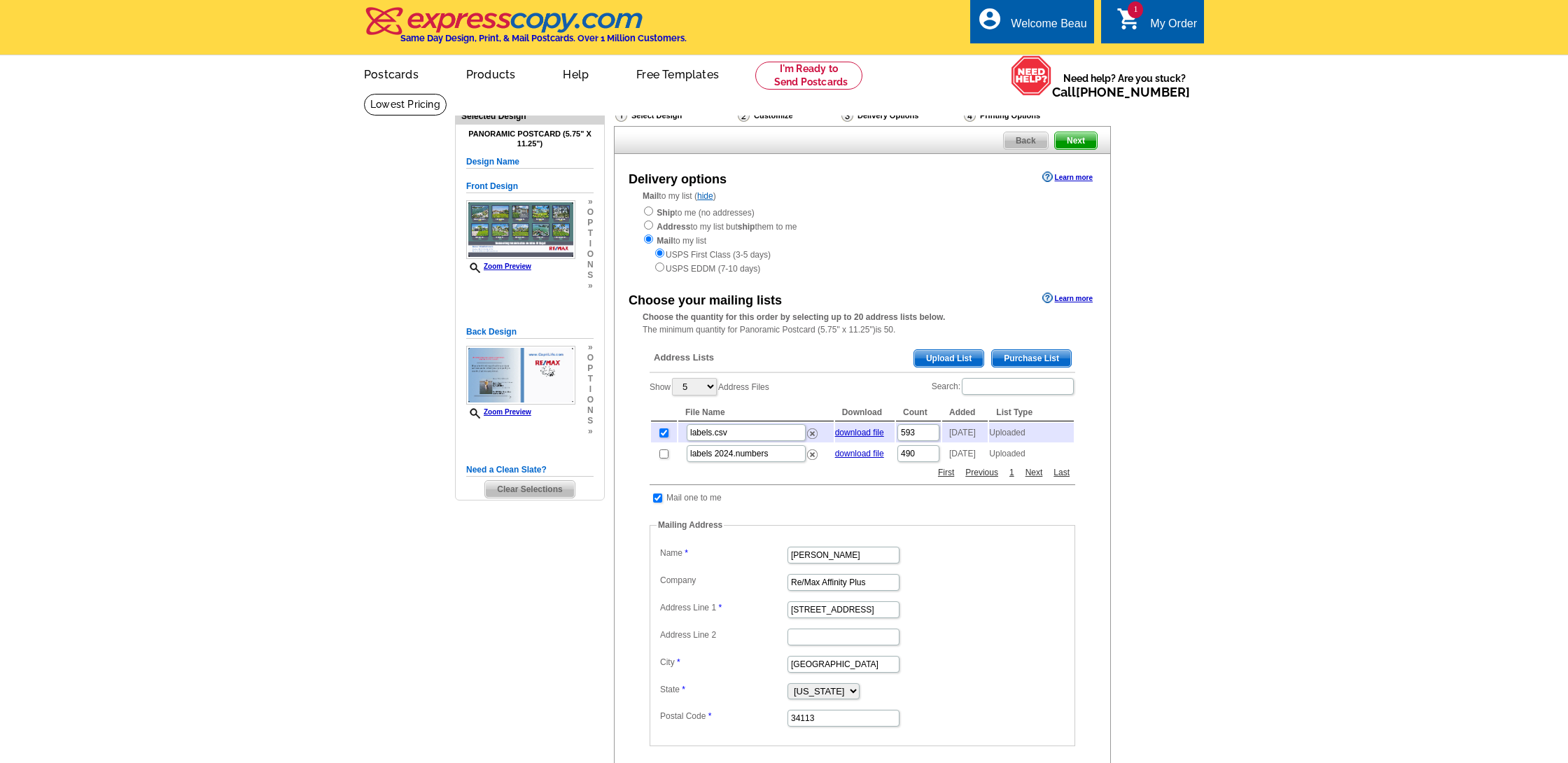
click at [665, 429] on input "checkbox" at bounding box center [664, 434] width 9 height 9
checkbox input "false"
click at [576, 378] on div "Back Design Zoom Preview » o p t i o n s »" at bounding box center [529, 381] width 127 height 112
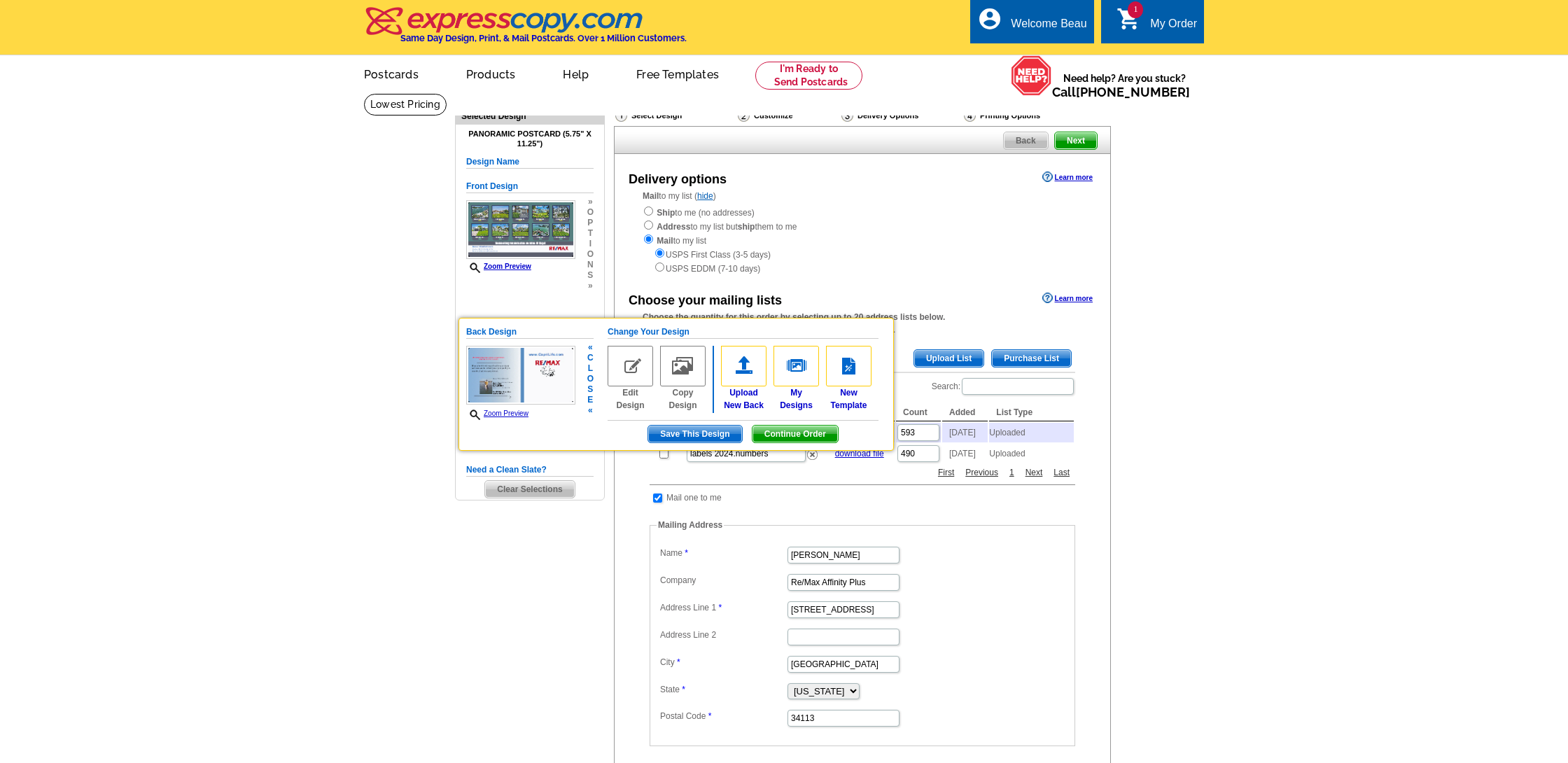
scroll to position [5, 0]
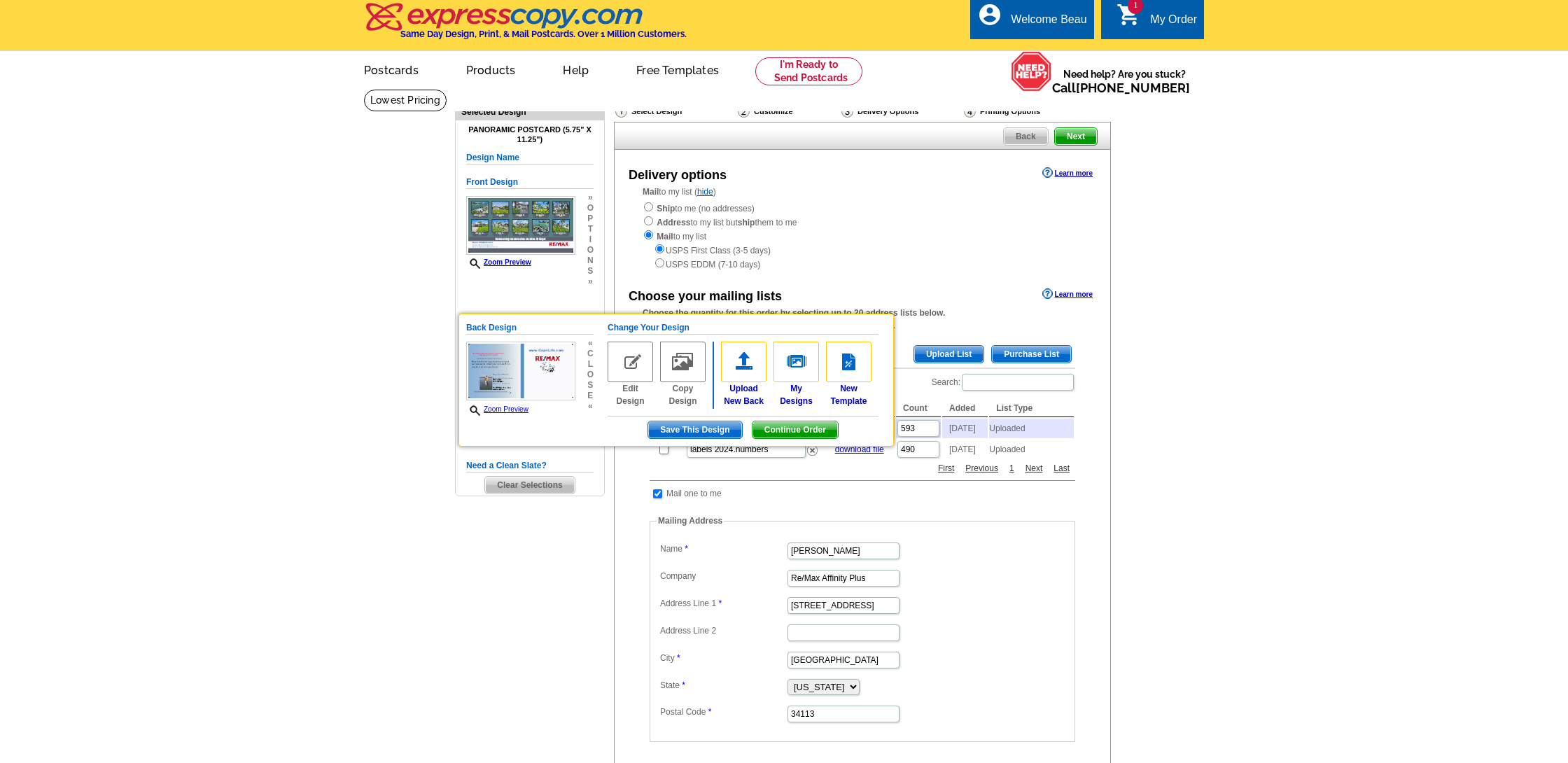
click at [328, 440] on main "Need Help? call 800-260-5887, chat with support, or have our designers make som…" at bounding box center [784, 521] width 1568 height 865
click at [401, 360] on main "Need Help? call 800-260-5887, chat with support, or have our designers make som…" at bounding box center [784, 521] width 1568 height 865
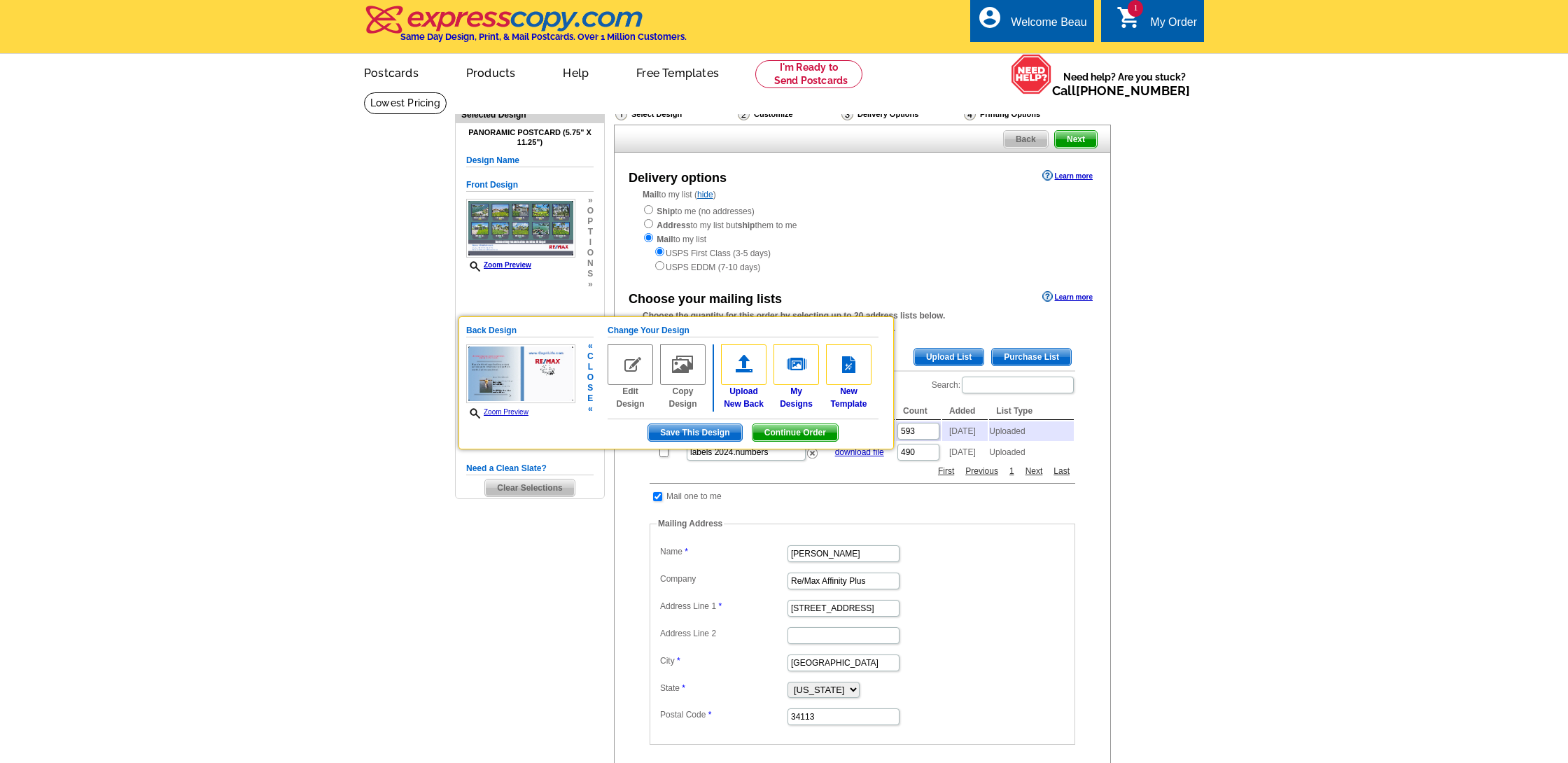
click at [494, 329] on h5 "Back Design" at bounding box center [529, 330] width 127 height 13
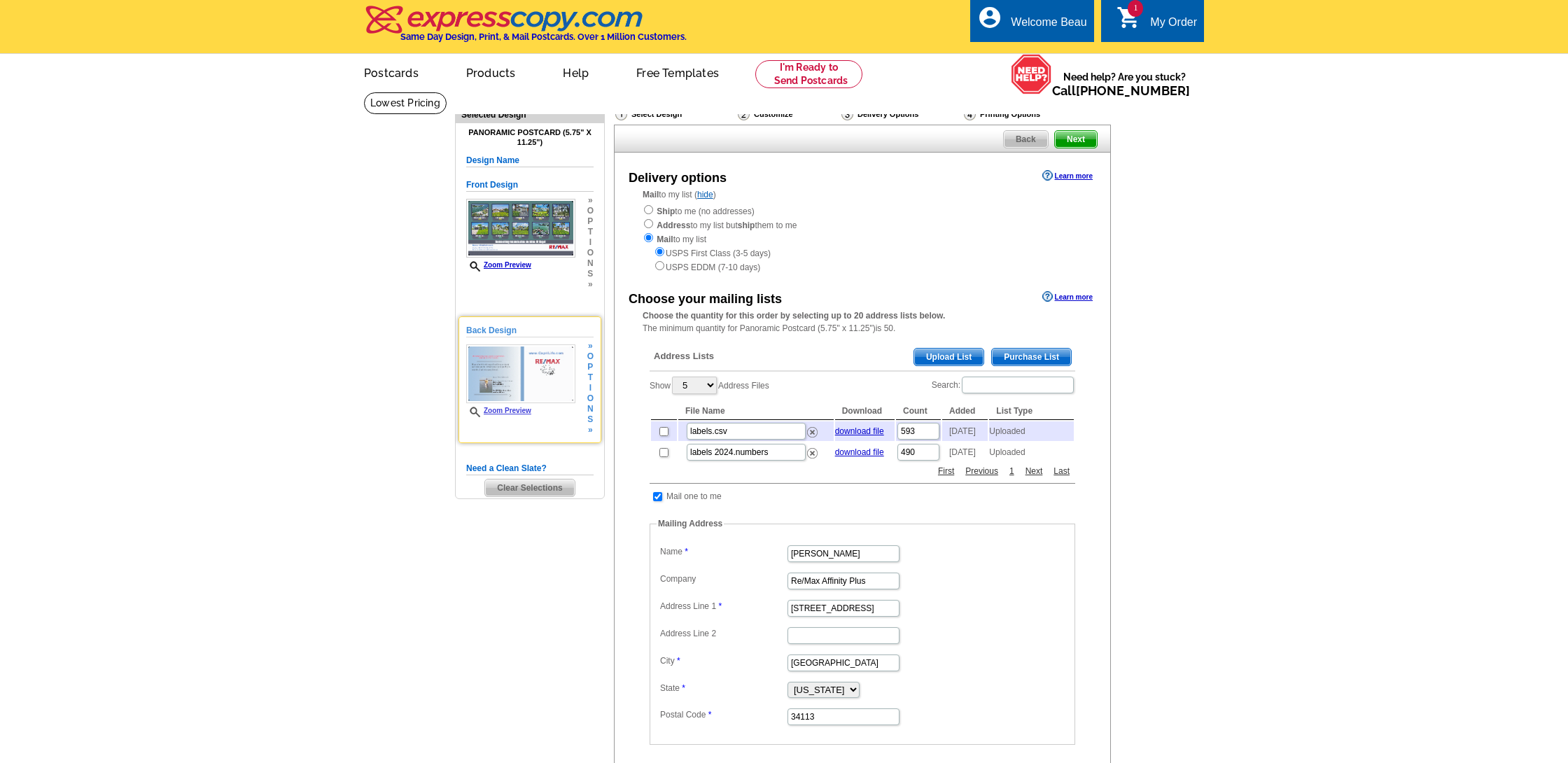
click at [512, 327] on h5 "Back Design" at bounding box center [529, 330] width 127 height 13
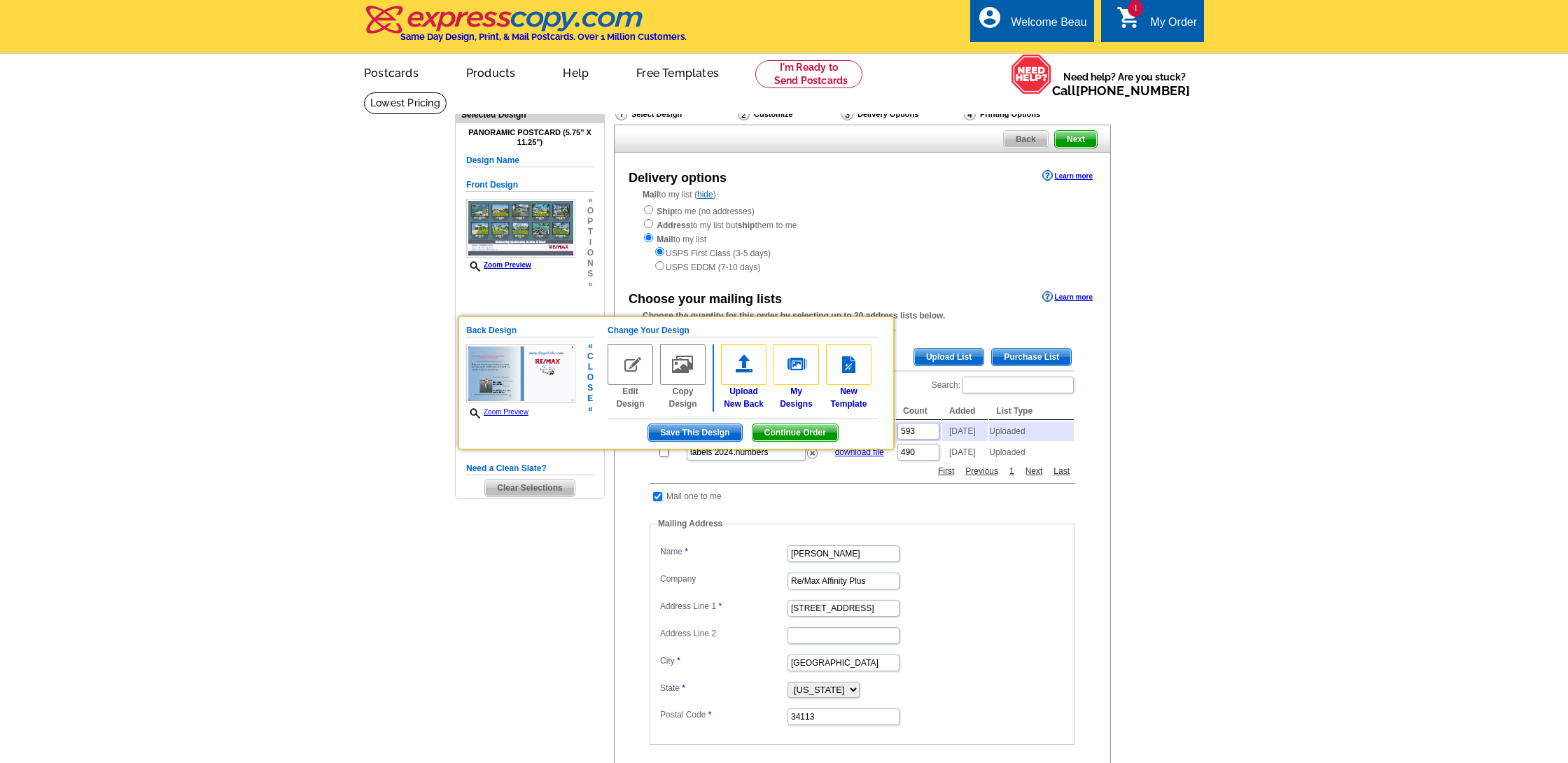
click at [512, 327] on h5 "Back Design" at bounding box center [529, 330] width 127 height 13
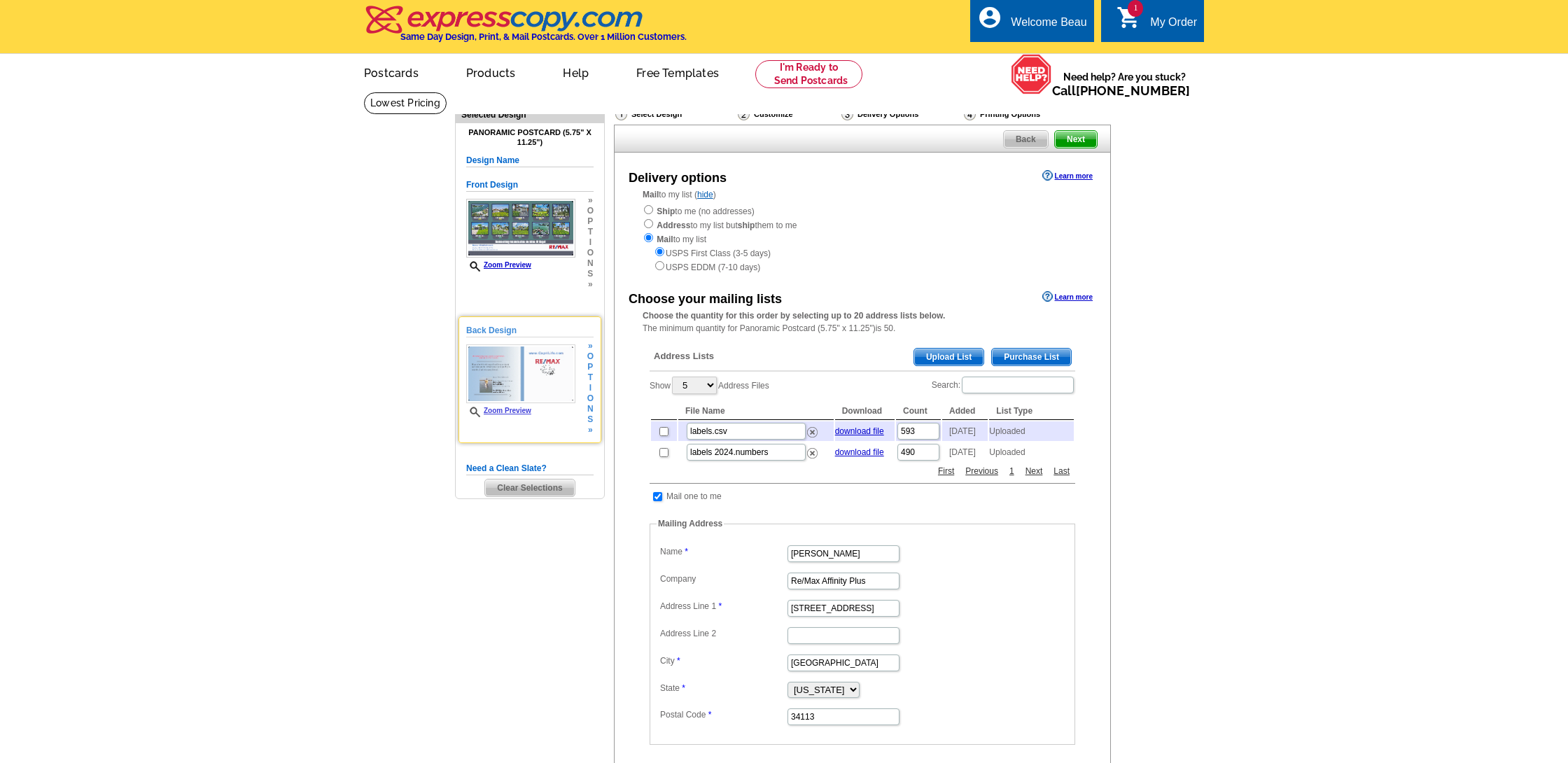
click at [527, 362] on img at bounding box center [520, 374] width 109 height 59
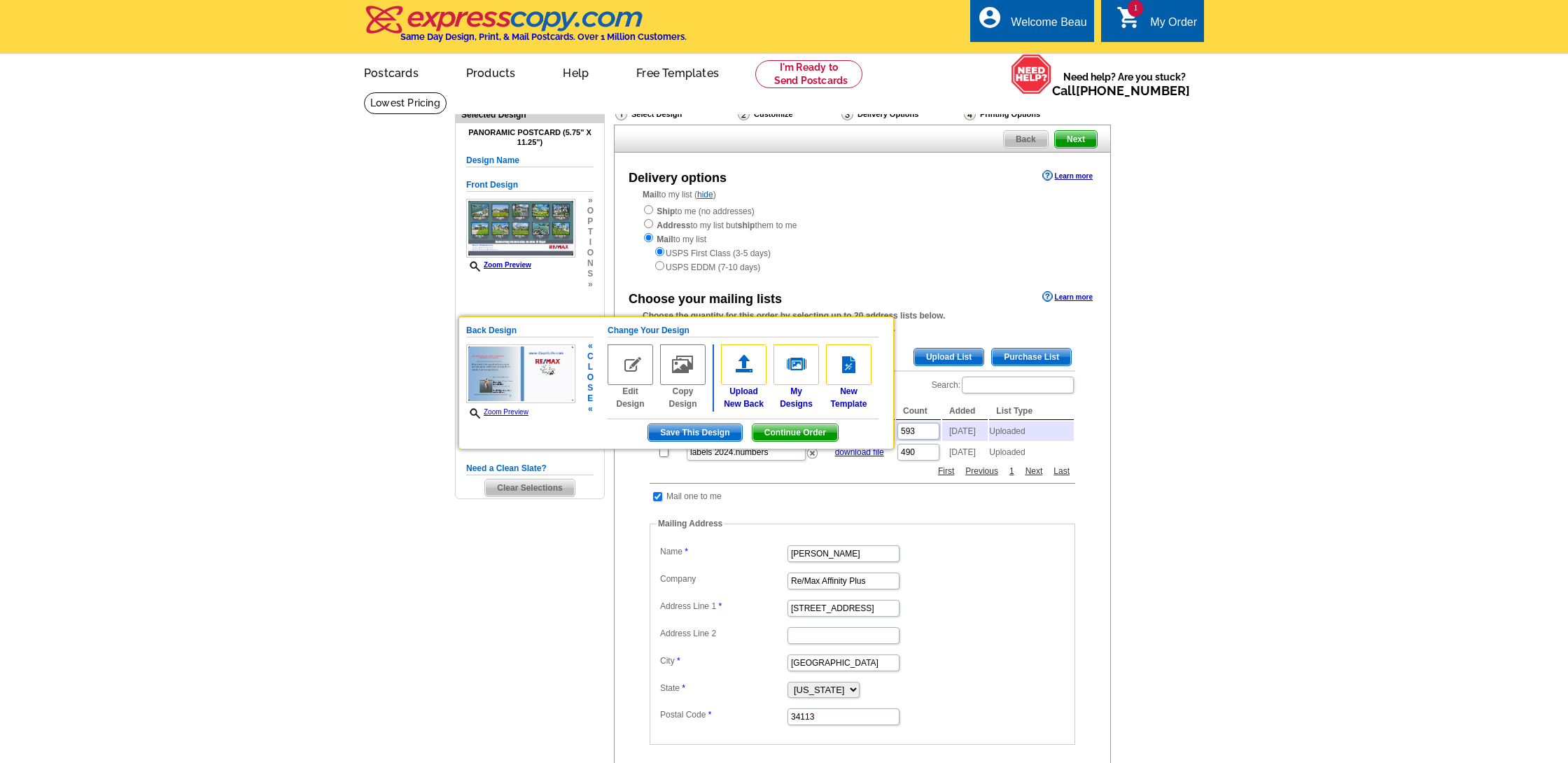
scroll to position [1, 0]
click at [627, 371] on img at bounding box center [630, 365] width 45 height 41
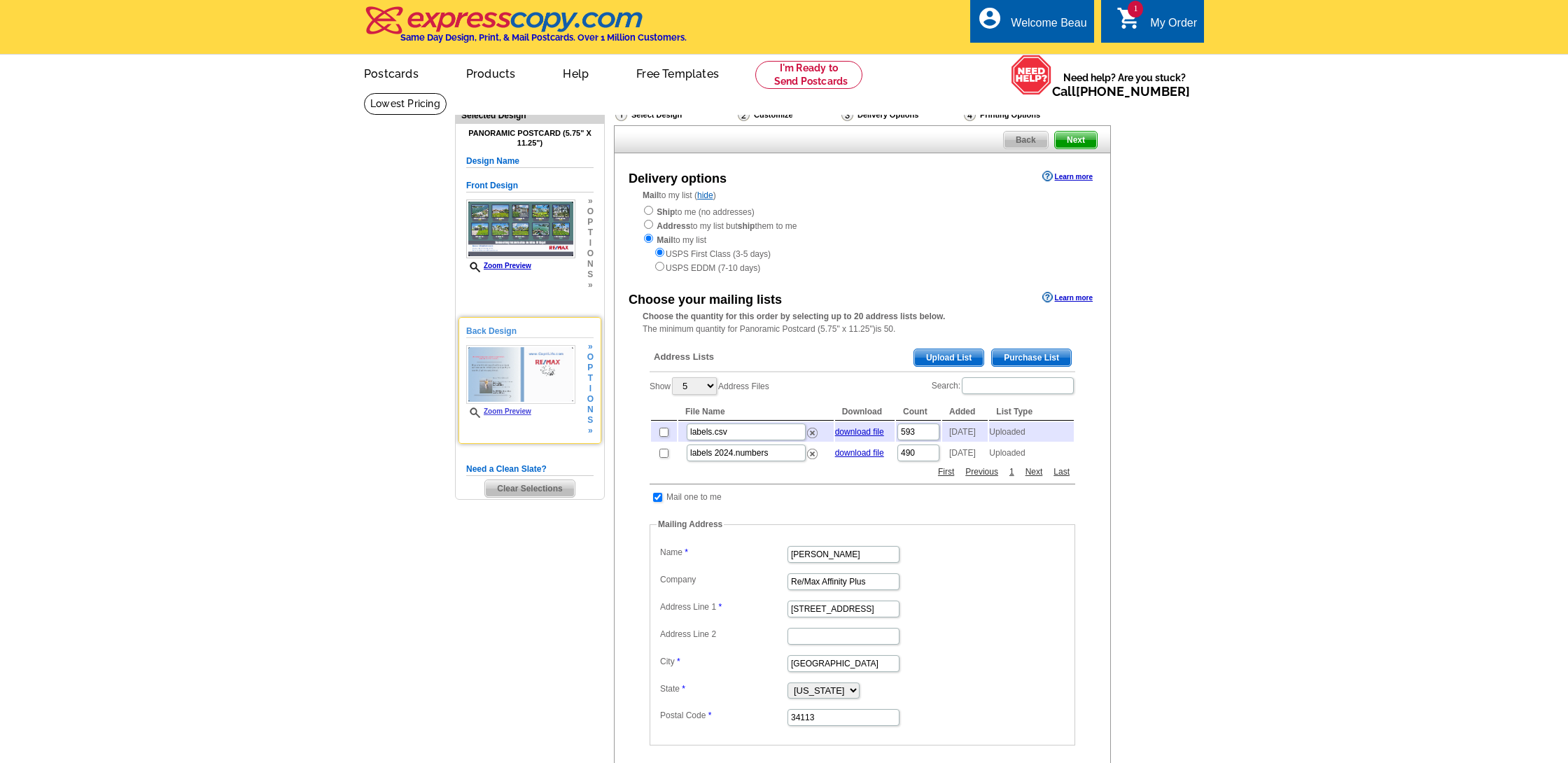
click at [528, 382] on img at bounding box center [520, 375] width 109 height 59
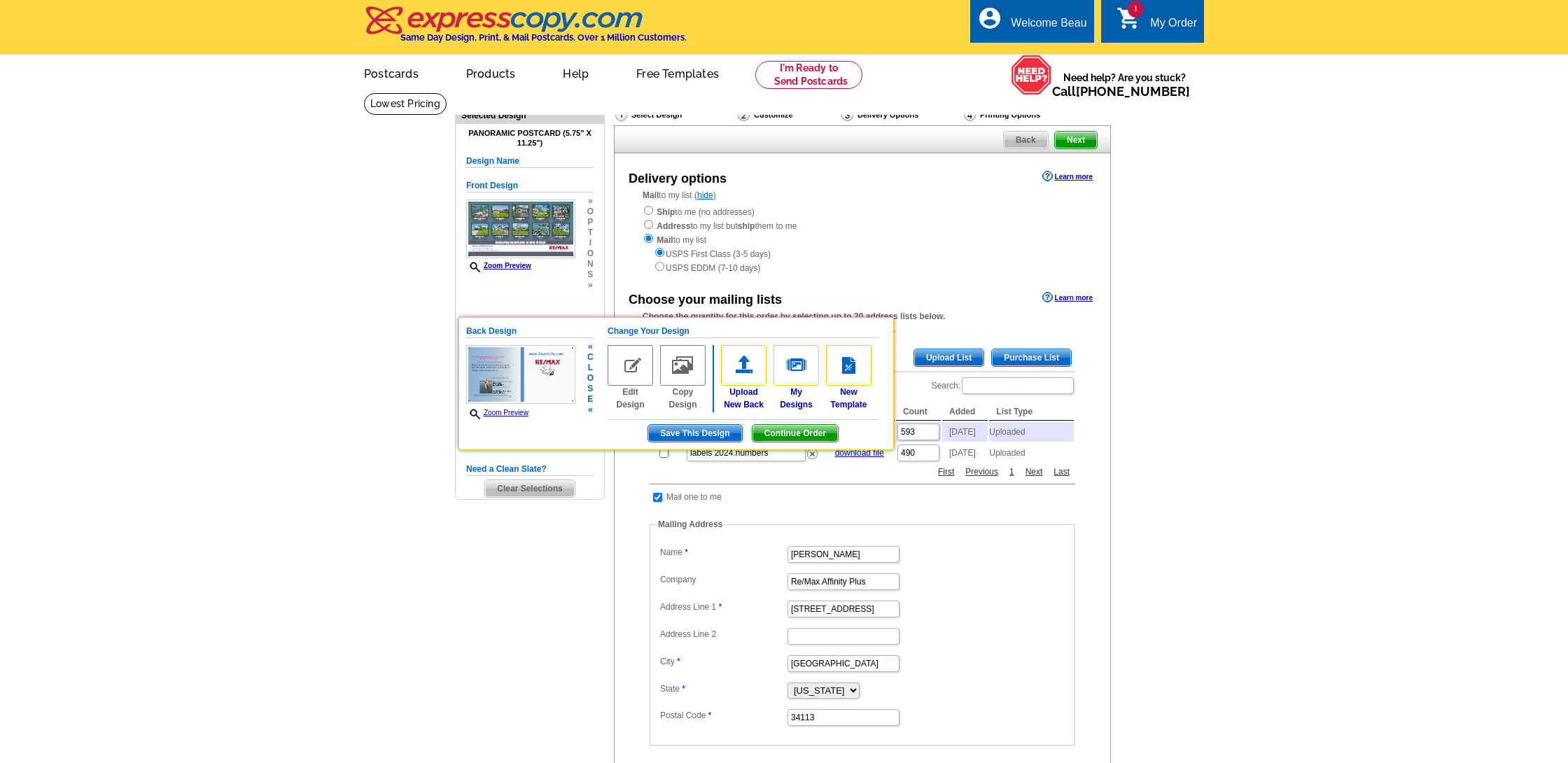
click at [528, 382] on img at bounding box center [520, 375] width 109 height 59
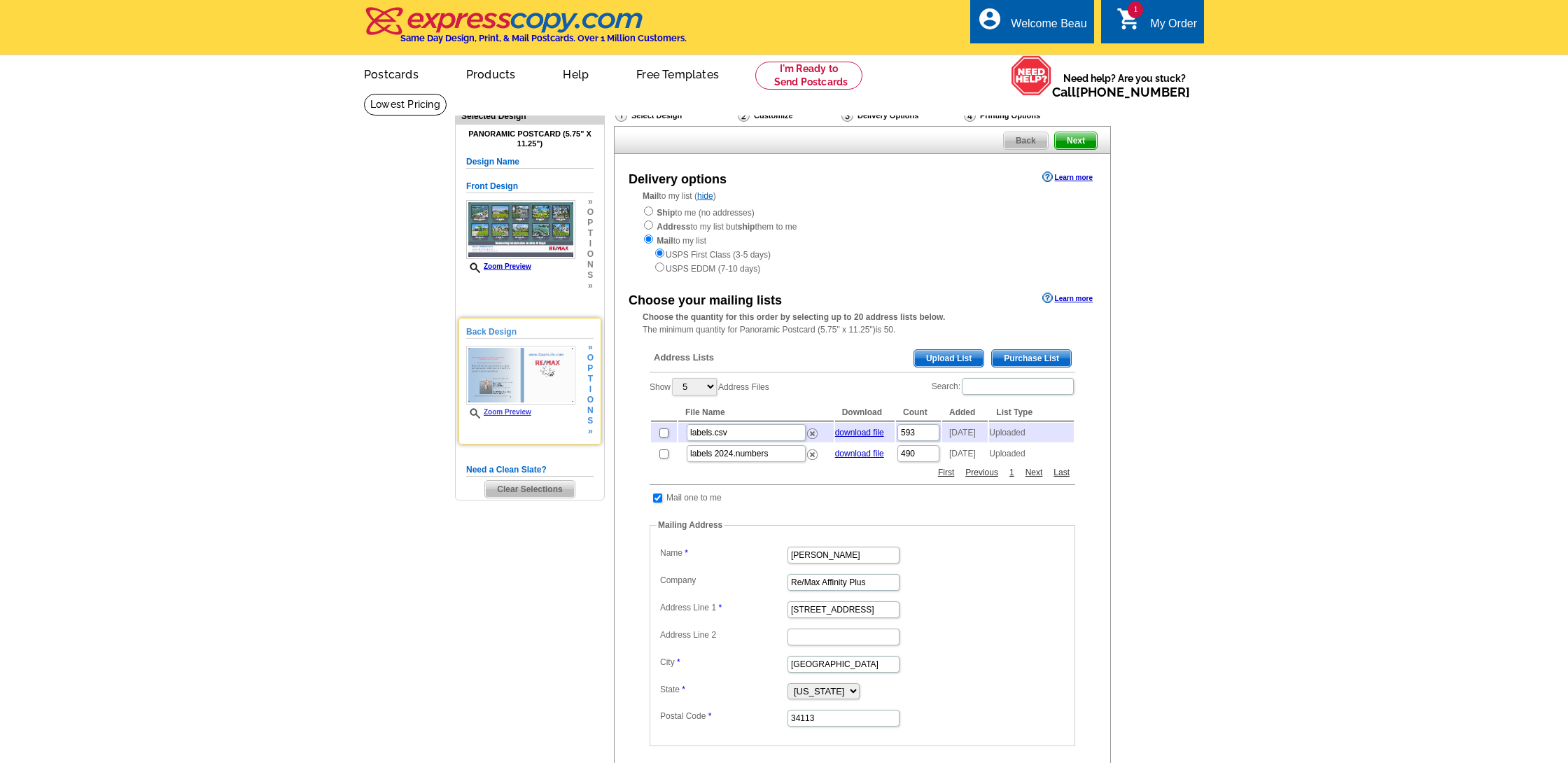
click at [528, 382] on img at bounding box center [520, 376] width 109 height 59
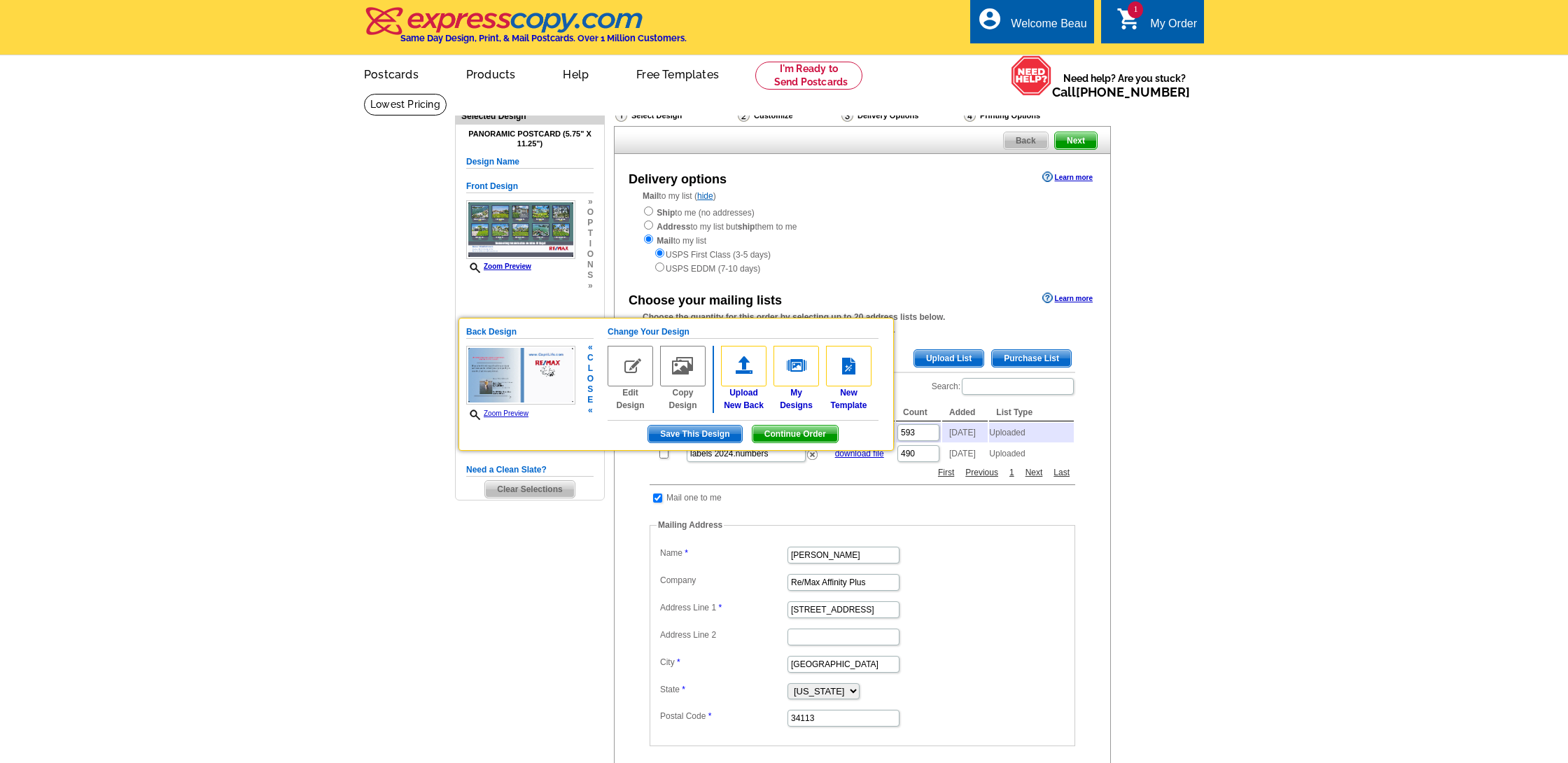
click at [794, 431] on span "Continue Order" at bounding box center [795, 434] width 86 height 17
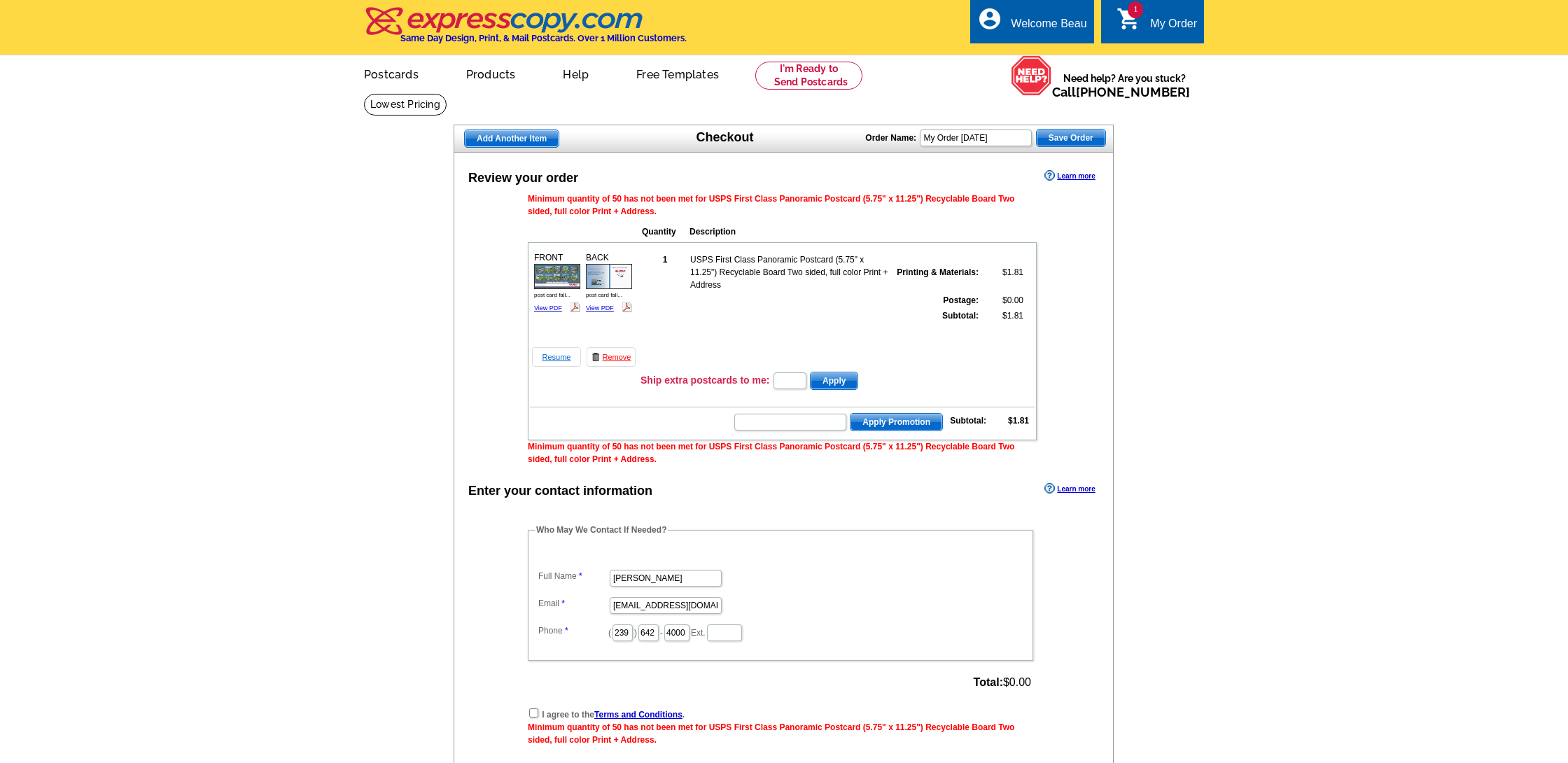
click at [556, 358] on link "Resume" at bounding box center [556, 356] width 49 height 19
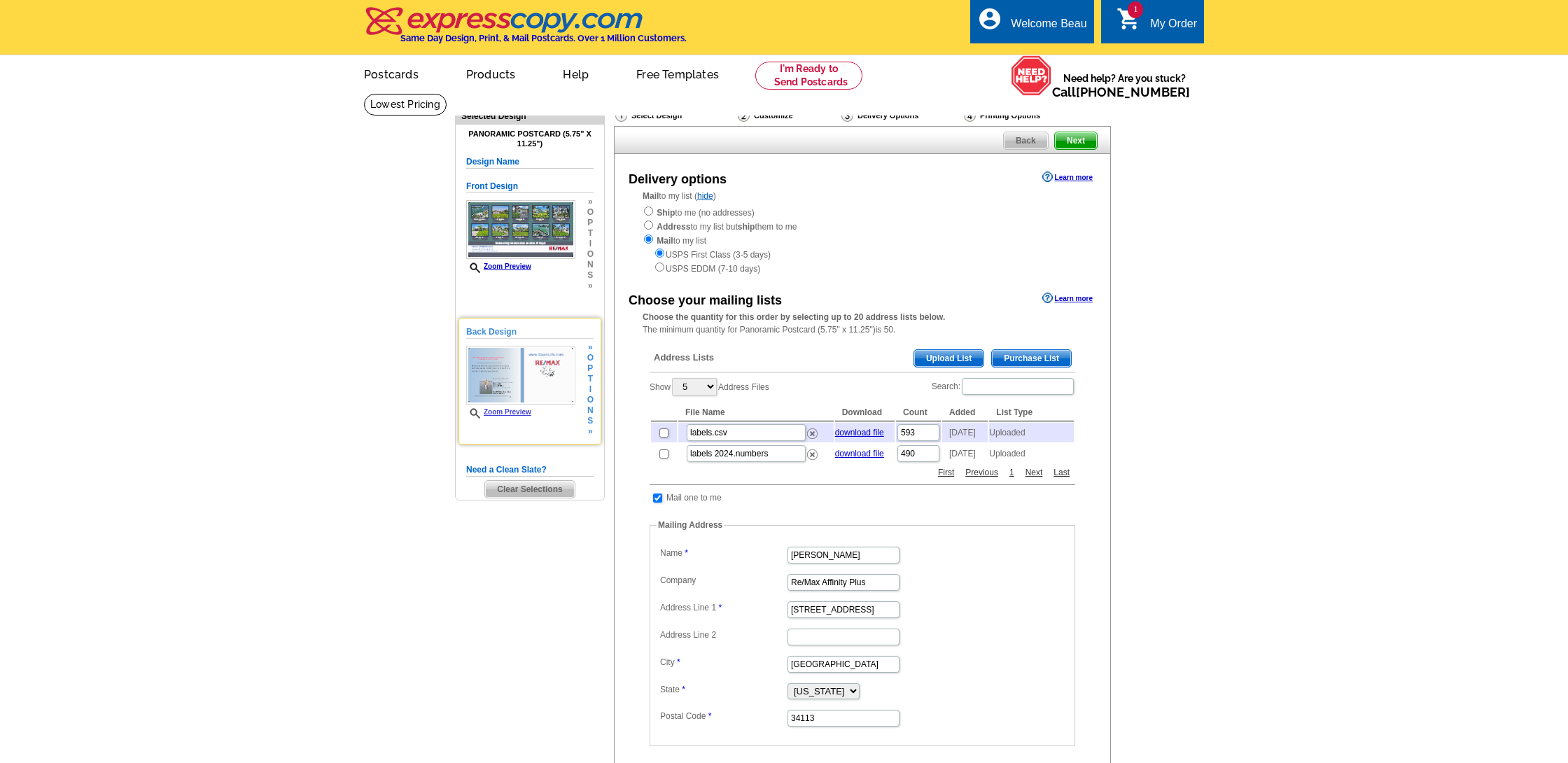
click at [585, 397] on div "» o p t i o n s »" at bounding box center [588, 389] width 10 height 94
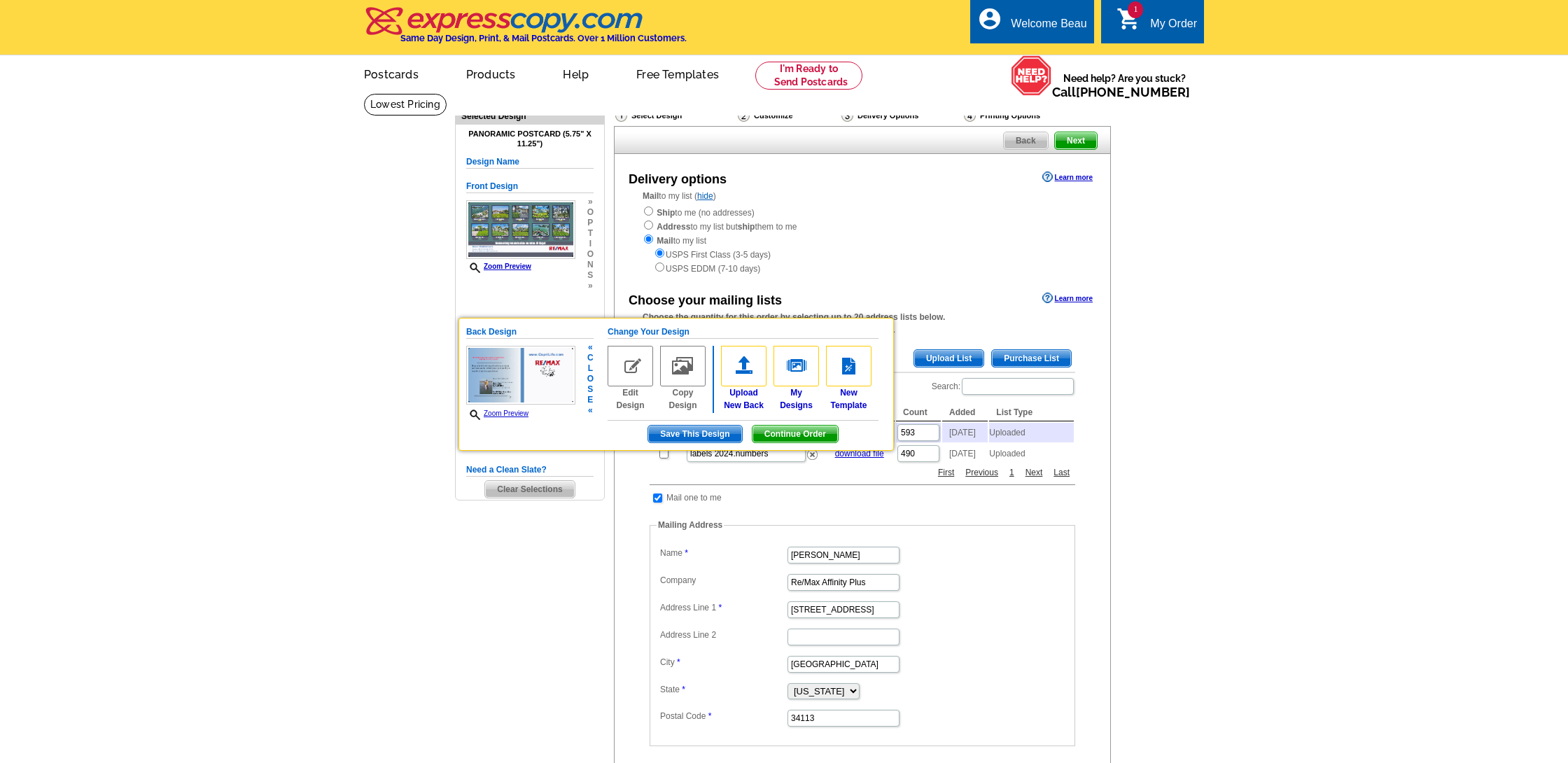
click at [632, 370] on img at bounding box center [630, 366] width 45 height 41
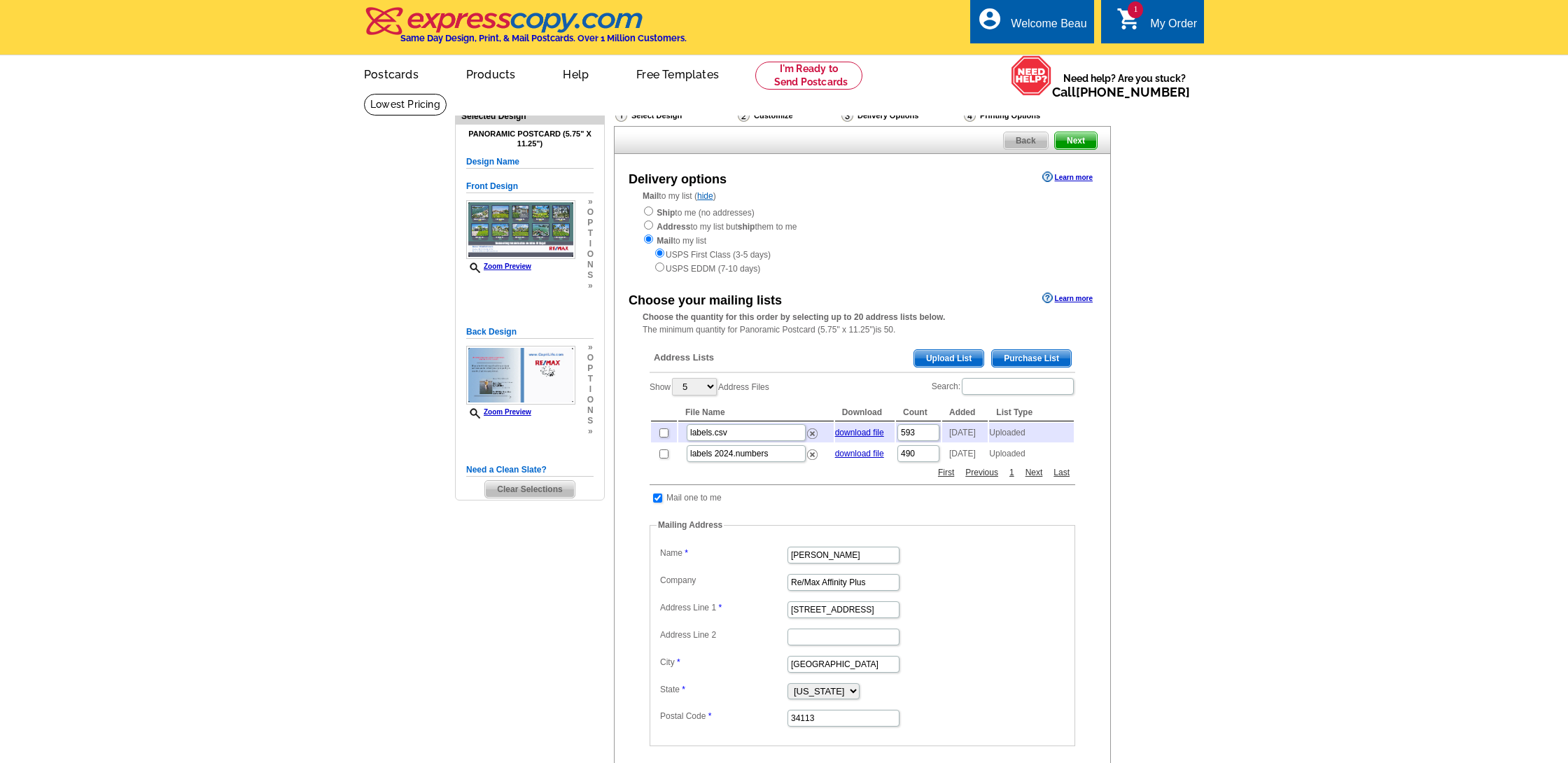
click at [558, 161] on h5 "Design Name" at bounding box center [529, 161] width 127 height 13
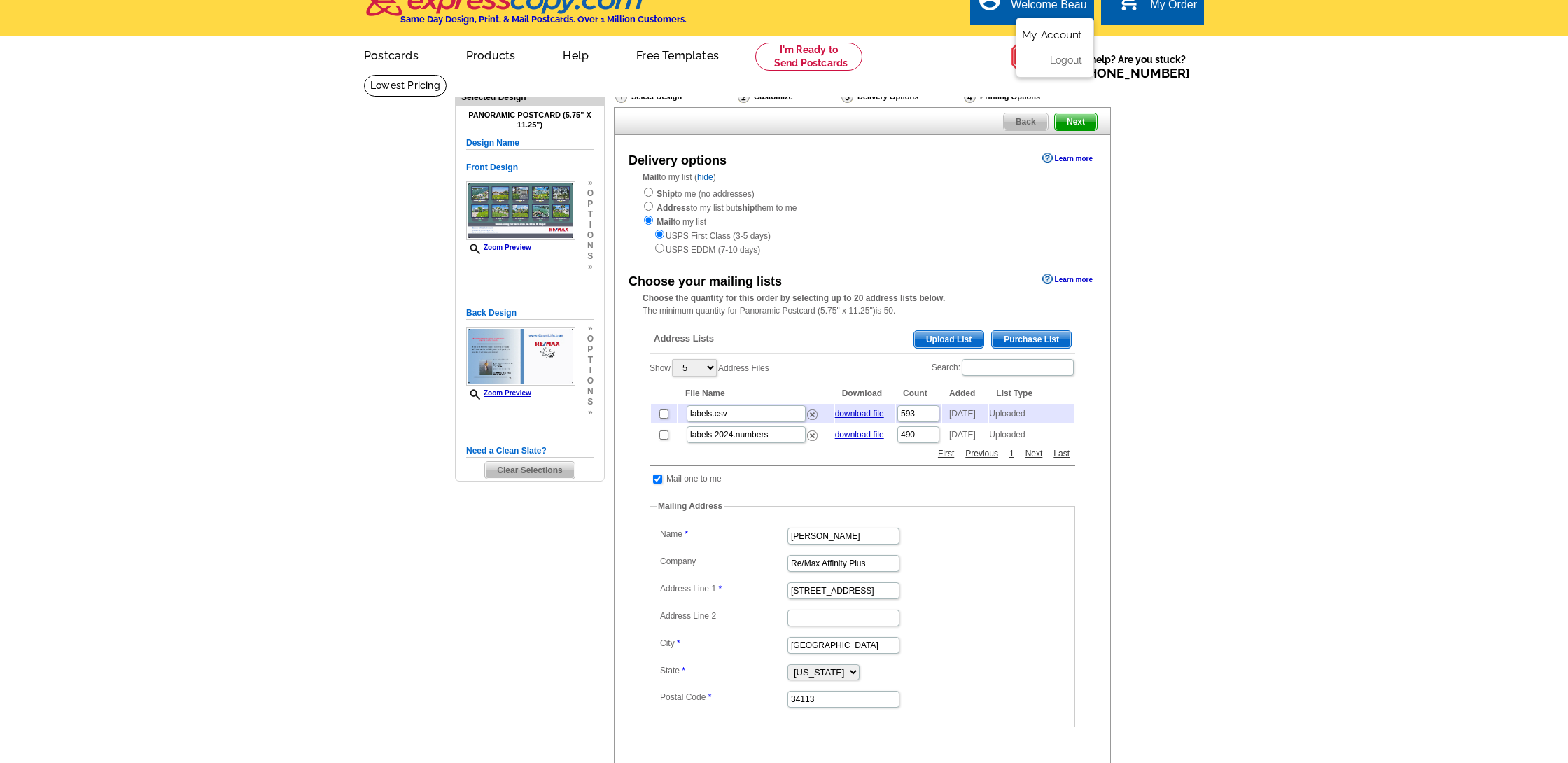
scroll to position [25, 0]
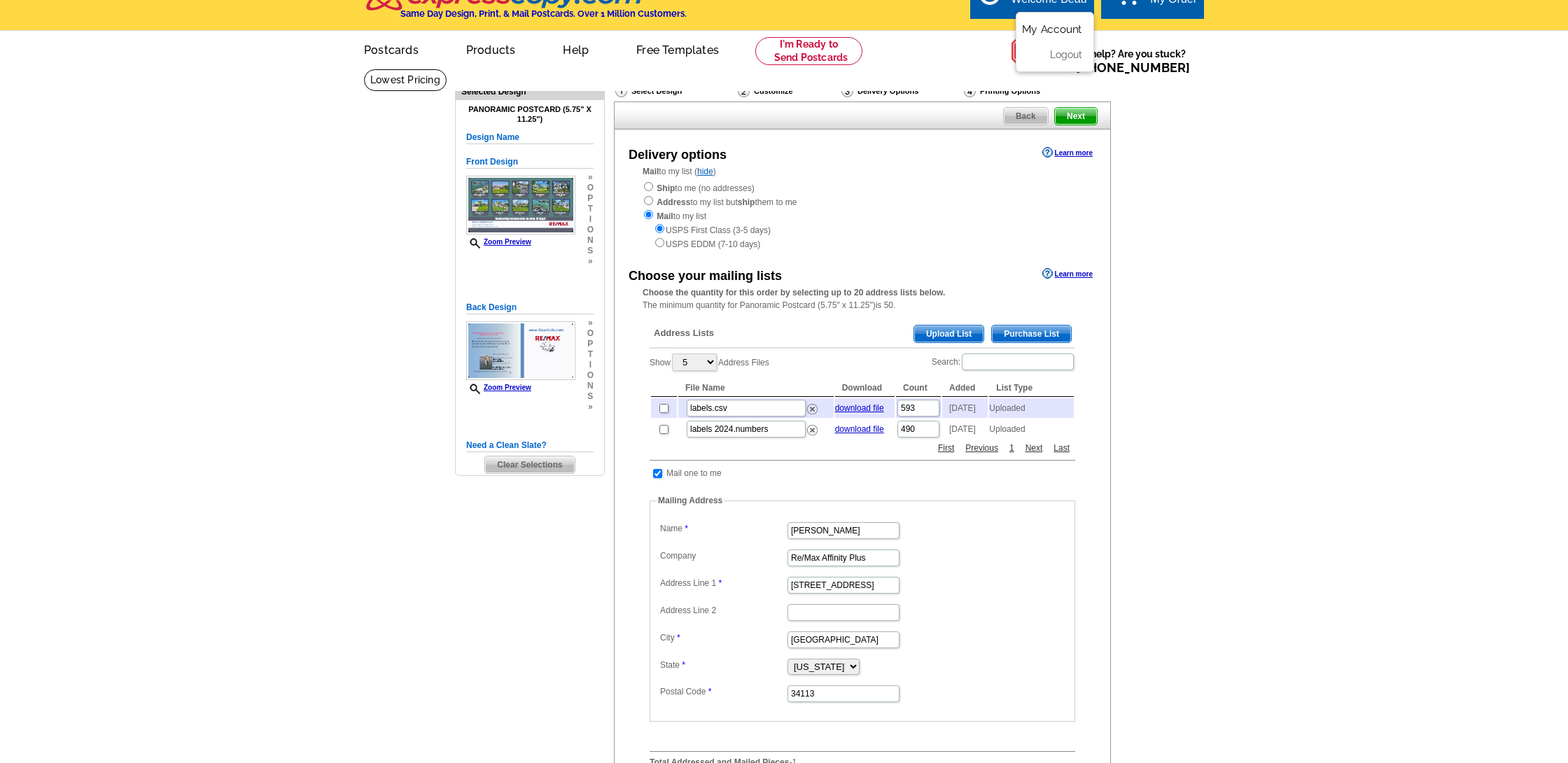
click at [1069, 50] on link "Logout" at bounding box center [1066, 54] width 32 height 11
